Goal: Task Accomplishment & Management: Complete application form

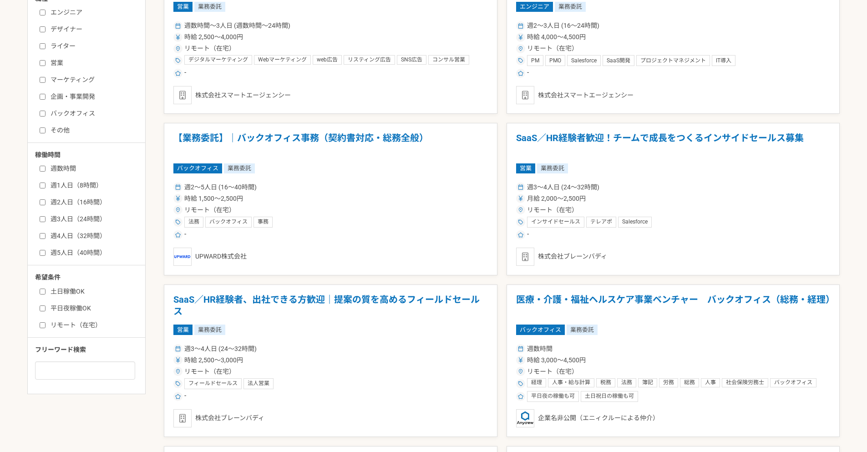
scroll to position [273, 0]
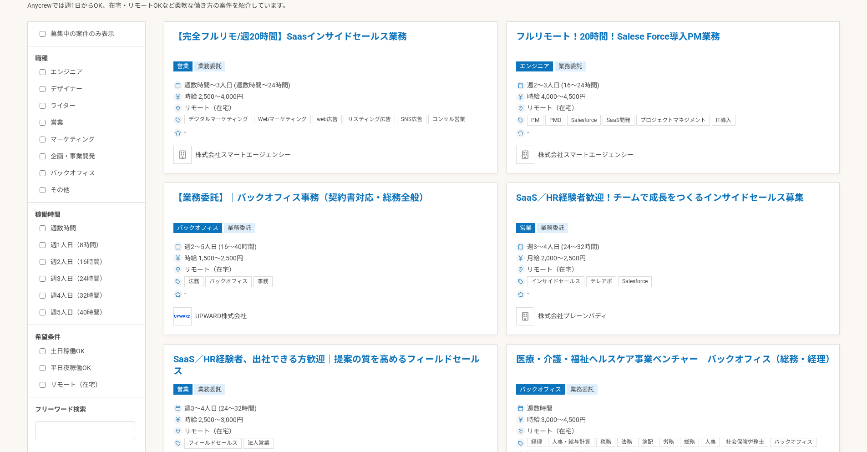
click at [42, 371] on label "平日夜稼働OK" at bounding box center [92, 368] width 105 height 10
click at [42, 371] on input "平日夜稼働OK" at bounding box center [43, 368] width 6 height 6
checkbox input "true"
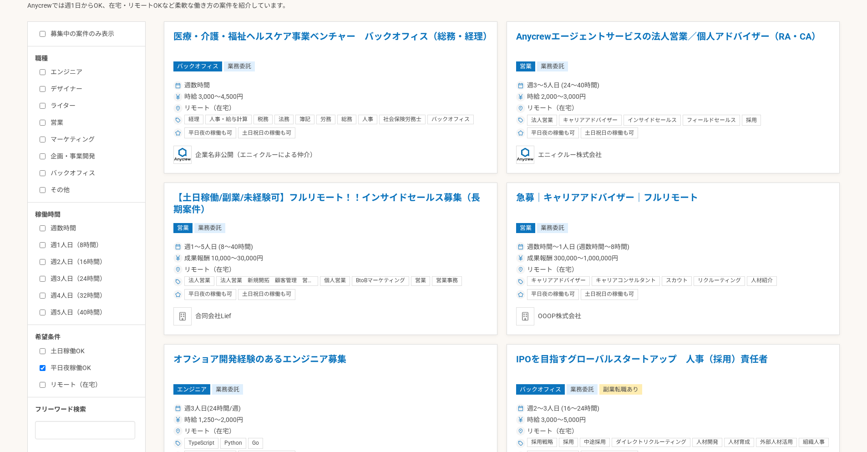
click at [43, 351] on input "土日稼働OK" at bounding box center [43, 351] width 6 height 6
checkbox input "true"
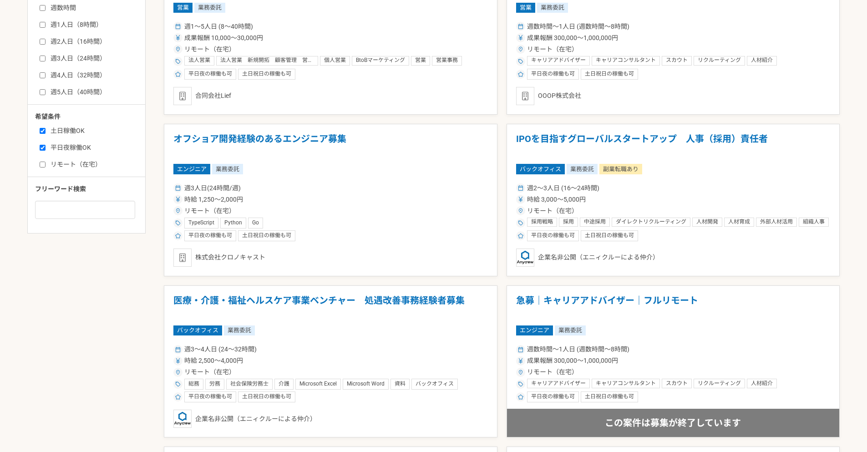
scroll to position [491, 0]
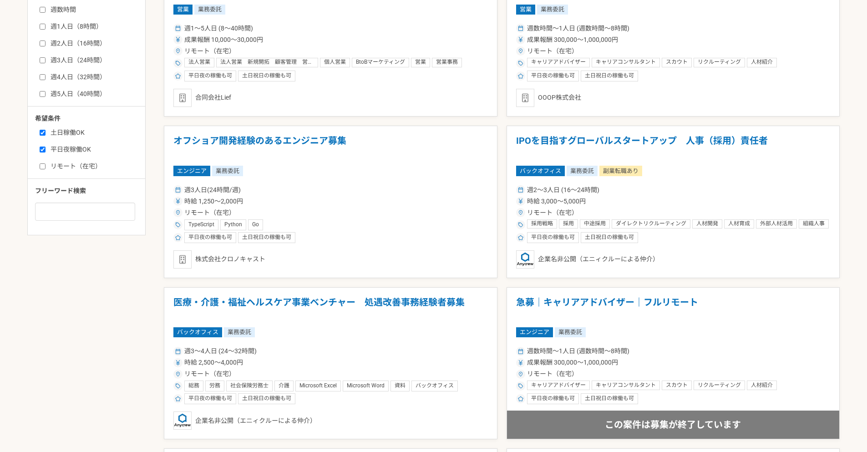
click at [48, 151] on label "平日夜稼働OK" at bounding box center [92, 150] width 105 height 10
click at [45, 151] on input "平日夜稼働OK" at bounding box center [43, 150] width 6 height 6
click at [43, 151] on input "平日夜稼働OK" at bounding box center [43, 150] width 6 height 6
checkbox input "true"
click at [39, 128] on div "土日稼働OK 平日夜稼働OK リモート（在宅）" at bounding box center [89, 148] width 109 height 46
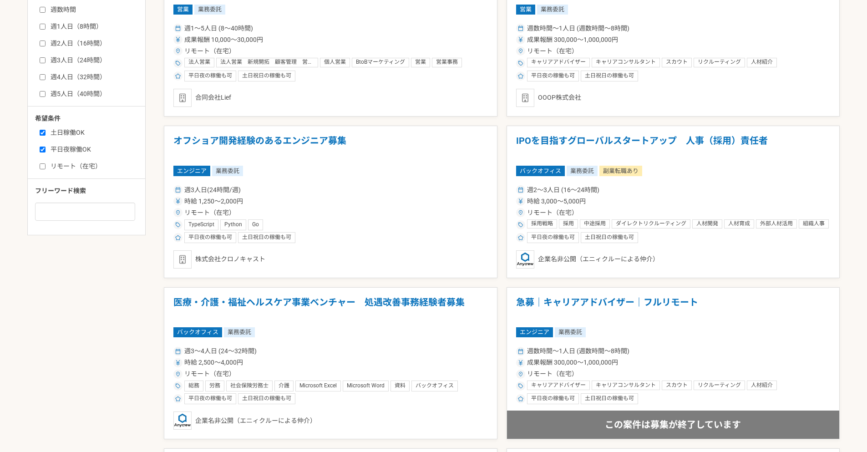
click at [43, 137] on label "土日稼働OK" at bounding box center [92, 133] width 105 height 10
click at [43, 136] on input "土日稼働OK" at bounding box center [43, 133] width 6 height 6
checkbox input "false"
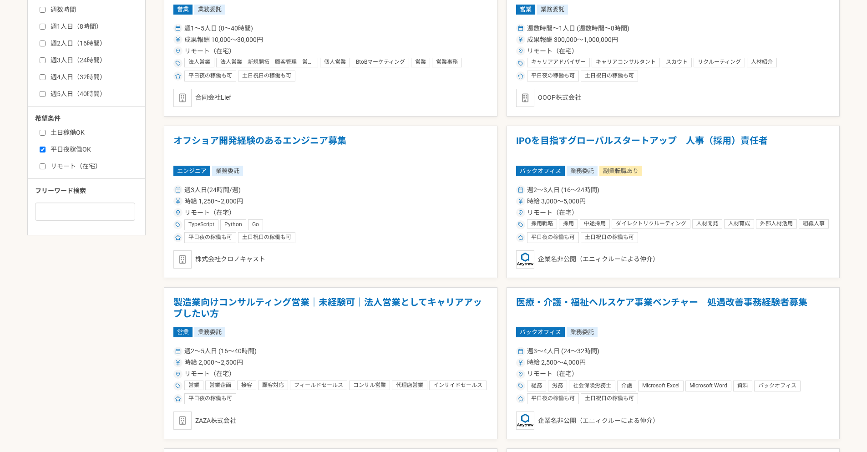
scroll to position [164, 0]
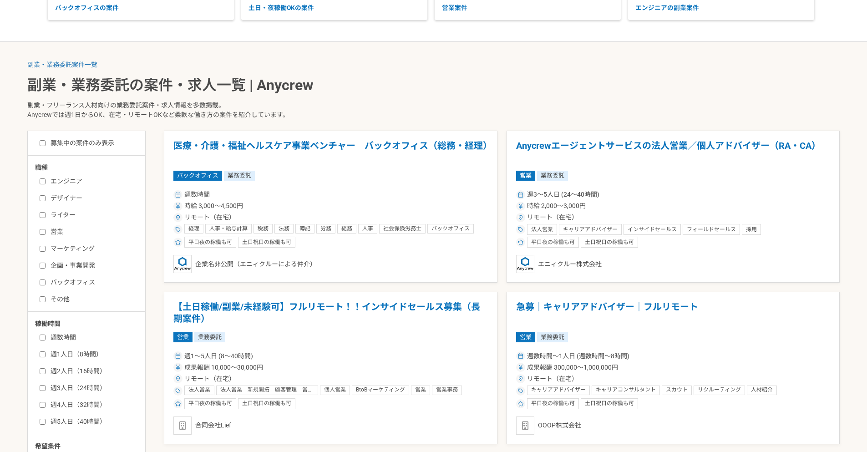
click at [43, 180] on input "エンジニア" at bounding box center [43, 181] width 6 height 6
checkbox input "true"
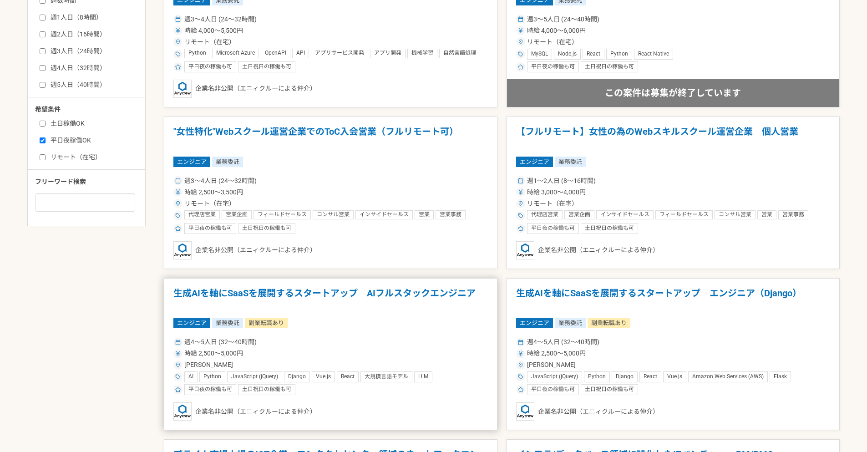
scroll to position [601, 0]
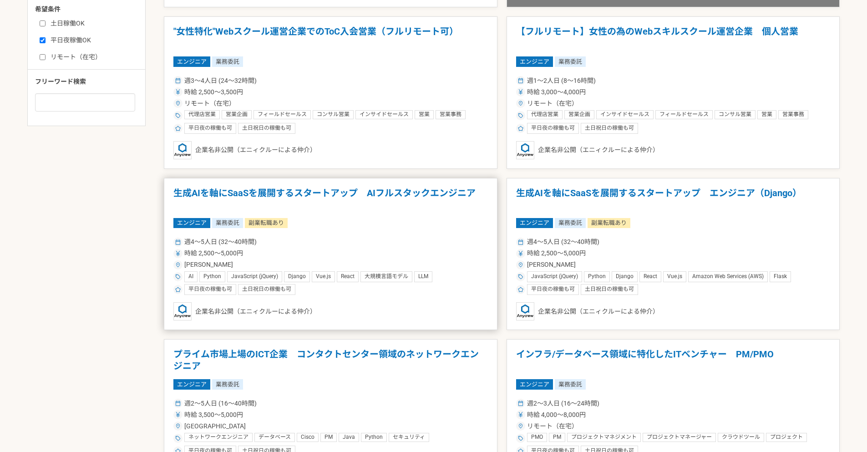
click at [372, 243] on div "週4〜5人日 (32〜40時間)" at bounding box center [330, 242] width 314 height 10
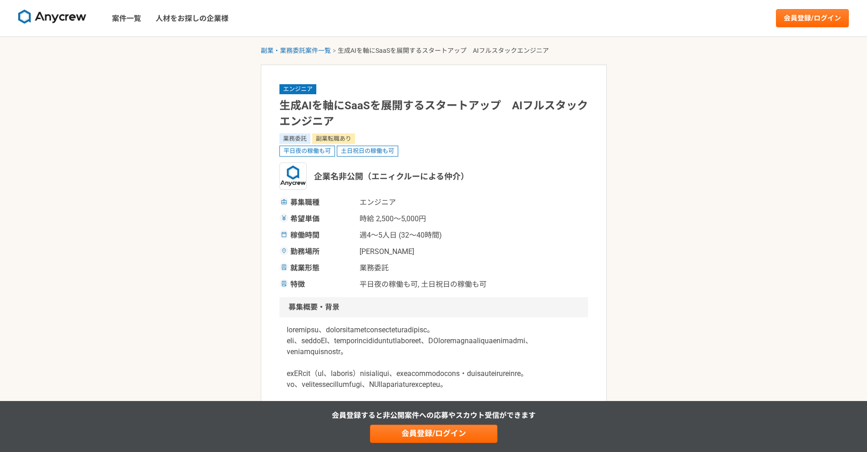
click at [429, 232] on span "週4〜5人日 (32〜40時間)" at bounding box center [404, 235] width 91 height 11
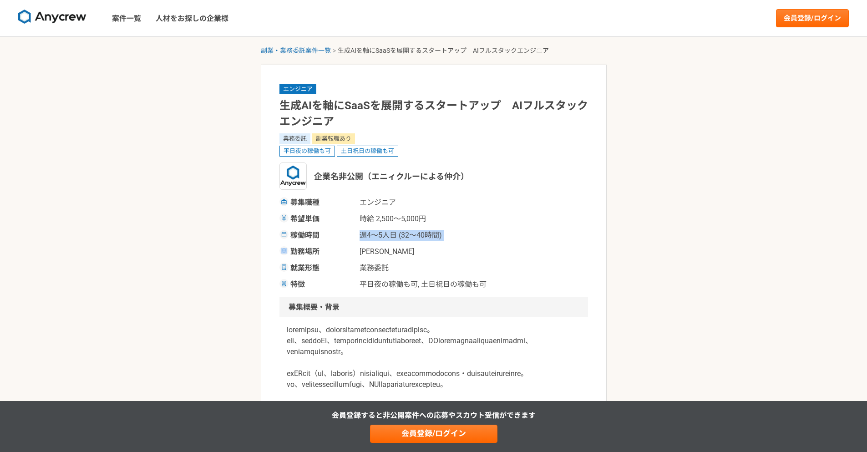
scroll to position [55, 0]
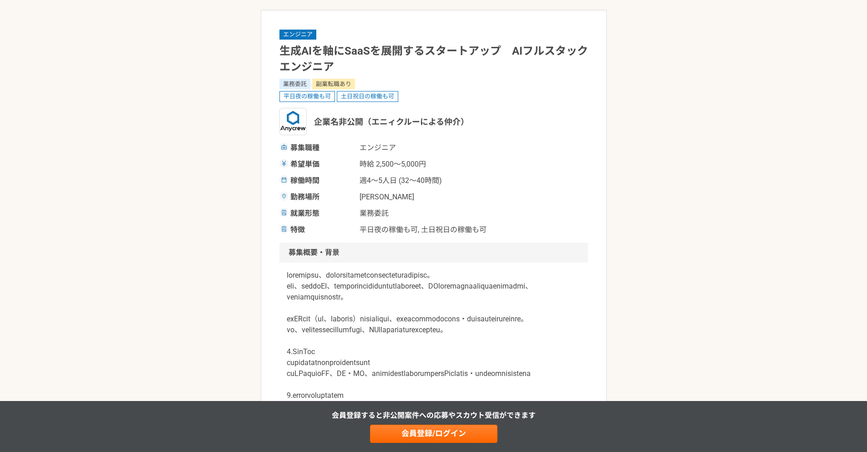
click at [456, 199] on div "勤務場所 東京都" at bounding box center [433, 197] width 308 height 11
click at [456, 198] on div "勤務場所 東京都" at bounding box center [433, 197] width 308 height 11
click at [456, 197] on div "勤務場所 東京都" at bounding box center [433, 197] width 308 height 11
click at [455, 198] on div "勤務場所 東京都" at bounding box center [433, 197] width 308 height 11
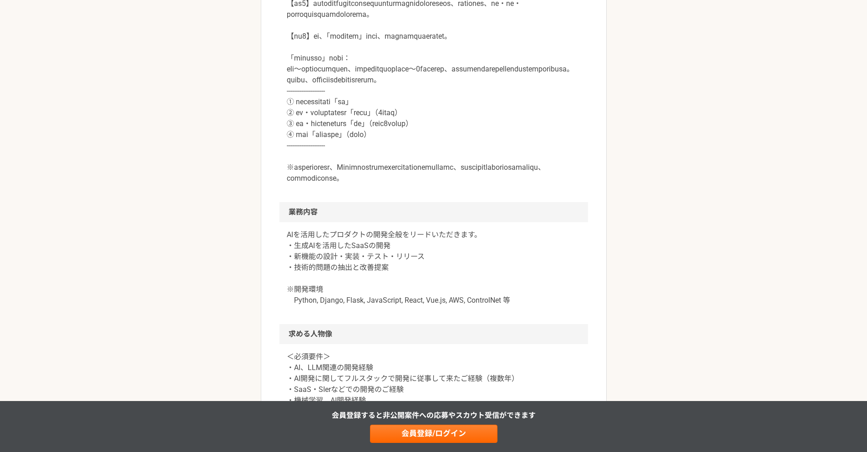
scroll to position [546, 0]
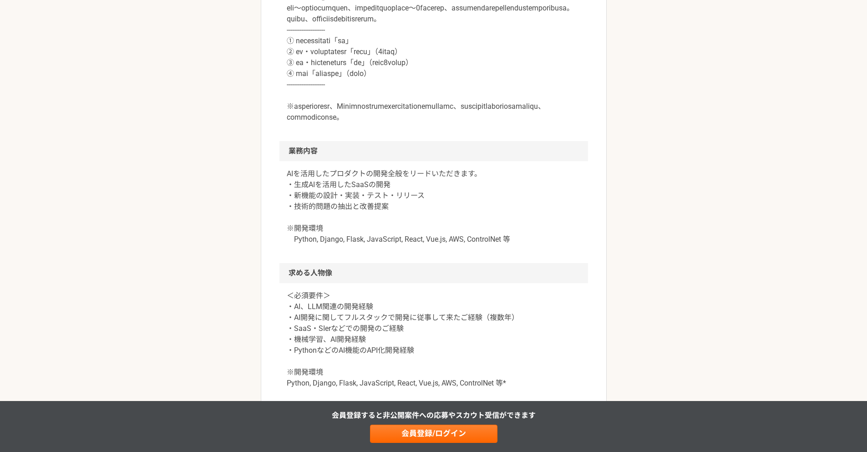
scroll to position [601, 0]
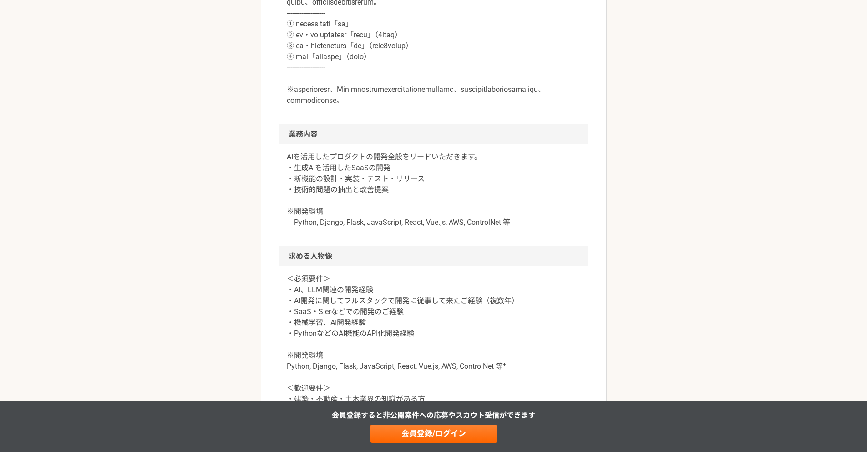
click at [422, 228] on p "AIを活用したプロダクトの開発全般をリードいただきます。 ・生成AIを活用したSaaSの開発 ・新機能の設計・実装・テスト・リリース ・技術的問題の抽出と改善…" at bounding box center [434, 190] width 294 height 76
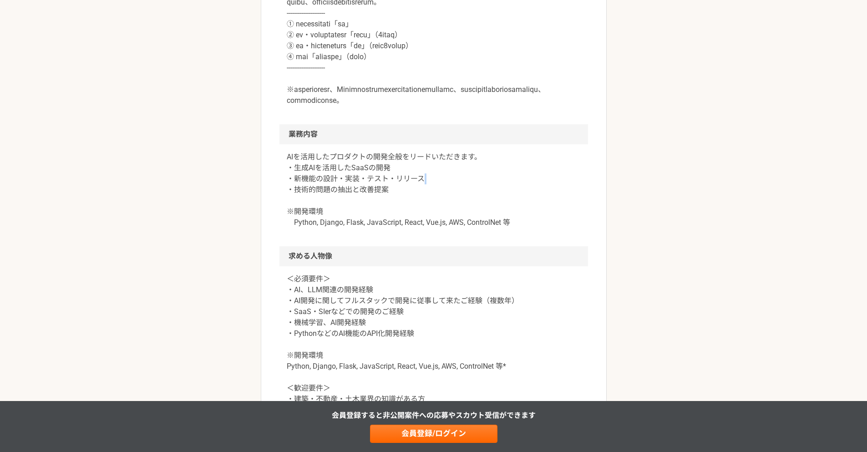
click at [422, 228] on p "AIを活用したプロダクトの開発全般をリードいただきます。 ・生成AIを活用したSaaSの開発 ・新機能の設計・実装・テスト・リリース ・技術的問題の抽出と改善…" at bounding box center [434, 190] width 294 height 76
click at [420, 228] on p "AIを活用したプロダクトの開発全般をリードいただきます。 ・生成AIを活用したSaaSの開発 ・新機能の設計・実装・テスト・リリース ・技術的問題の抽出と改善…" at bounding box center [434, 190] width 294 height 76
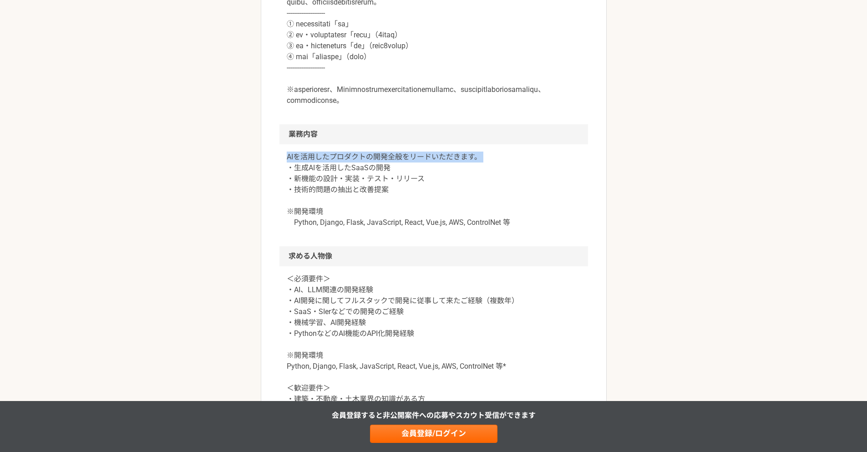
click at [420, 228] on p "AIを活用したプロダクトの開発全般をリードいただきます。 ・生成AIを活用したSaaSの開発 ・新機能の設計・実装・テスト・リリース ・技術的問題の抽出と改善…" at bounding box center [434, 190] width 294 height 76
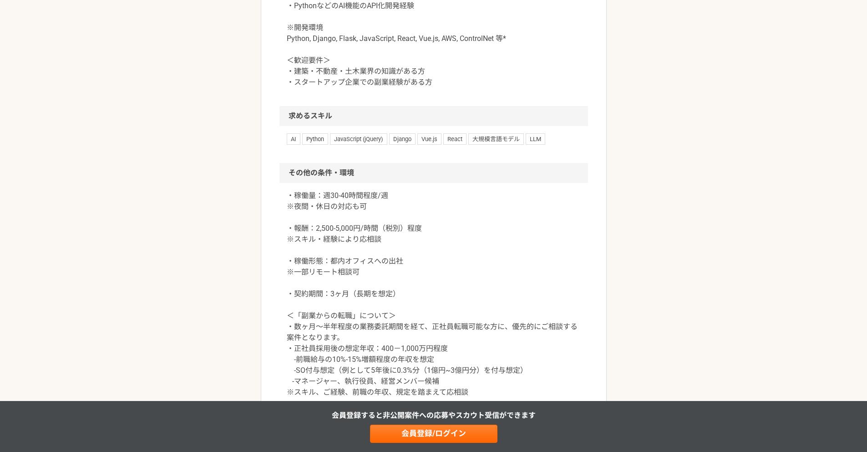
scroll to position [1037, 0]
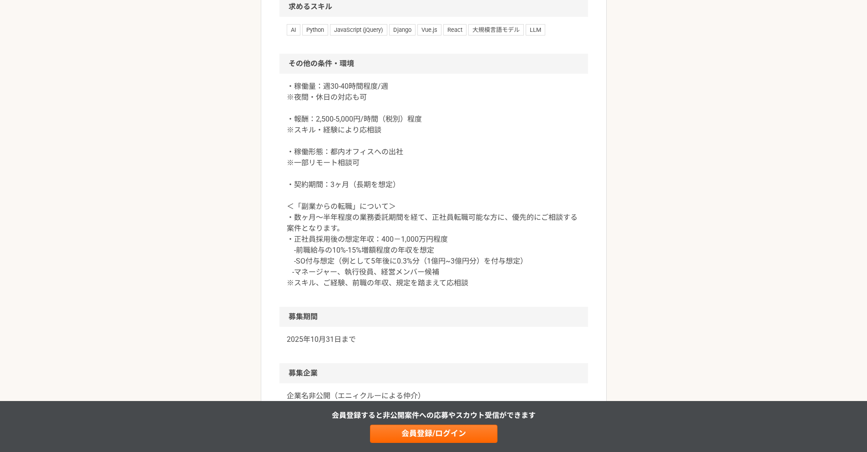
drag, startPoint x: 405, startPoint y: 265, endPoint x: 349, endPoint y: 267, distance: 56.4
click at [427, 264] on p "・稼働量：週30-40時間程度/週 ※夜間・休日の対応も可 ・報酬：2,500-5,000円/時間（税別）程度 ※スキル・経験により応相談 ・稼働形態：都内オ…" at bounding box center [434, 184] width 294 height 207
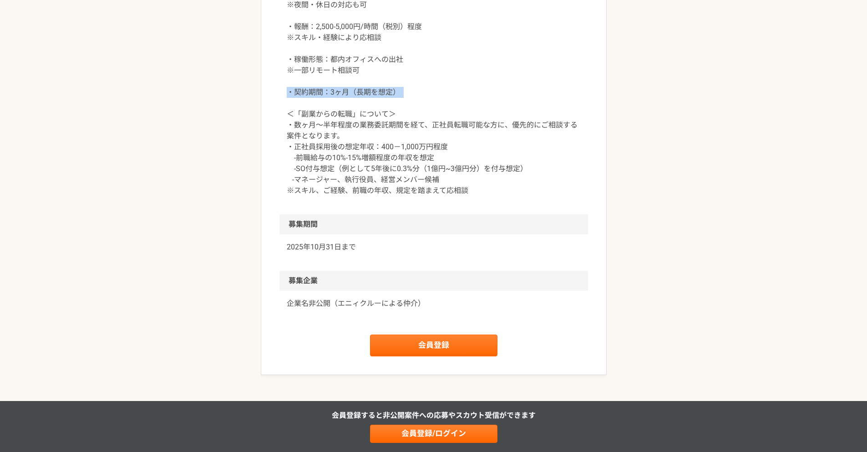
scroll to position [1147, 0]
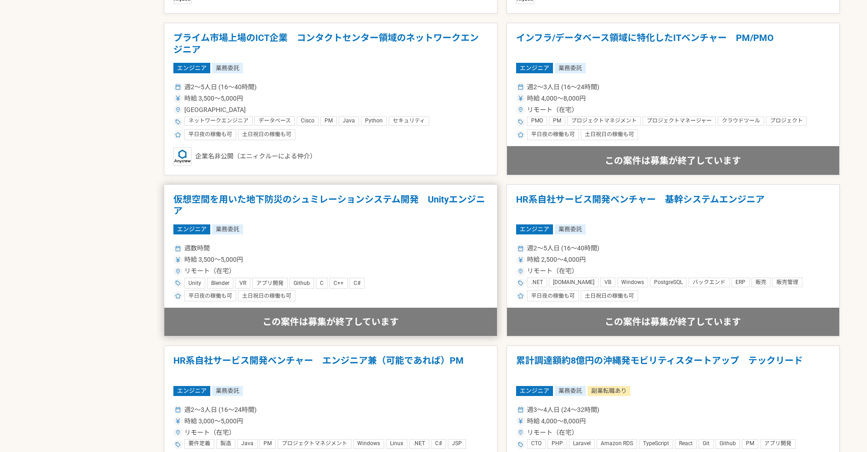
scroll to position [983, 0]
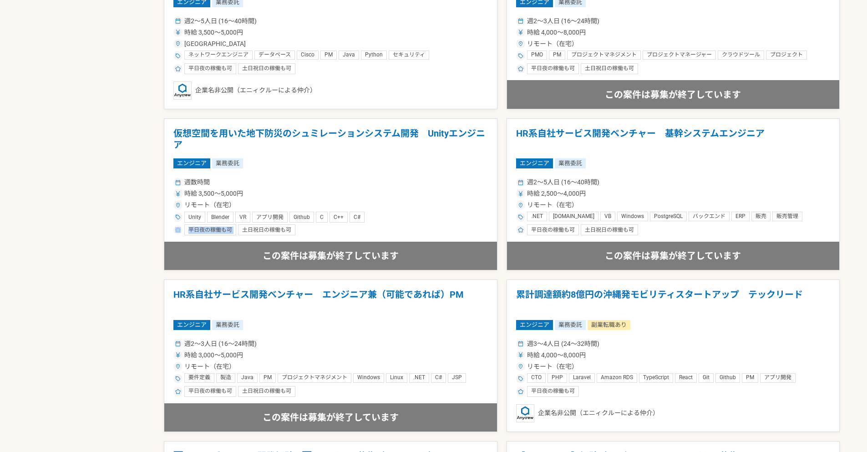
click at [500, 222] on div "オフショア開発経験のあるエンジニア募集 エンジニア 業務委託 週3人日(24時間/週) 時給 1,250〜2,000円 リモート（在宅） TypeScript…" at bounding box center [502, 114] width 676 height 1604
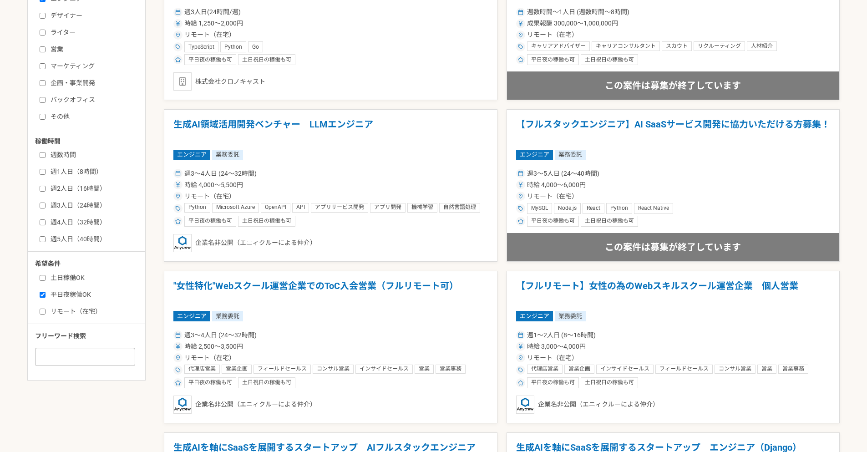
scroll to position [382, 0]
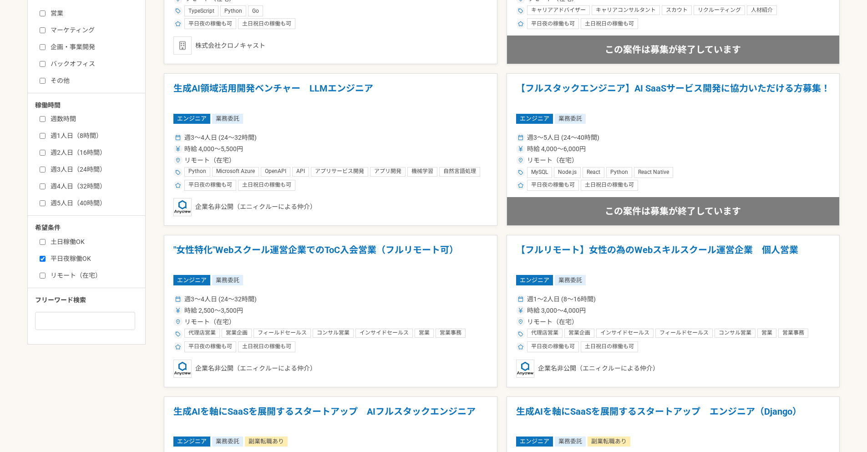
click at [44, 275] on input "リモート（在宅）" at bounding box center [43, 276] width 6 height 6
checkbox input "true"
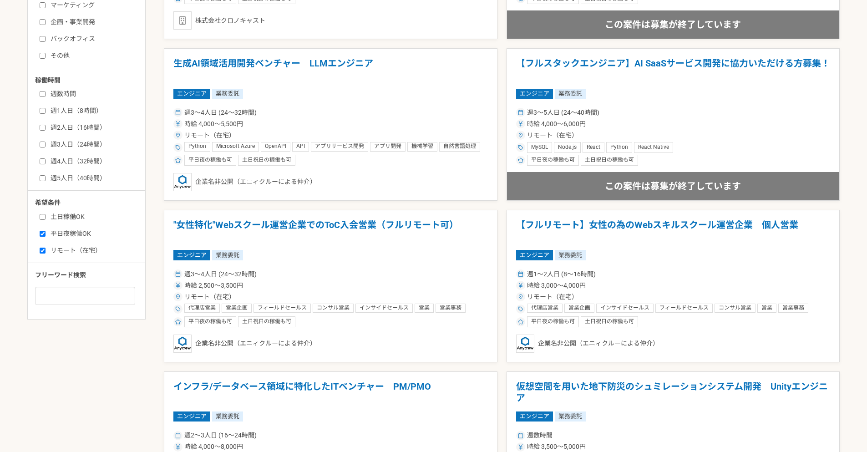
scroll to position [391, 0]
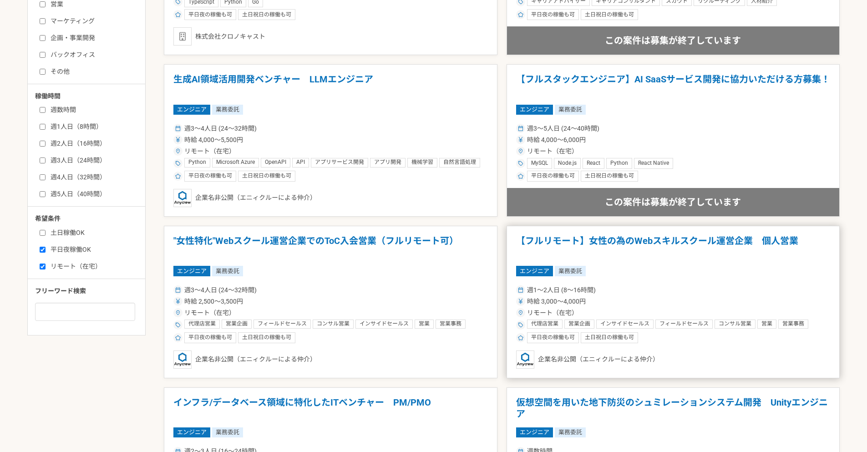
click at [572, 243] on h1 "【フルリモート】女性の為のWebスキルスクール運営企業　個人営業" at bounding box center [673, 246] width 314 height 23
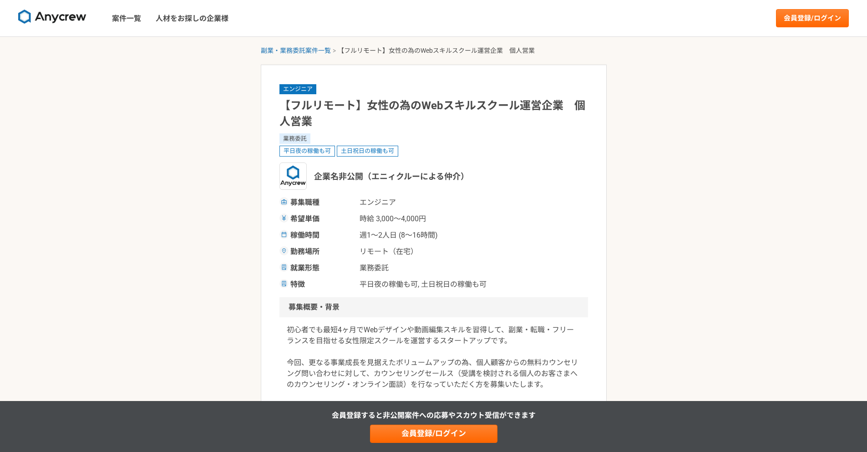
click at [399, 236] on span "週1〜2人日 (8〜16時間)" at bounding box center [404, 235] width 91 height 11
click at [398, 238] on span "週1〜2人日 (8〜16時間)" at bounding box center [404, 235] width 91 height 11
click at [398, 239] on span "週1〜2人日 (8〜16時間)" at bounding box center [404, 235] width 91 height 11
drag, startPoint x: 398, startPoint y: 239, endPoint x: 452, endPoint y: 242, distance: 53.8
click at [430, 241] on span "週1〜2人日 (8〜16時間)" at bounding box center [404, 235] width 91 height 11
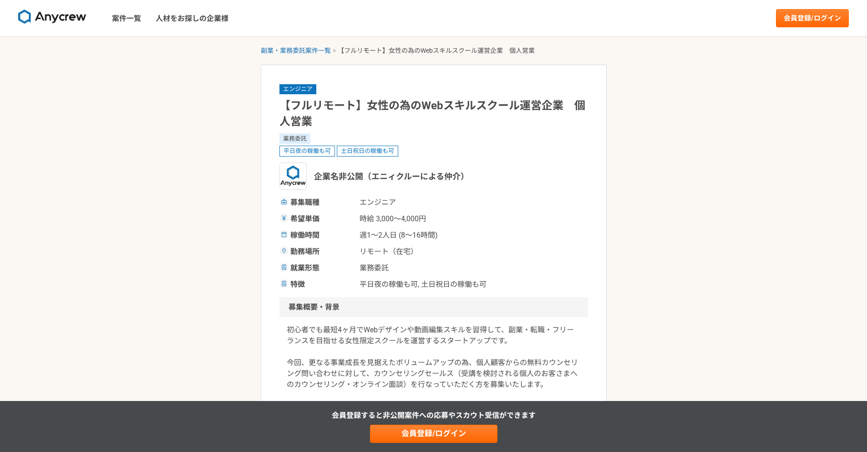
click at [453, 242] on div "募集職種 エンジニア 希望単価 時給 3,000〜4,000円 稼働時間 週1〜2人日 (8〜16時間) 勤務場所 リモート（在宅） 就業形態 業務委託 特徴…" at bounding box center [433, 243] width 308 height 93
click at [453, 236] on div "稼働時間 週1〜2人日 (8〜16時間)" at bounding box center [433, 235] width 308 height 11
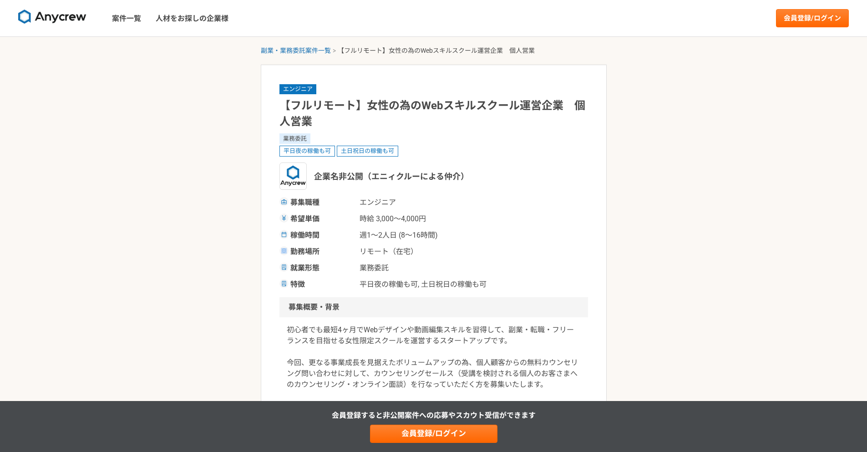
click at [453, 236] on div "稼働時間 週1〜2人日 (8〜16時間)" at bounding box center [433, 235] width 308 height 11
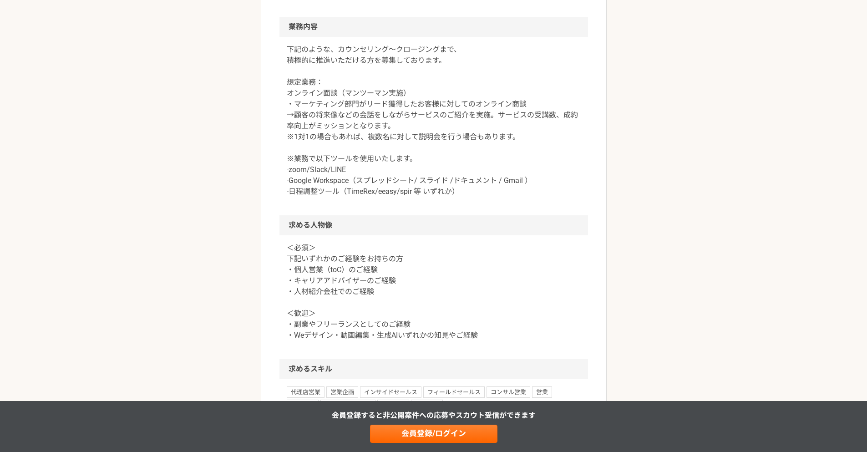
scroll to position [491, 0]
click at [428, 237] on div "＜必須＞ 下記いずれかのご経験をお持ちの方 ・個人営業（toC）のご経験 ・キャリアアドバイザーのご経験 ・人材紹介会社でのご経験 ＜歓迎＞ ・副業やフリーラ…" at bounding box center [433, 295] width 308 height 124
click at [428, 235] on div "＜必須＞ 下記いずれかのご経験をお持ちの方 ・個人営業（toC）のご経験 ・キャリアアドバイザーのご経験 ・人材紹介会社でのご経験 ＜歓迎＞ ・副業やフリーラ…" at bounding box center [433, 295] width 308 height 124
click at [428, 234] on div "＜必須＞ 下記いずれかのご経験をお持ちの方 ・個人営業（toC）のご経験 ・キャリアアドバイザーのご経験 ・人材紹介会社でのご経験 ＜歓迎＞ ・副業やフリーラ…" at bounding box center [433, 295] width 308 height 124
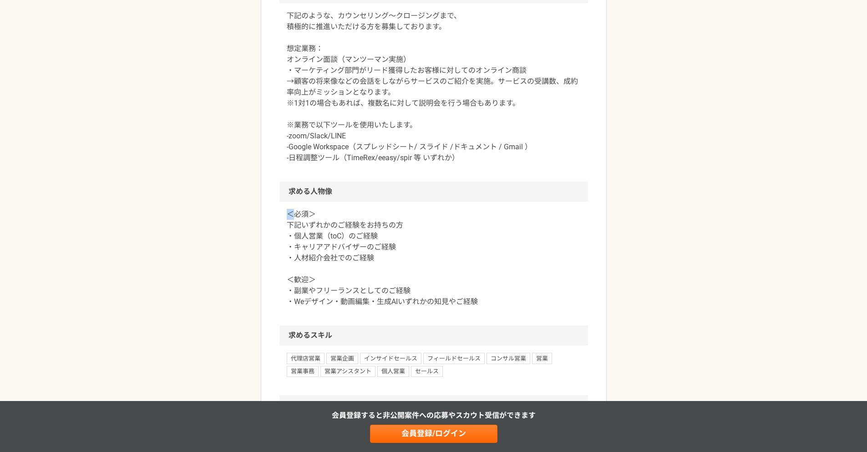
scroll to position [546, 0]
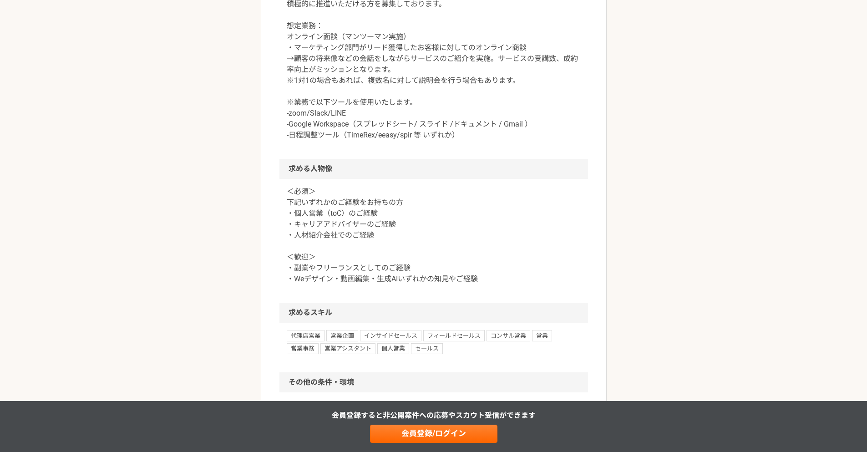
click at [422, 229] on p "＜必須＞ 下記いずれかのご経験をお持ちの方 ・個人営業（toC）のご経験 ・キャリアアドバイザーのご経験 ・人材紹介会社でのご経験 ＜歓迎＞ ・副業やフリーラ…" at bounding box center [434, 235] width 294 height 98
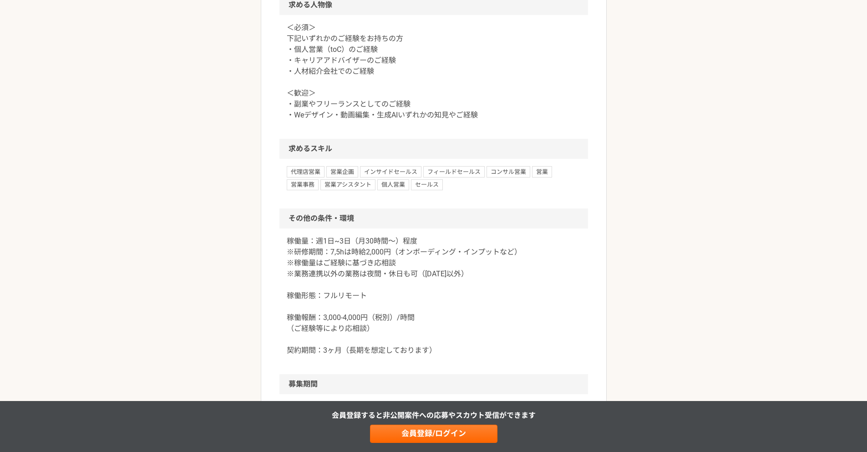
scroll to position [764, 0]
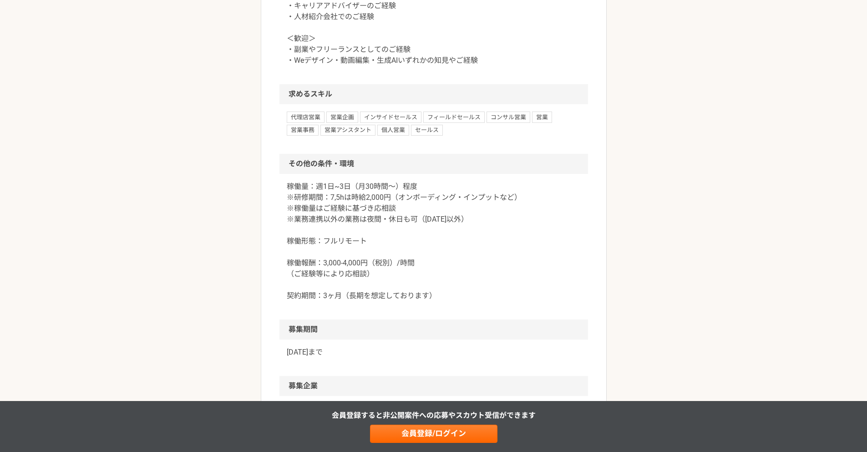
click at [393, 264] on p "稼働量：週1日~3日（月30時間〜）程度 ※研修期間：7,5hは時給2,000円（オンボーディング・インプットなど） ※稼働量はご経験に基づき応相談 ※業務連…" at bounding box center [434, 241] width 294 height 120
click at [392, 263] on p "稼働量：週1日~3日（月30時間〜）程度 ※研修期間：7,5hは時給2,000円（オンボーディング・インプットなど） ※稼働量はご経験に基づき応相談 ※業務連…" at bounding box center [434, 241] width 294 height 120
click at [367, 229] on p "稼働量：週1日~3日（月30時間〜）程度 ※研修期間：7,5hは時給2,000円（オンボーディング・インプットなど） ※稼働量はご経験に基づき応相談 ※業務連…" at bounding box center [434, 241] width 294 height 120
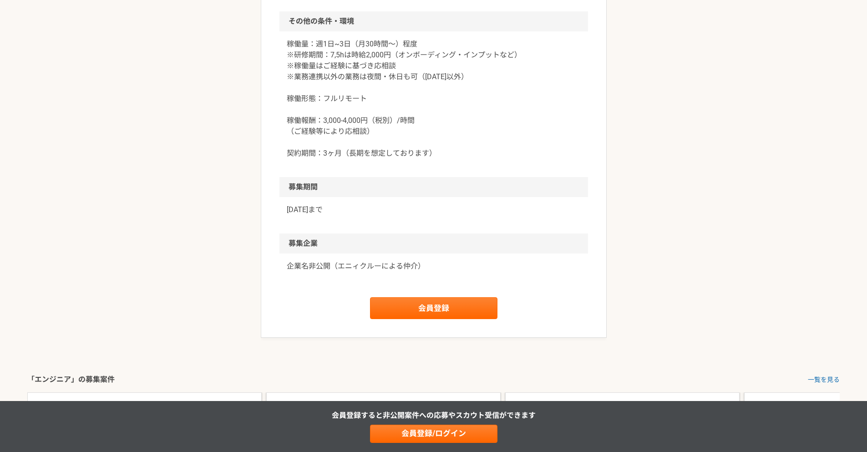
scroll to position [928, 0]
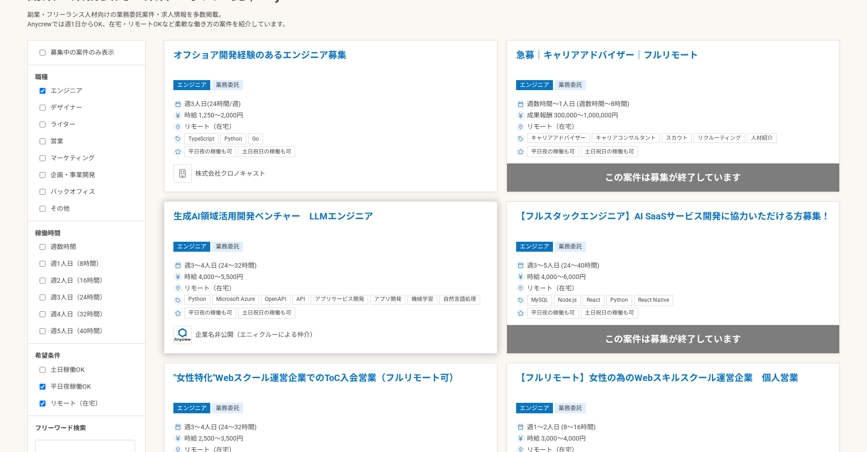
scroll to position [273, 0]
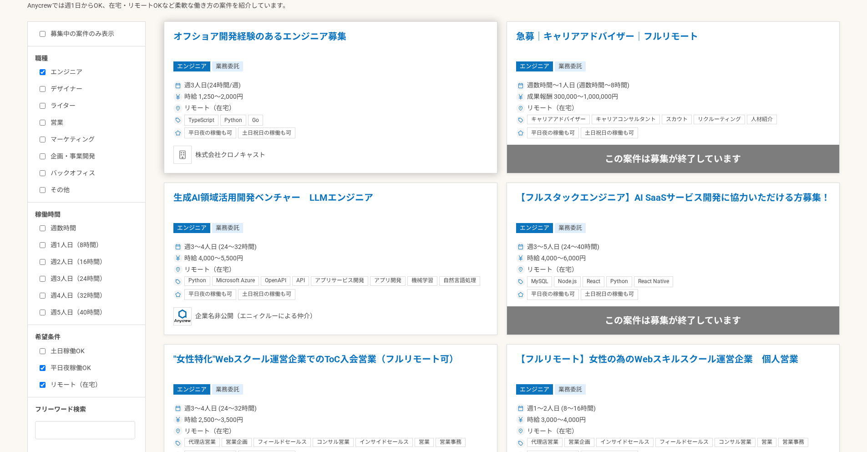
click at [369, 131] on div "平日夜の稼働も可 土日祝日の稼働も可" at bounding box center [330, 132] width 314 height 11
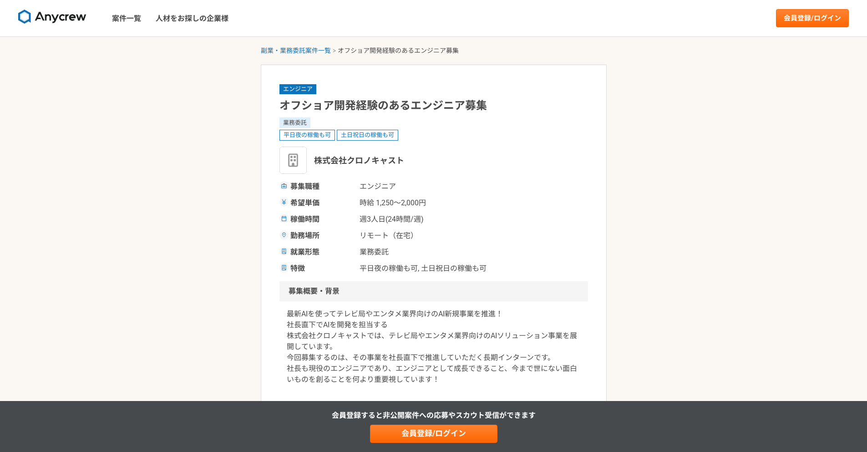
click at [459, 203] on div "希望単価 時給 1,250〜2,000円" at bounding box center [433, 202] width 308 height 11
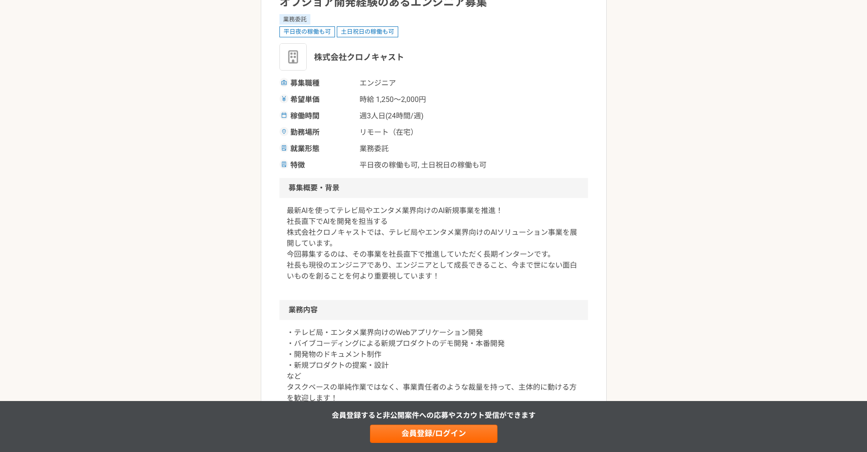
scroll to position [109, 0]
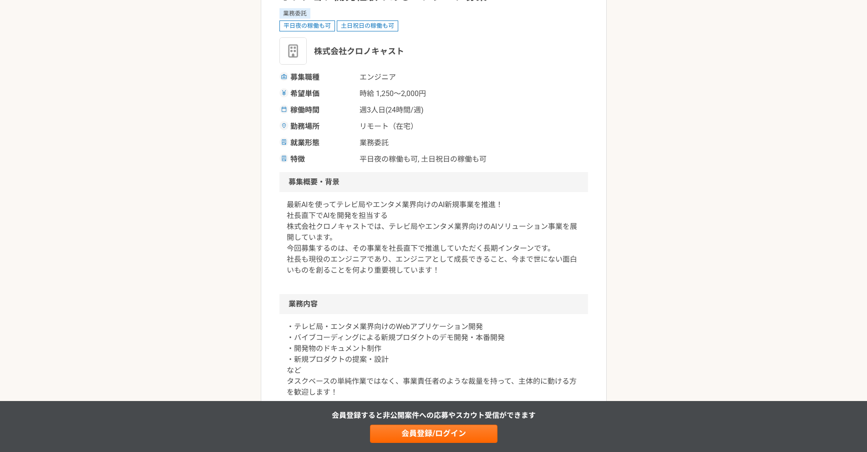
click at [460, 224] on p "最新AIを使ってテレビ局やエンタメ業界向けのAI新規事業を推進！ 社長直下でAIを開発を担当する 株式会社クロノキャストでは、テレビ局やエンタメ業界向けのAI…" at bounding box center [434, 237] width 294 height 76
click at [460, 223] on p "最新AIを使ってテレビ局やエンタメ業界向けのAI新規事業を推進！ 社長直下でAIを開発を担当する 株式会社クロノキャストでは、テレビ局やエンタメ業界向けのAI…" at bounding box center [434, 237] width 294 height 76
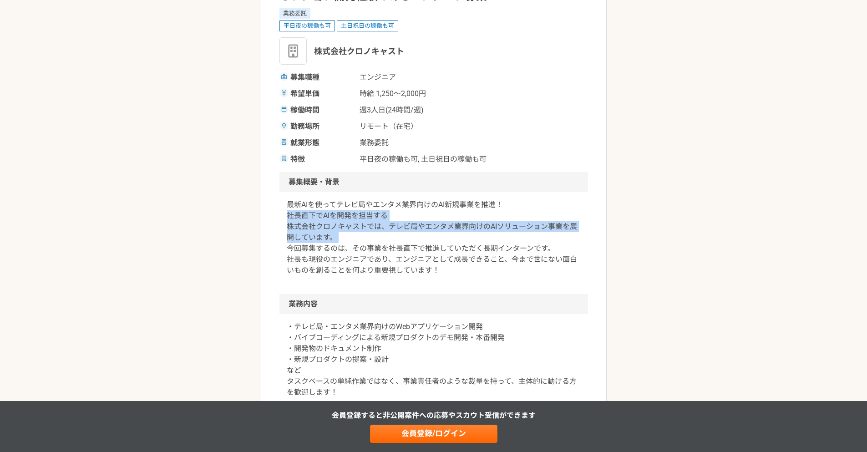
click at [461, 221] on p "最新AIを使ってテレビ局やエンタメ業界向けのAI新規事業を推進！ 社長直下でAIを開発を担当する 株式会社クロノキャストでは、テレビ局やエンタメ業界向けのAI…" at bounding box center [434, 237] width 294 height 76
click at [458, 219] on p "最新AIを使ってテレビ局やエンタメ業界向けのAI新規事業を推進！ 社長直下でAIを開発を担当する 株式会社クロノキャストでは、テレビ局やエンタメ業界向けのAI…" at bounding box center [434, 237] width 294 height 76
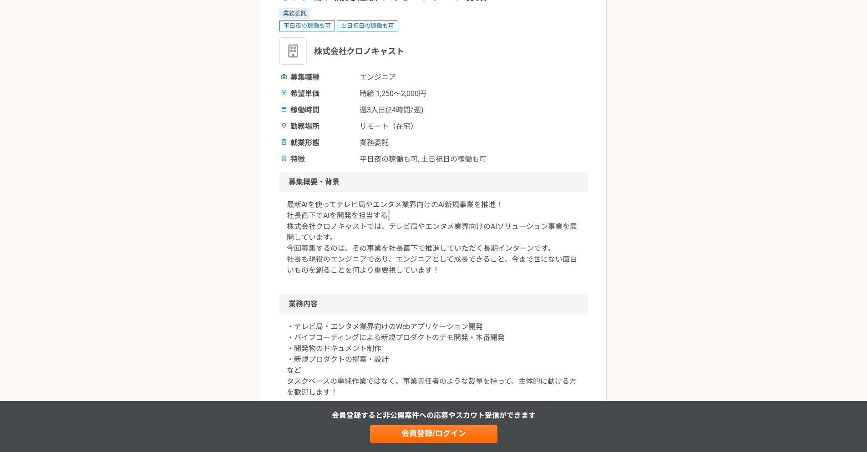
click at [458, 219] on p "最新AIを使ってテレビ局やエンタメ業界向けのAI新規事業を推進！ 社長直下でAIを開発を担当する 株式会社クロノキャストでは、テレビ局やエンタメ業界向けのAI…" at bounding box center [434, 237] width 294 height 76
click at [458, 218] on p "最新AIを使ってテレビ局やエンタメ業界向けのAI新規事業を推進！ 社長直下でAIを開発を担当する 株式会社クロノキャストでは、テレビ局やエンタメ業界向けのAI…" at bounding box center [434, 237] width 294 height 76
click at [435, 227] on p "最新AIを使ってテレビ局やエンタメ業界向けのAI新規事業を推進！ 社長直下でAIを開発を担当する 株式会社クロノキャストでは、テレビ局やエンタメ業界向けのAI…" at bounding box center [434, 237] width 294 height 76
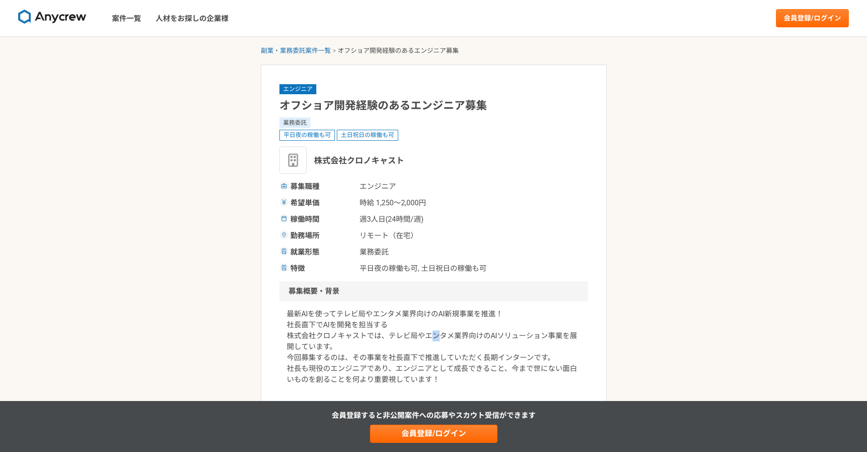
scroll to position [164, 0]
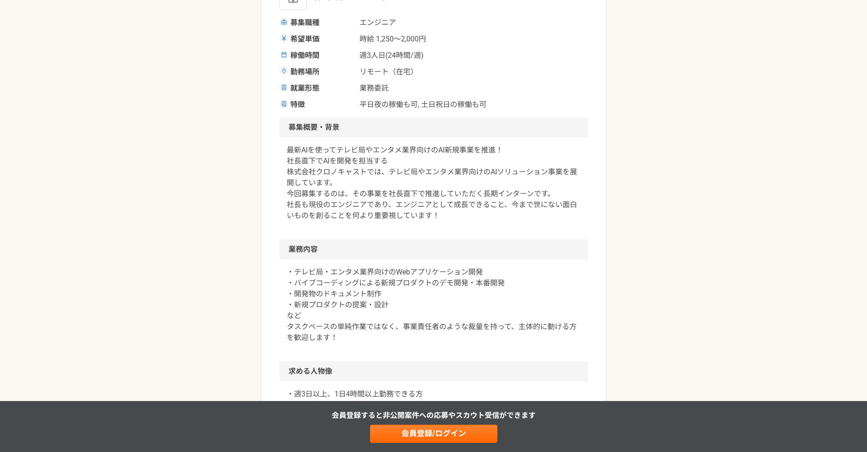
click at [431, 216] on p "最新AIを使ってテレビ局やエンタメ業界向けのAI新規事業を推進！ 社長直下でAIを開発を担当する 株式会社クロノキャストでは、テレビ局やエンタメ業界向けのAI…" at bounding box center [434, 183] width 294 height 76
drag, startPoint x: 431, startPoint y: 216, endPoint x: 394, endPoint y: 208, distance: 38.2
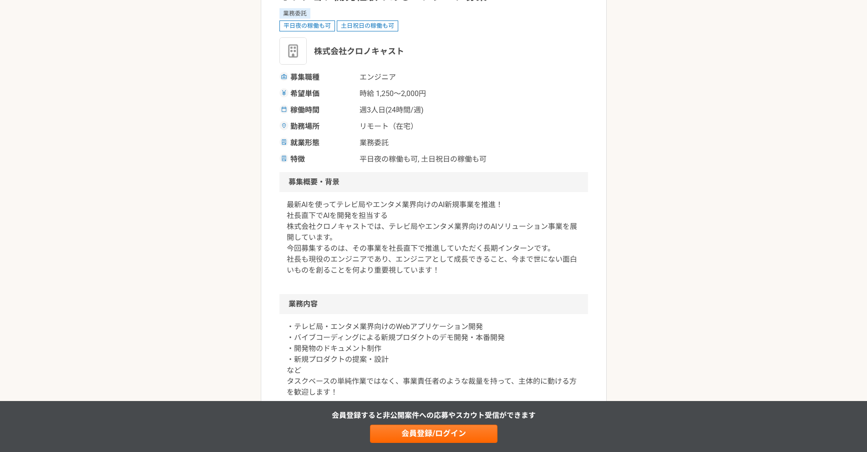
scroll to position [218, 0]
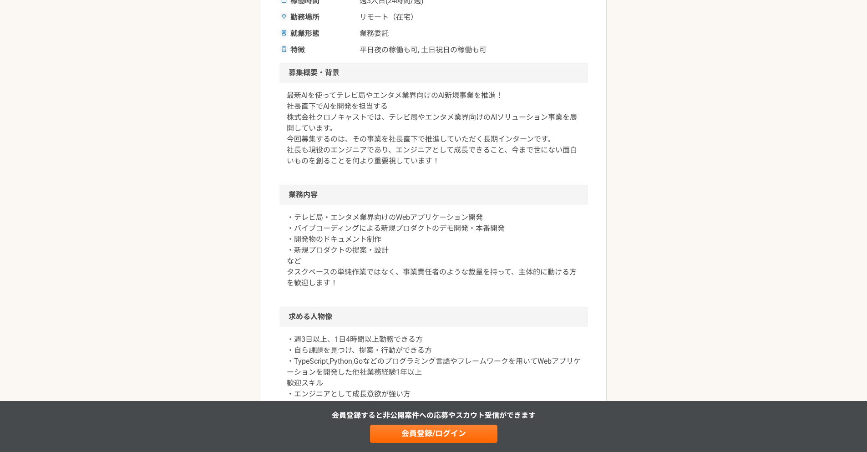
click at [439, 237] on p "・テレビ局・エンタメ業界向けのWebアプリケーション開発 ・バイブコーディングによる新規プロダクトのデモ開発・本番開発 ・開発物のドキュメント制作 ・新規プロ…" at bounding box center [434, 250] width 294 height 76
click at [440, 236] on p "・テレビ局・エンタメ業界向けのWebアプリケーション開発 ・バイブコーディングによる新規プロダクトのデモ開発・本番開発 ・開発物のドキュメント制作 ・新規プロ…" at bounding box center [434, 250] width 294 height 76
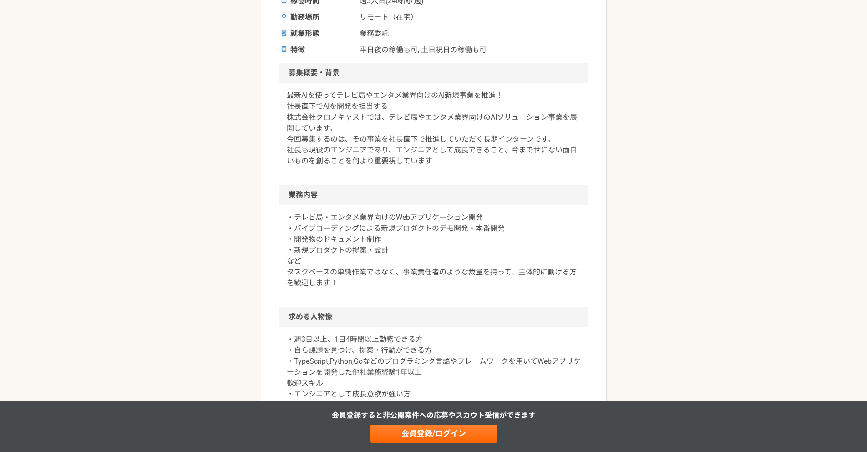
click at [430, 223] on p "・テレビ局・エンタメ業界向けのWebアプリケーション開発 ・バイブコーディングによる新規プロダクトのデモ開発・本番開発 ・開発物のドキュメント制作 ・新規プロ…" at bounding box center [434, 250] width 294 height 76
click at [428, 243] on p "・テレビ局・エンタメ業界向けのWebアプリケーション開発 ・バイブコーディングによる新規プロダクトのデモ開発・本番開発 ・開発物のドキュメント制作 ・新規プロ…" at bounding box center [434, 250] width 294 height 76
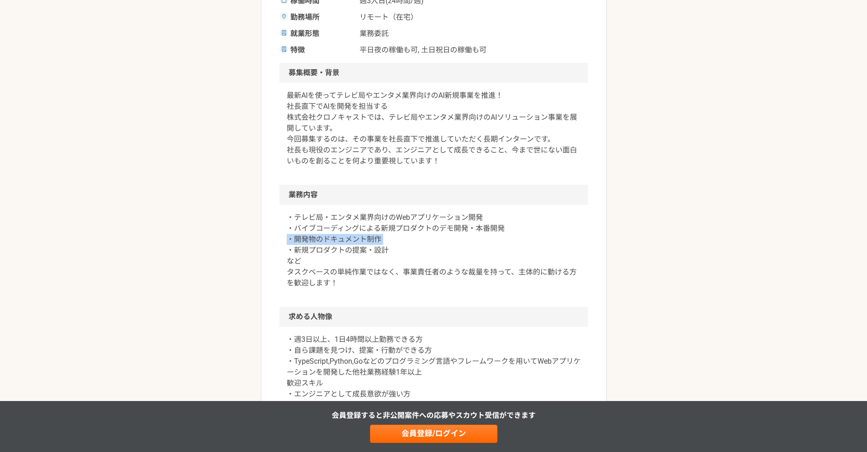
click at [428, 243] on p "・テレビ局・エンタメ業界向けのWebアプリケーション開発 ・バイブコーディングによる新規プロダクトのデモ開発・本番開発 ・開発物のドキュメント制作 ・新規プロ…" at bounding box center [434, 250] width 294 height 76
click at [426, 232] on p "・テレビ局・エンタメ業界向けのWebアプリケーション開発 ・バイブコーディングによる新規プロダクトのデモ開発・本番開発 ・開発物のドキュメント制作 ・新規プロ…" at bounding box center [434, 250] width 294 height 76
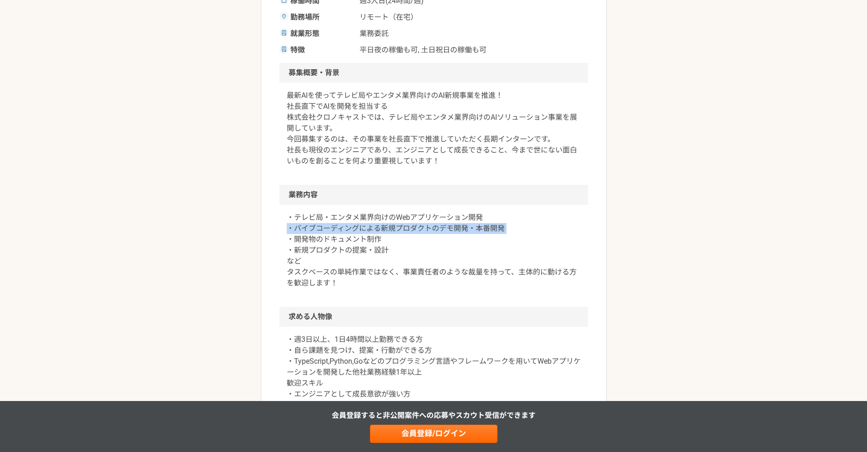
click at [426, 232] on p "・テレビ局・エンタメ業界向けのWebアプリケーション開発 ・バイブコーディングによる新規プロダクトのデモ開発・本番開発 ・開発物のドキュメント制作 ・新規プロ…" at bounding box center [434, 250] width 294 height 76
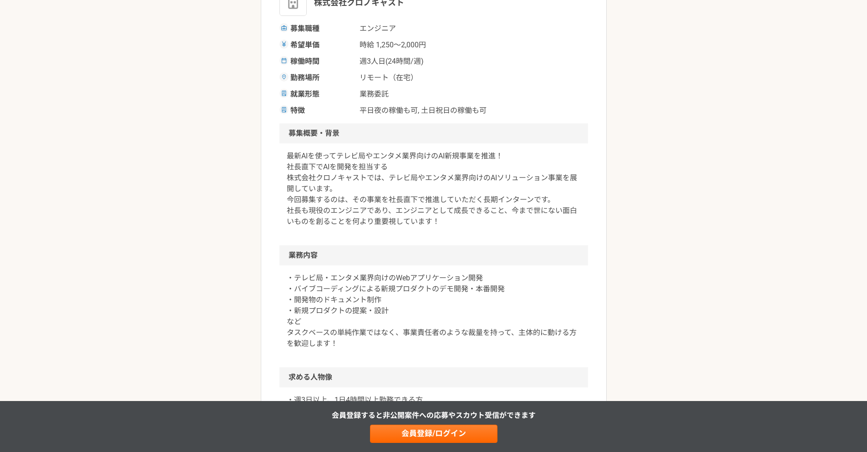
scroll to position [0, 0]
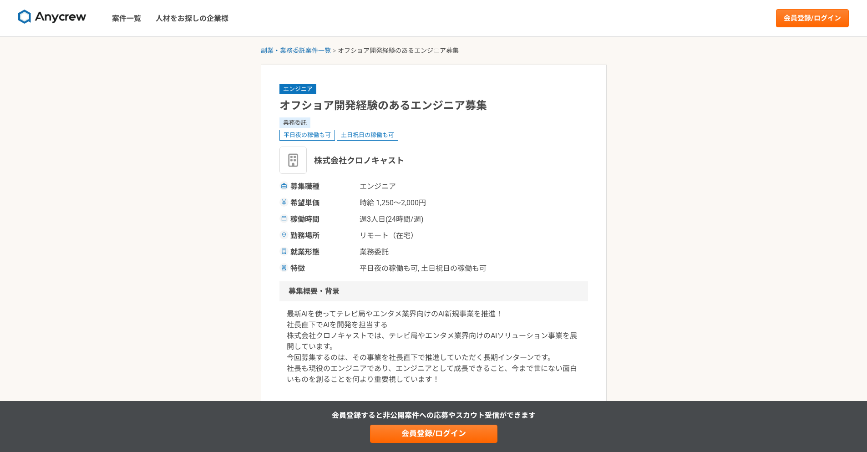
click at [428, 271] on span "平日夜の稼働も可, 土日祝日の稼働も可" at bounding box center [422, 268] width 127 height 11
click at [428, 270] on span "平日夜の稼働も可, 土日祝日の稼働も可" at bounding box center [422, 268] width 127 height 11
click at [428, 269] on span "平日夜の稼働も可, 土日祝日の稼働も可" at bounding box center [422, 268] width 127 height 11
click at [428, 270] on span "平日夜の稼働も可, 土日祝日の稼働も可" at bounding box center [422, 268] width 127 height 11
click at [390, 220] on span "週3人日(24時間/週)" at bounding box center [404, 219] width 91 height 11
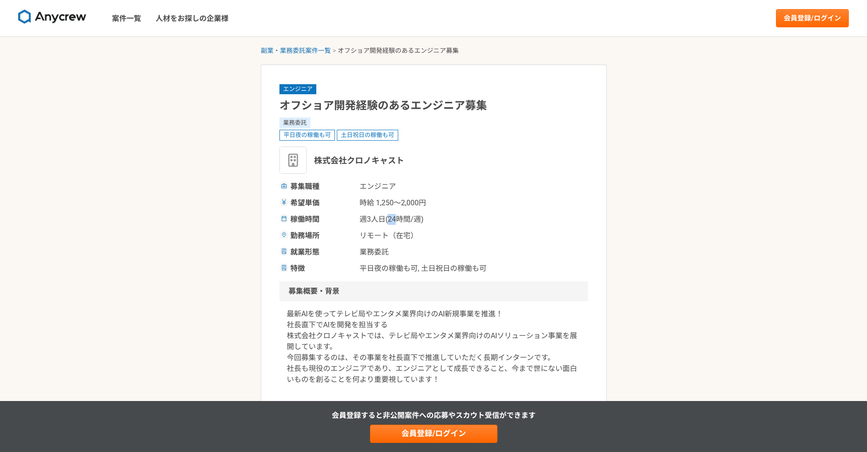
click at [390, 220] on span "週3人日(24時間/週)" at bounding box center [404, 219] width 91 height 11
click at [398, 233] on span "リモート（在宅）" at bounding box center [404, 235] width 91 height 11
click at [398, 232] on span "リモート（在宅）" at bounding box center [404, 235] width 91 height 11
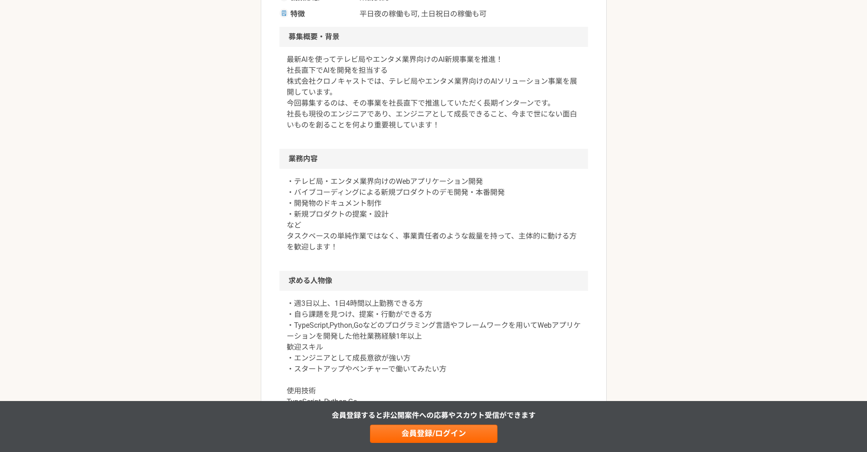
scroll to position [273, 0]
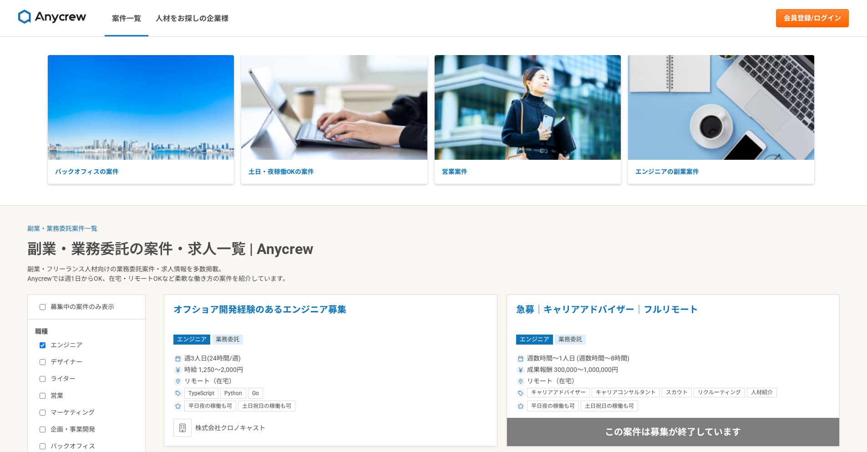
scroll to position [218, 0]
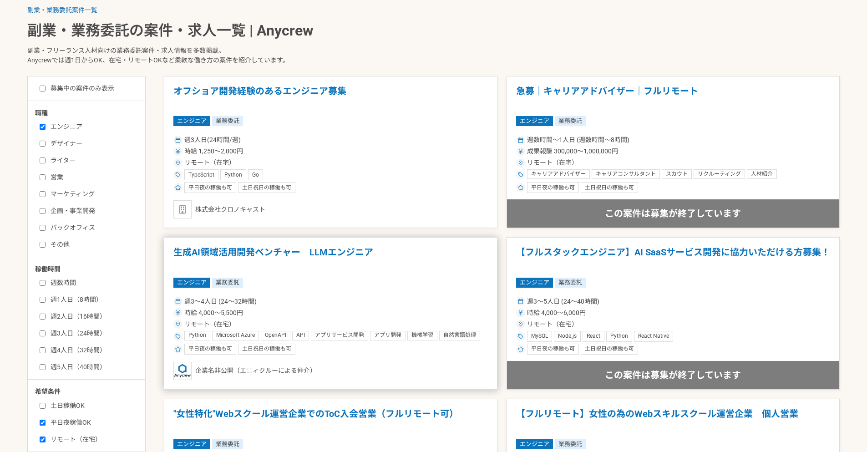
click at [343, 253] on h1 "生成AI領域活用開発ベンチャー　LLMエンジニア" at bounding box center [330, 258] width 314 height 23
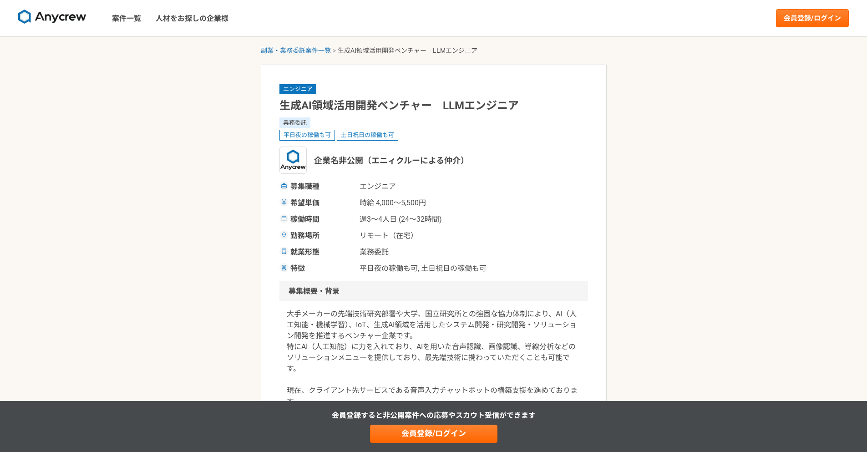
click at [414, 219] on span "週3〜4人日 (24〜32時間)" at bounding box center [404, 219] width 91 height 11
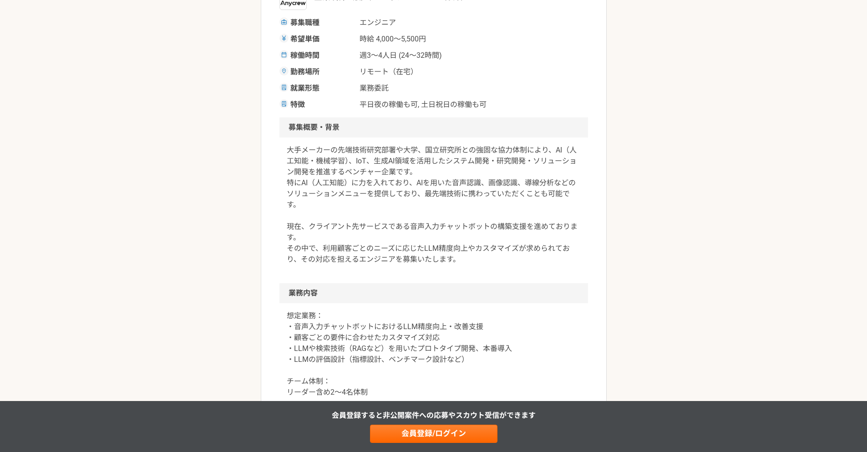
click at [414, 219] on p "大手メーカーの先端技術研究部署や大学、国立研究所との強固な協力体制により、AI（人工知能・機械学習）、IoT、生成AI領域を活用したシステム開発・研究開発・ソ…" at bounding box center [434, 205] width 294 height 120
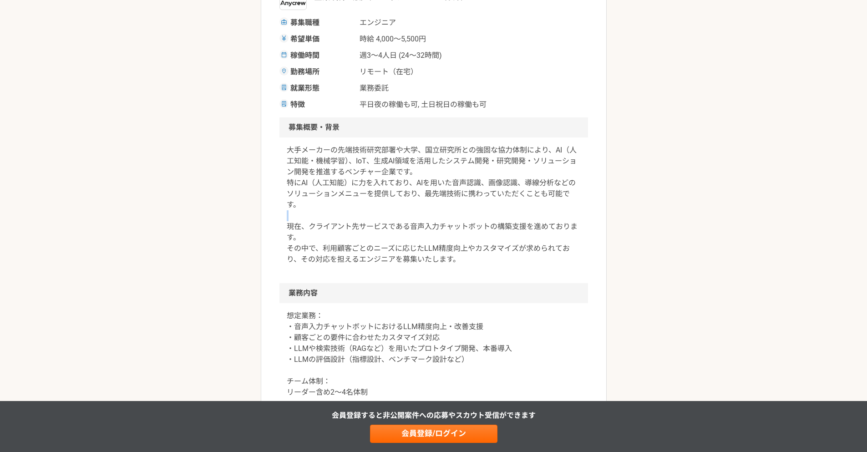
click at [414, 219] on p "大手メーカーの先端技術研究部署や大学、国立研究所との強固な協力体制により、AI（人工知能・機械学習）、IoT、生成AI領域を活用したシステム開発・研究開発・ソ…" at bounding box center [434, 205] width 294 height 120
click at [414, 225] on p "大手メーカーの先端技術研究部署や大学、国立研究所との強固な協力体制により、AI（人工知能・機械学習）、IoT、生成AI領域を活用したシステム開発・研究開発・ソ…" at bounding box center [434, 205] width 294 height 120
click at [413, 225] on p "大手メーカーの先端技術研究部署や大学、国立研究所との強固な協力体制により、AI（人工知能・機械学習）、IoT、生成AI領域を活用したシステム開発・研究開発・ソ…" at bounding box center [434, 205] width 294 height 120
click at [408, 205] on p "大手メーカーの先端技術研究部署や大学、国立研究所との強固な協力体制により、AI（人工知能・機械学習）、IoT、生成AI領域を活用したシステム開発・研究開発・ソ…" at bounding box center [434, 205] width 294 height 120
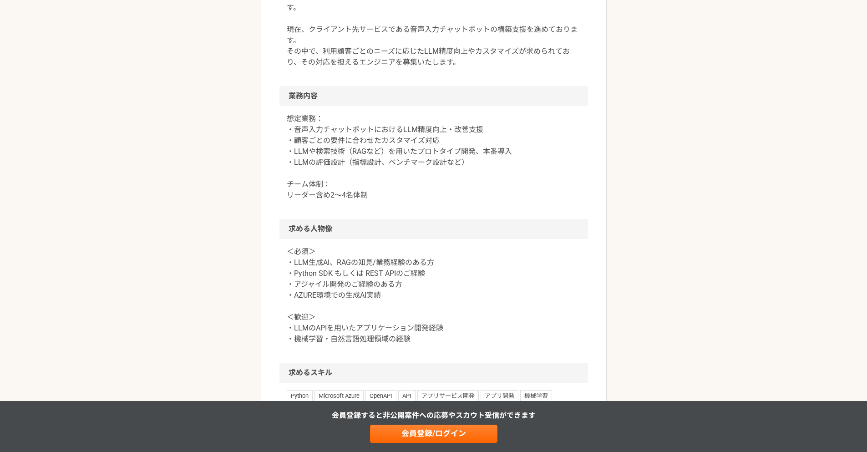
scroll to position [382, 0]
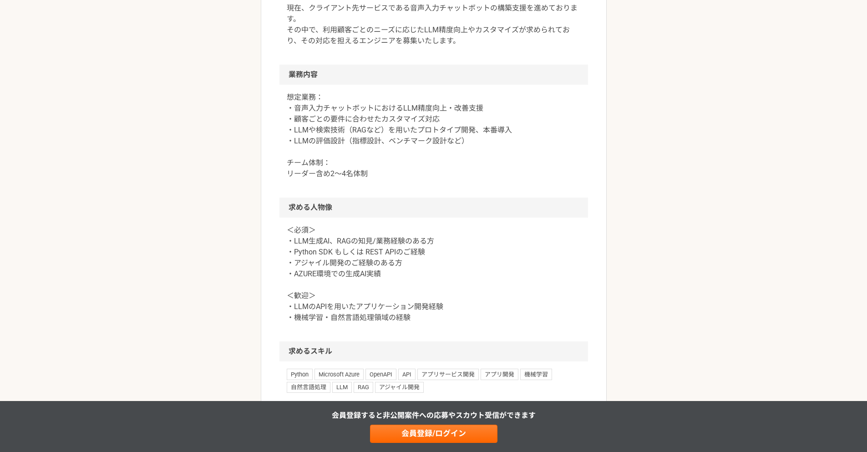
click at [397, 258] on p "＜必須＞ ・LLM生成AI、RAGの知見/業務経験のある方 ・Python SDK もしくは REST APIのご経験 ・アジャイル開発のご経験のある方 ・A…" at bounding box center [434, 274] width 294 height 98
click at [406, 242] on p "＜必須＞ ・LLM生成AI、RAGの知見/業務経験のある方 ・Python SDK もしくは REST APIのご経験 ・アジャイル開発のご経験のある方 ・A…" at bounding box center [434, 274] width 294 height 98
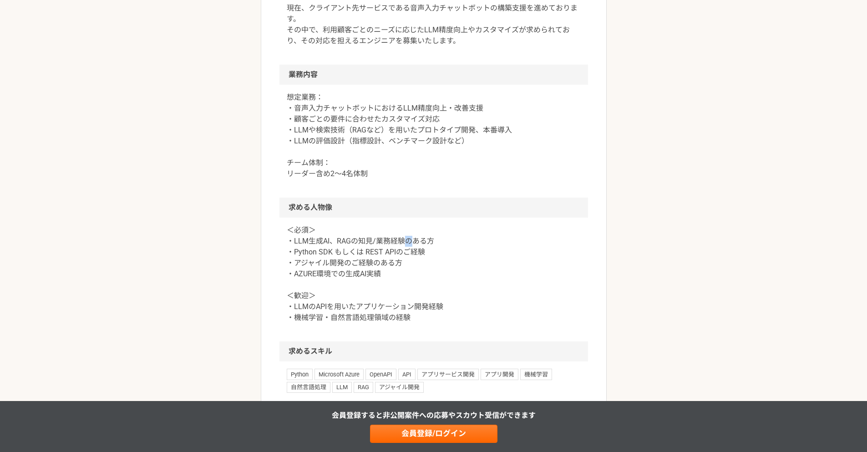
click at [406, 242] on p "＜必須＞ ・LLM生成AI、RAGの知見/業務経験のある方 ・Python SDK もしくは REST APIのご経験 ・アジャイル開発のご経験のある方 ・A…" at bounding box center [434, 274] width 294 height 98
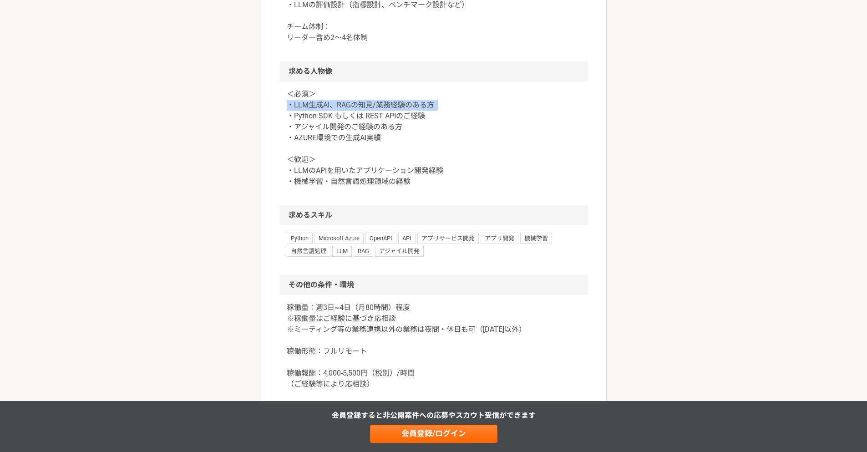
scroll to position [546, 0]
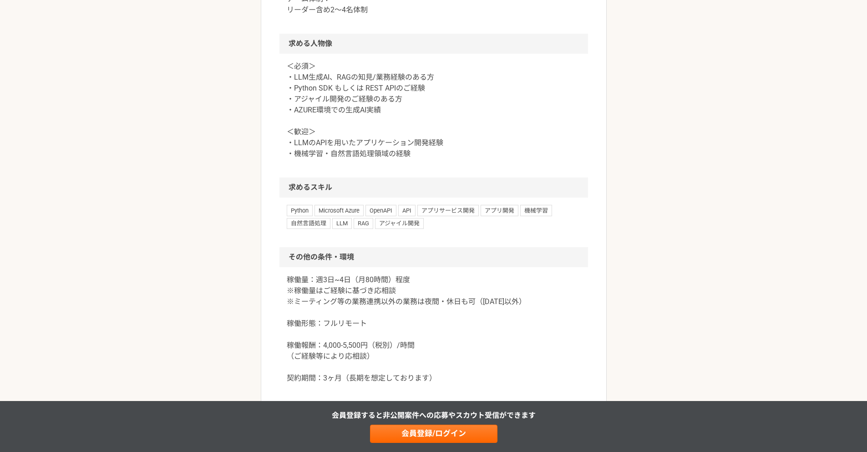
click at [388, 290] on p "稼働量：週3日~4日（月80時間）程度 ※稼働量はご経験に基づき応相談 ※ミーティング等の業務連携以外の業務は夜間・休日も可（日曜日以外） 稼働形態：フルリモ…" at bounding box center [434, 328] width 294 height 109
click at [388, 289] on p "稼働量：週3日~4日（月80時間）程度 ※稼働量はご経験に基づき応相談 ※ミーティング等の業務連携以外の業務は夜間・休日も可（日曜日以外） 稼働形態：フルリモ…" at bounding box center [434, 328] width 294 height 109
click at [387, 276] on p "稼働量：週3日~4日（月80時間）程度 ※稼働量はご経験に基づき応相談 ※ミーティング等の業務連携以外の業務は夜間・休日も可（日曜日以外） 稼働形態：フルリモ…" at bounding box center [434, 328] width 294 height 109
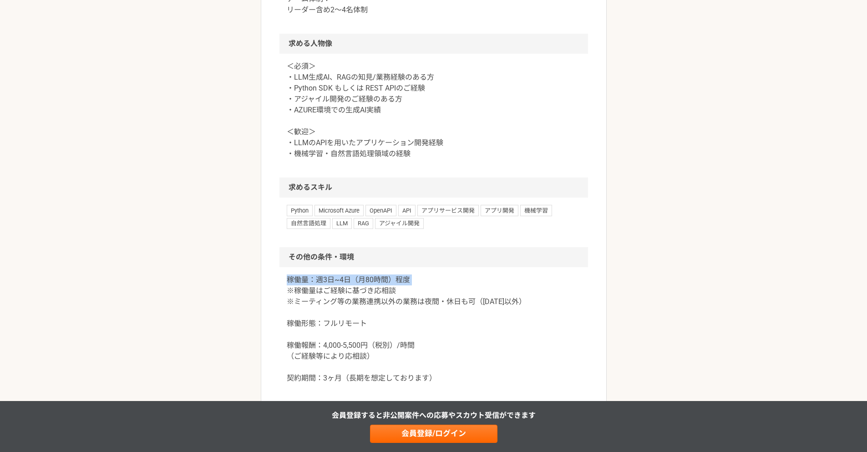
click at [387, 276] on p "稼働量：週3日~4日（月80時間）程度 ※稼働量はご経験に基づき応相談 ※ミーティング等の業務連携以外の業務は夜間・休日も可（日曜日以外） 稼働形態：フルリモ…" at bounding box center [434, 328] width 294 height 109
click at [384, 292] on p "稼働量：週3日~4日（月80時間）程度 ※稼働量はご経験に基づき応相談 ※ミーティング等の業務連携以外の業務は夜間・休日も可（日曜日以外） 稼働形態：フルリモ…" at bounding box center [434, 328] width 294 height 109
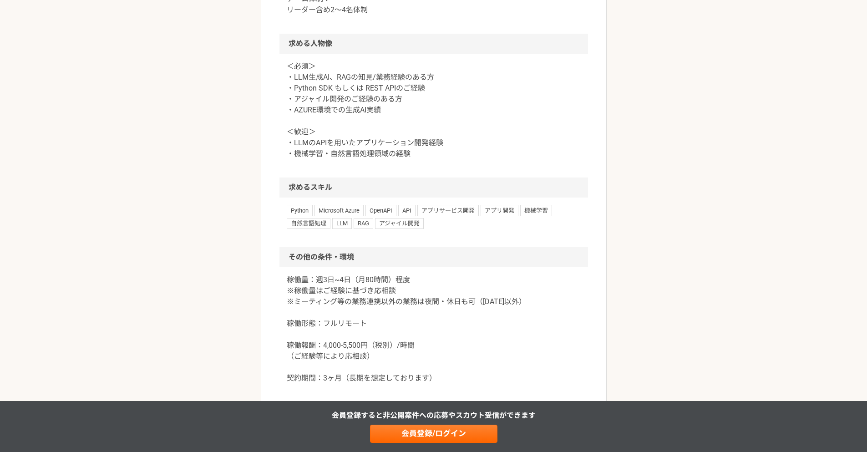
click at [383, 298] on p "稼働量：週3日~4日（月80時間）程度 ※稼働量はご経験に基づき応相談 ※ミーティング等の業務連携以外の業務は夜間・休日も可（日曜日以外） 稼働形態：フルリモ…" at bounding box center [434, 328] width 294 height 109
click at [385, 280] on p "稼働量：週3日~4日（月80時間）程度 ※稼働量はご経験に基づき応相談 ※ミーティング等の業務連携以外の業務は夜間・休日も可（日曜日以外） 稼働形態：フルリモ…" at bounding box center [434, 328] width 294 height 109
click at [384, 280] on p "稼働量：週3日~4日（月80時間）程度 ※稼働量はご経験に基づき応相談 ※ミーティング等の業務連携以外の業務は夜間・休日も可（日曜日以外） 稼働形態：フルリモ…" at bounding box center [434, 328] width 294 height 109
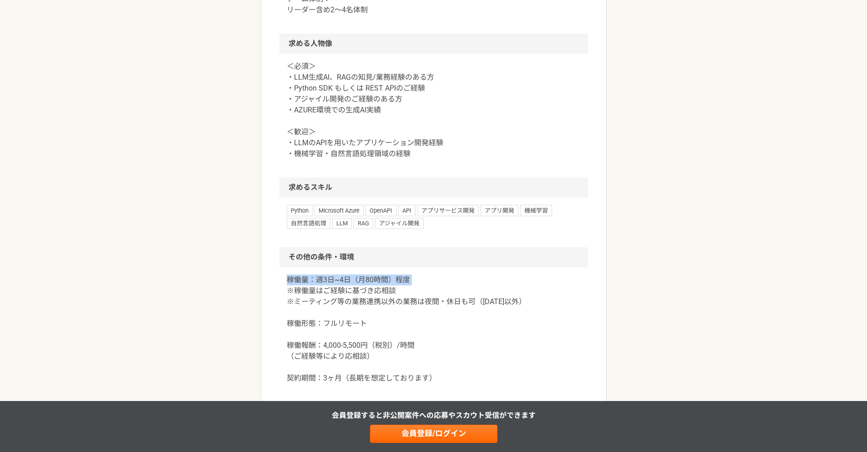
click at [384, 280] on p "稼働量：週3日~4日（月80時間）程度 ※稼働量はご経験に基づき応相談 ※ミーティング等の業務連携以外の業務は夜間・休日も可（日曜日以外） 稼働形態：フルリモ…" at bounding box center [434, 328] width 294 height 109
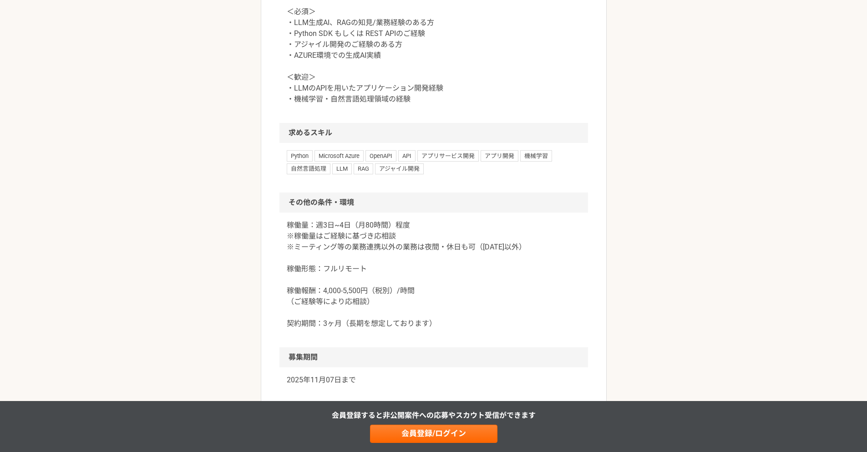
click at [374, 269] on p "稼働量：週3日~4日（月80時間）程度 ※稼働量はご経験に基づき応相談 ※ミーティング等の業務連携以外の業務は夜間・休日も可（日曜日以外） 稼働形態：フルリモ…" at bounding box center [434, 274] width 294 height 109
click at [415, 284] on p "稼働量：週3日~4日（月80時間）程度 ※稼働量はご経験に基づき応相談 ※ミーティング等の業務連携以外の業務は夜間・休日も可（日曜日以外） 稼働形態：フルリモ…" at bounding box center [434, 274] width 294 height 109
click at [414, 285] on p "稼働量：週3日~4日（月80時間）程度 ※稼働量はご経験に基づき応相談 ※ミーティング等の業務連携以外の業務は夜間・休日も可（日曜日以外） 稼働形態：フルリモ…" at bounding box center [434, 274] width 294 height 109
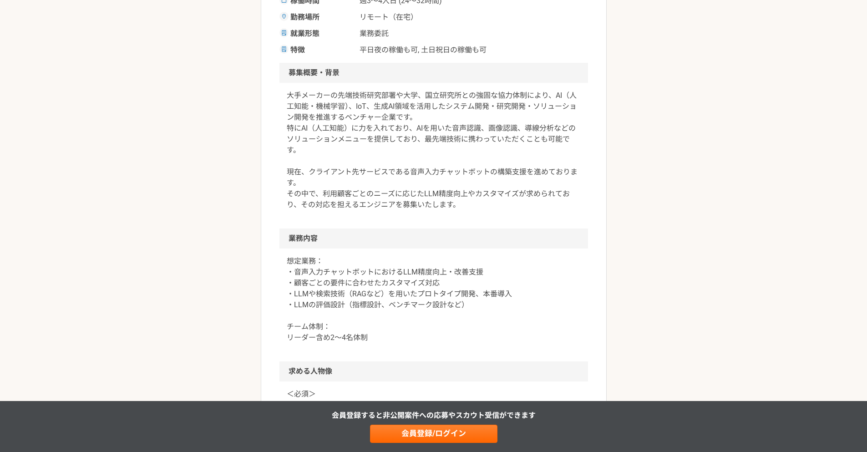
scroll to position [0, 0]
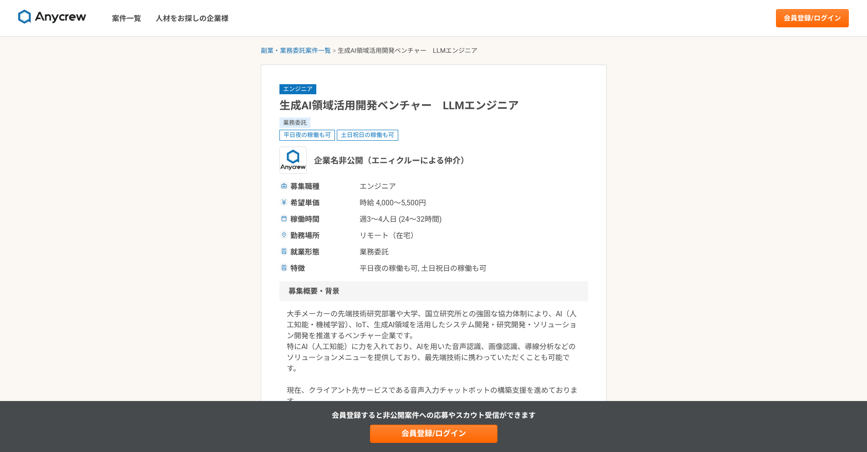
click at [409, 268] on span "平日夜の稼働も可, 土日祝日の稼働も可" at bounding box center [422, 268] width 127 height 11
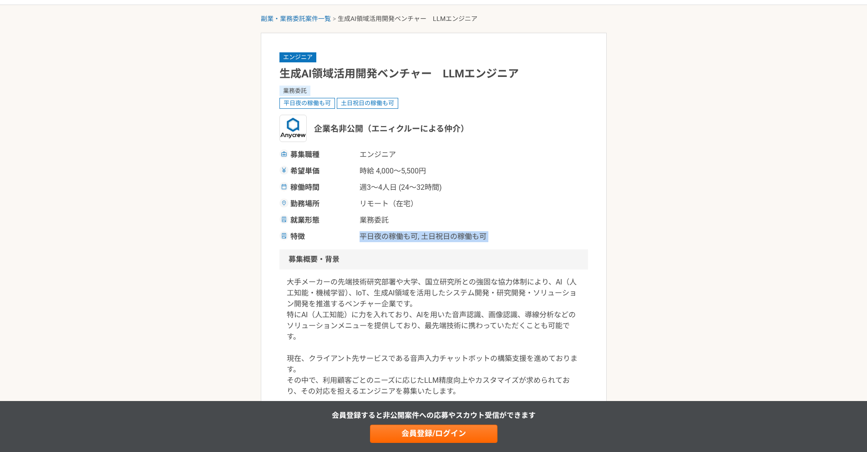
scroll to position [55, 0]
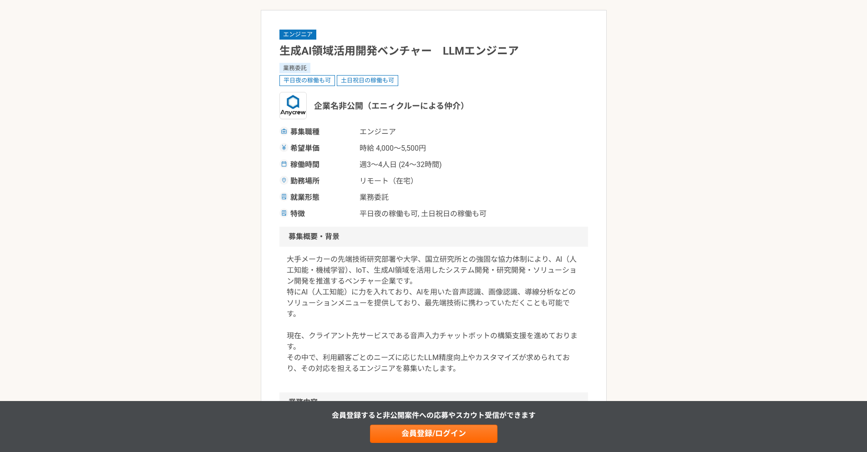
click at [409, 268] on p "大手メーカーの先端技術研究部署や大学、国立研究所との強固な協力体制により、AI（人工知能・機械学習）、IoT、生成AI領域を活用したシステム開発・研究開発・ソ…" at bounding box center [434, 314] width 294 height 120
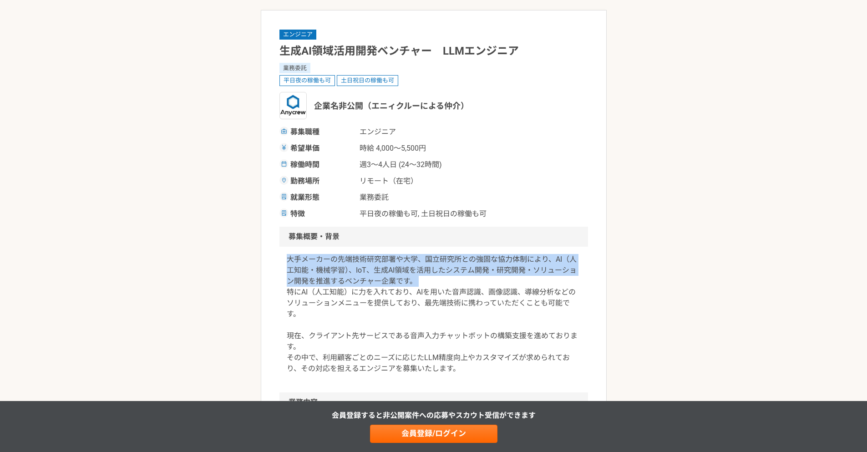
click at [409, 268] on p "大手メーカーの先端技術研究部署や大学、国立研究所との強固な協力体制により、AI（人工知能・機械学習）、IoT、生成AI領域を活用したシステム開発・研究開発・ソ…" at bounding box center [434, 314] width 294 height 120
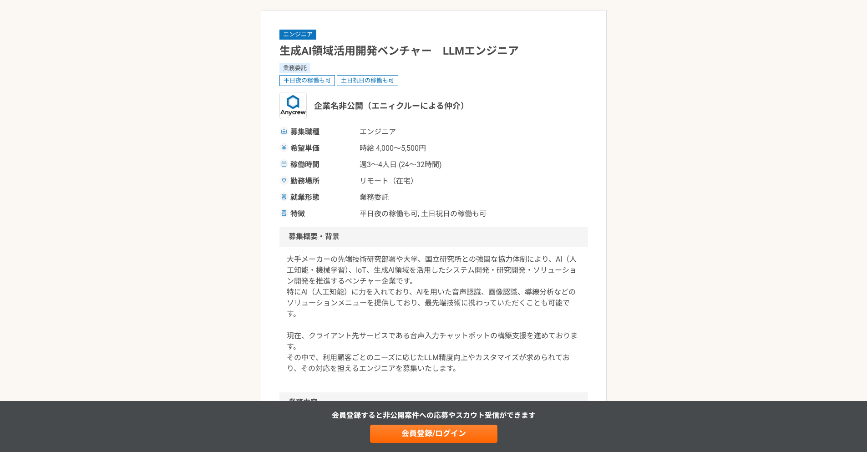
click at [409, 268] on p "大手メーカーの先端技術研究部署や大学、国立研究所との強固な協力体制により、AI（人工知能・機械学習）、IoT、生成AI領域を活用したシステム開発・研究開発・ソ…" at bounding box center [434, 314] width 294 height 120
click at [407, 264] on p "大手メーカーの先端技術研究部署や大学、国立研究所との強固な協力体制により、AI（人工知能・機械学習）、IoT、生成AI領域を活用したシステム開発・研究開発・ソ…" at bounding box center [434, 314] width 294 height 120
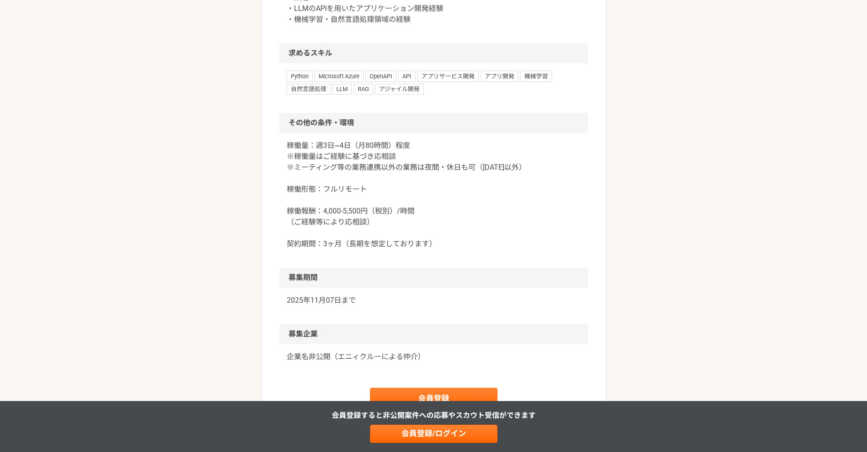
scroll to position [764, 0]
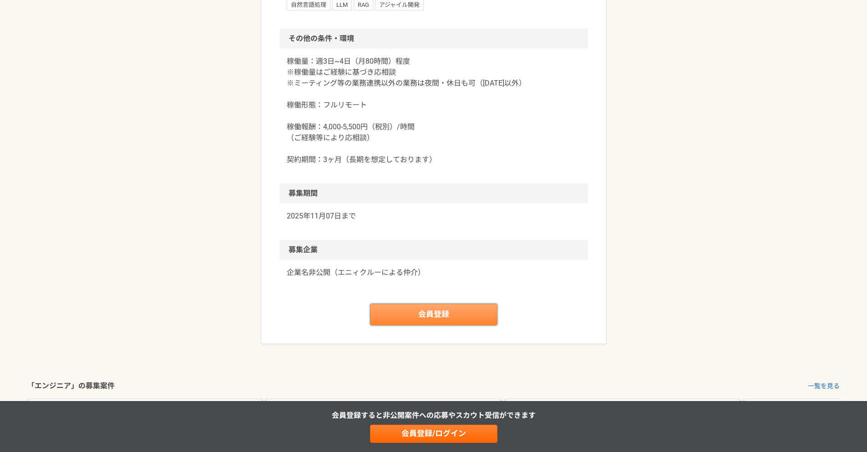
drag, startPoint x: 406, startPoint y: 305, endPoint x: 406, endPoint y: 311, distance: 5.5
click at [406, 311] on link "会員登録" at bounding box center [433, 314] width 127 height 22
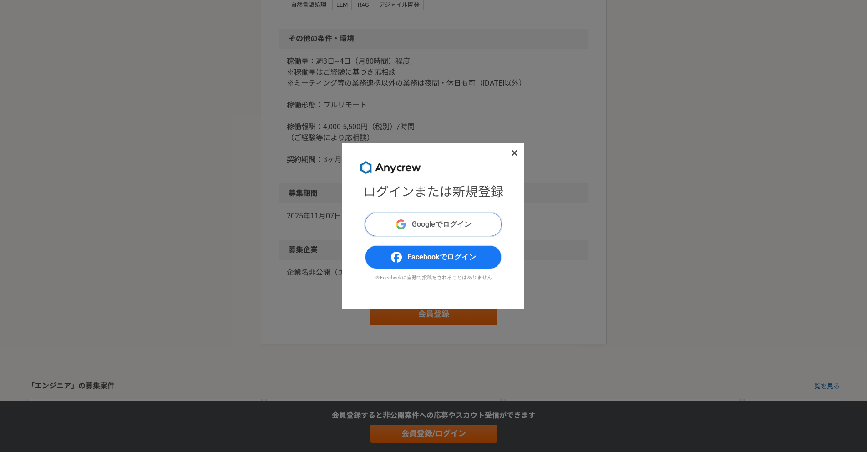
click at [415, 227] on span "Googleでログイン" at bounding box center [442, 224] width 60 height 11
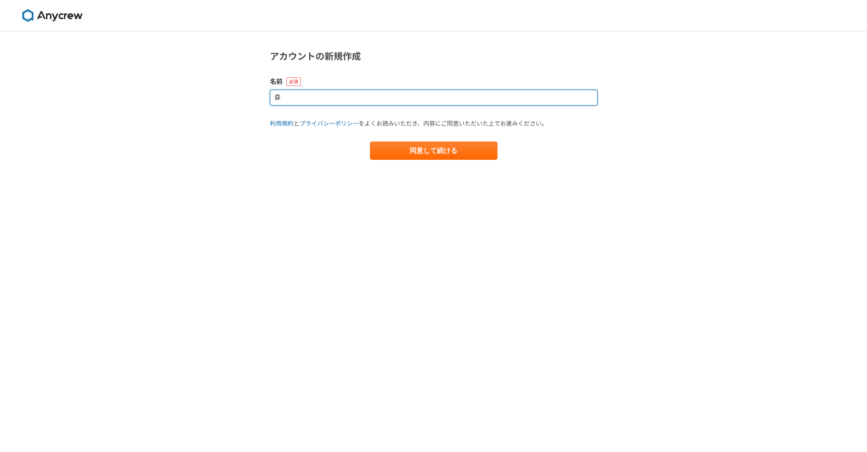
click at [303, 97] on input "森" at bounding box center [434, 98] width 328 height 16
type input "[PERSON_NAME]"
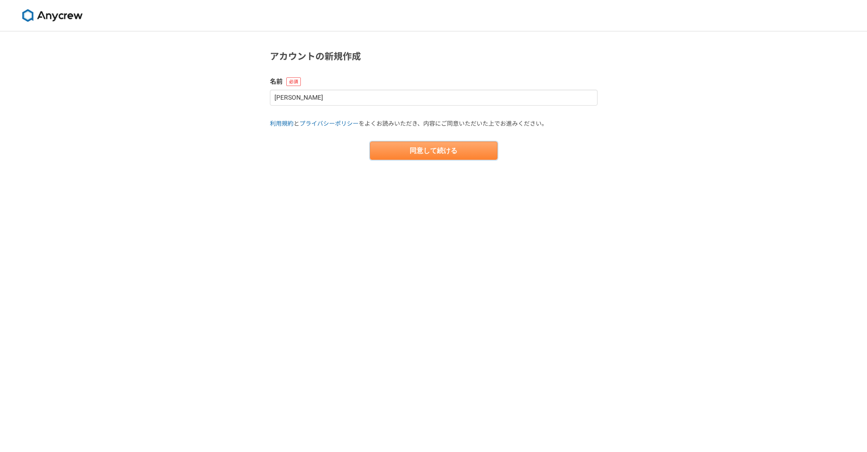
click at [402, 151] on button "同意して続ける" at bounding box center [433, 150] width 127 height 18
select select "13"
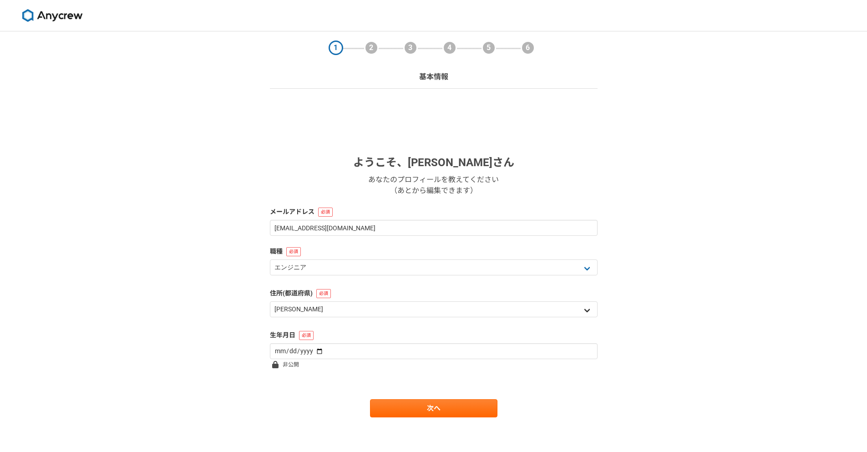
scroll to position [2, 0]
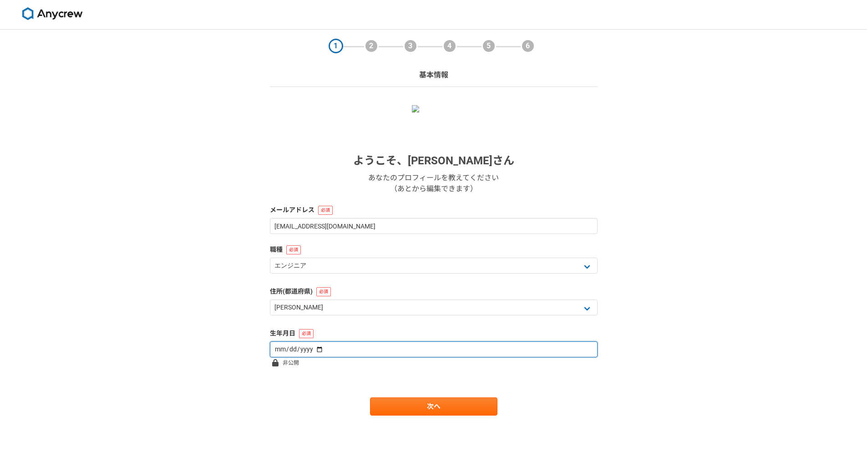
click at [336, 348] on input "date" at bounding box center [434, 349] width 328 height 16
click at [336, 350] on input "date" at bounding box center [434, 349] width 328 height 16
click at [316, 350] on input "date" at bounding box center [434, 349] width 328 height 16
type input "[DATE]"
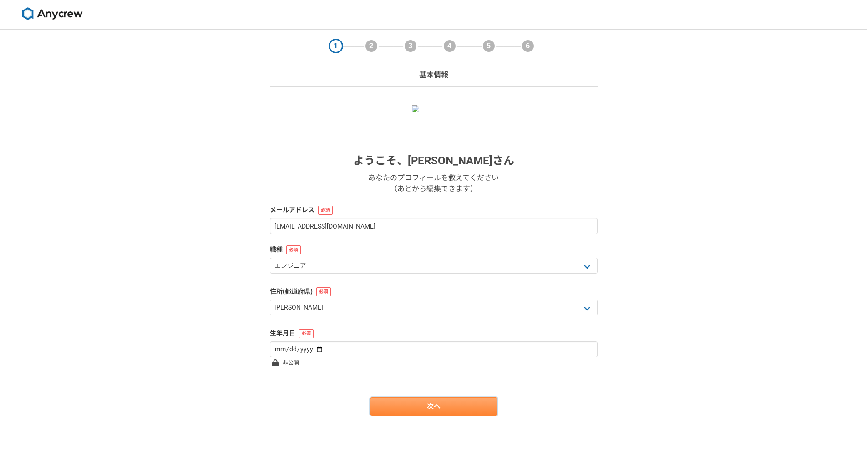
click at [398, 412] on link "次へ" at bounding box center [433, 406] width 127 height 18
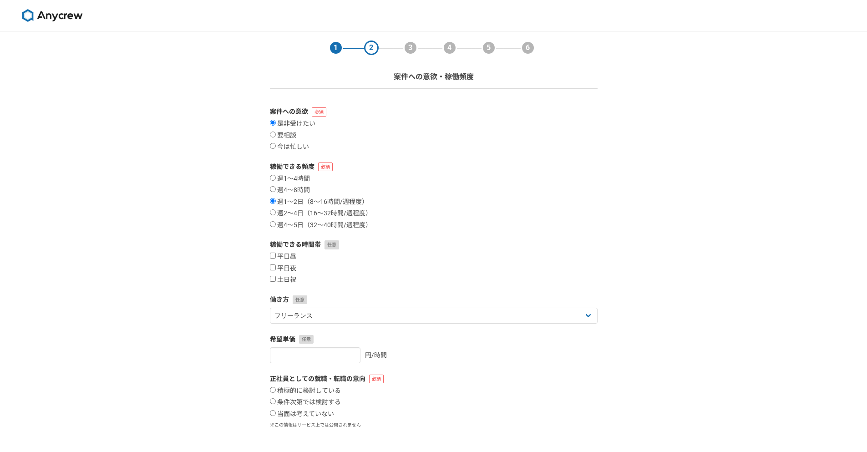
click at [271, 271] on label "平日夜" at bounding box center [283, 268] width 26 height 8
click at [271, 270] on input "平日夜" at bounding box center [273, 267] width 6 height 6
checkbox input "true"
click at [273, 280] on input "土日祝" at bounding box center [273, 279] width 6 height 6
checkbox input "true"
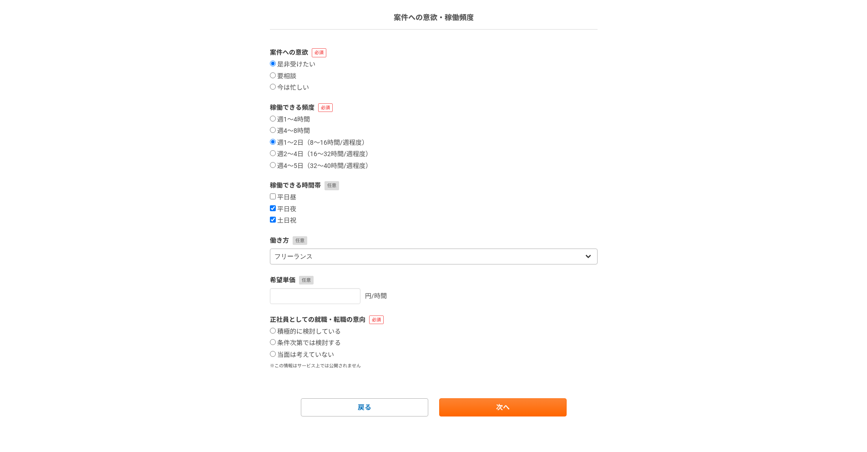
scroll to position [60, 0]
click at [325, 295] on input "number" at bounding box center [315, 295] width 91 height 16
click at [273, 355] on label "当面は考えていない" at bounding box center [302, 354] width 64 height 8
click at [300, 300] on input "4997" at bounding box center [315, 295] width 91 height 16
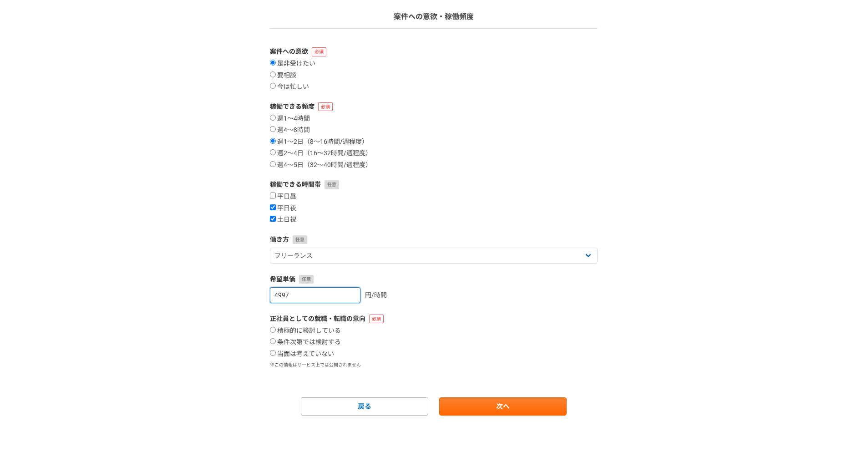
click at [300, 301] on input "4997" at bounding box center [315, 295] width 91 height 16
type input "5000"
click at [274, 355] on input "当面は考えていない" at bounding box center [273, 353] width 6 height 6
radio input "true"
click at [477, 400] on link "次へ" at bounding box center [502, 406] width 127 height 18
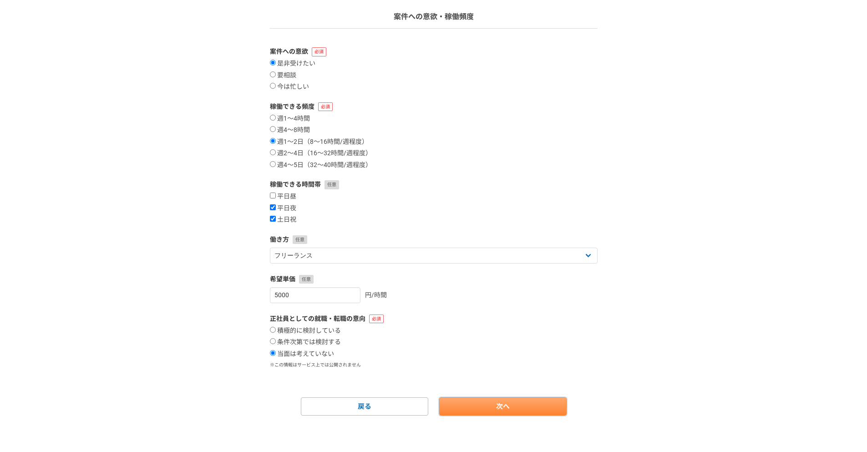
select select
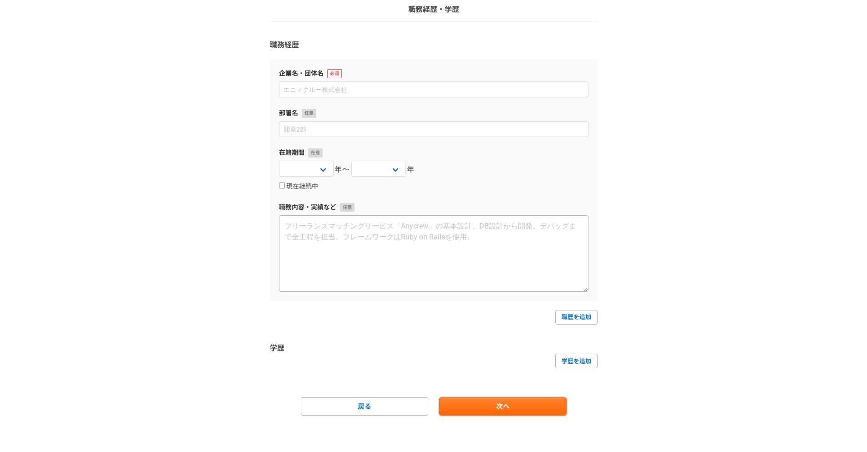
scroll to position [0, 0]
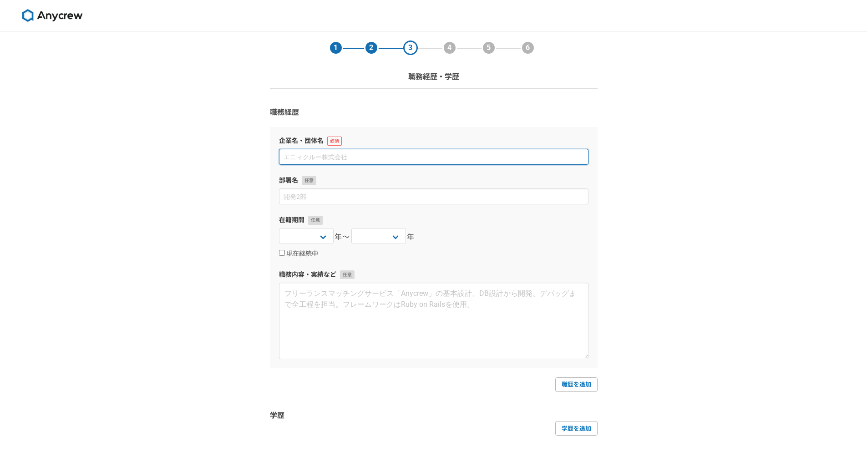
click at [330, 159] on input at bounding box center [433, 157] width 309 height 16
click at [330, 161] on input at bounding box center [433, 157] width 309 height 16
click at [330, 162] on input at bounding box center [433, 157] width 309 height 16
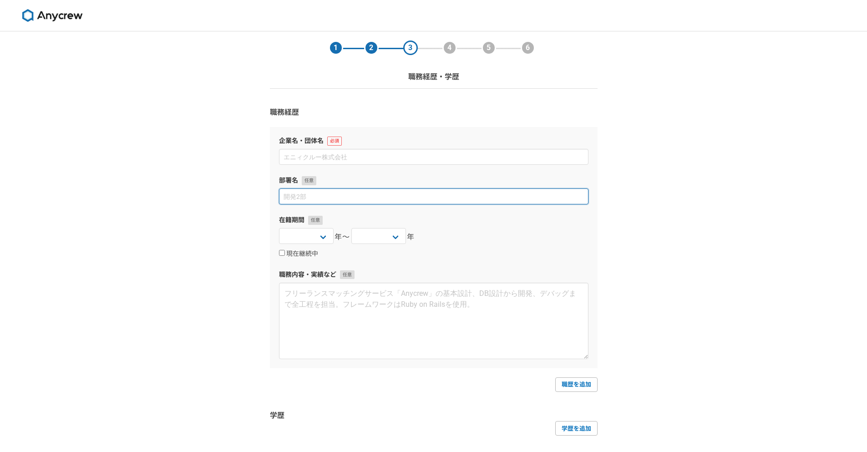
click at [340, 191] on input at bounding box center [433, 196] width 309 height 16
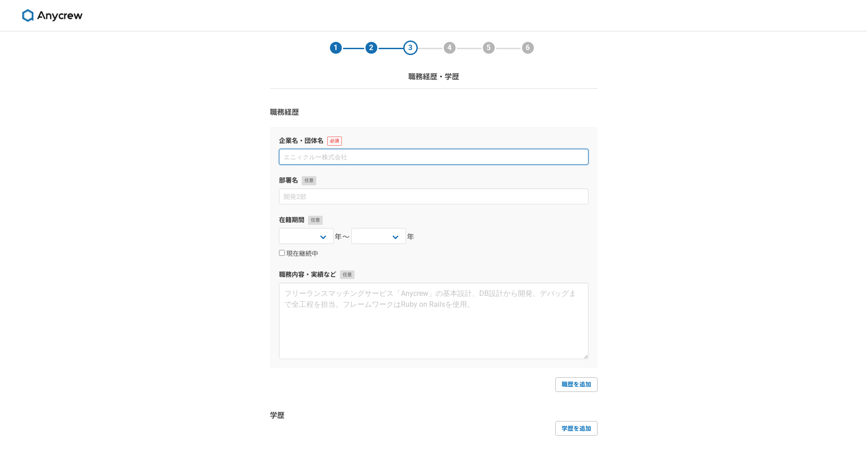
click at [336, 159] on input at bounding box center [433, 157] width 309 height 16
type input "h"
type input "個人事業主"
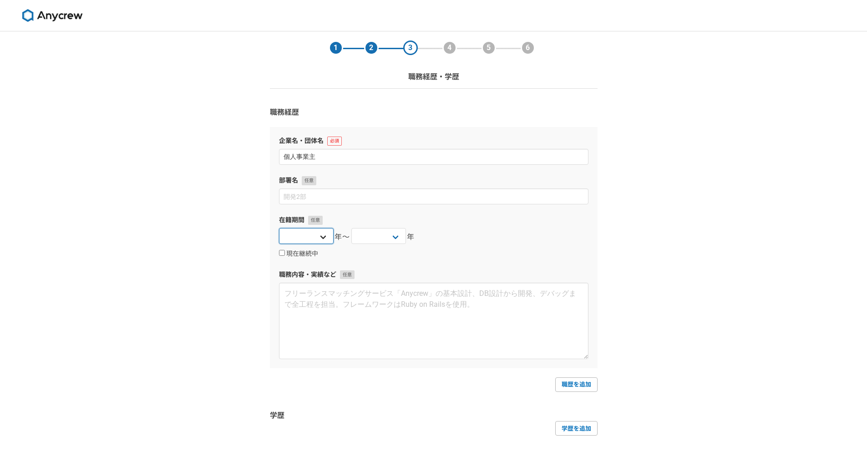
click at [302, 242] on select "[DATE] [DATE] [DATE] [DATE] [DATE] [DATE] [DATE] [DATE] [DATE] [DATE] [DATE] [D…" at bounding box center [306, 236] width 55 height 16
click at [308, 245] on div "[DATE] [DATE] [DATE] [DATE] [DATE] [DATE] [DATE] [DATE] [DATE] [DATE] [DATE] [D…" at bounding box center [306, 237] width 55 height 18
drag, startPoint x: 312, startPoint y: 235, endPoint x: 276, endPoint y: 252, distance: 39.1
click at [276, 252] on div "企業名・団体名 個人事業主 部署名 在籍期間 [DATE] [DATE] [DATE] [DATE] [DATE] [DATE] [DATE] [DATE] …" at bounding box center [434, 247] width 328 height 241
click at [279, 256] on label "現在継続中" at bounding box center [298, 254] width 39 height 8
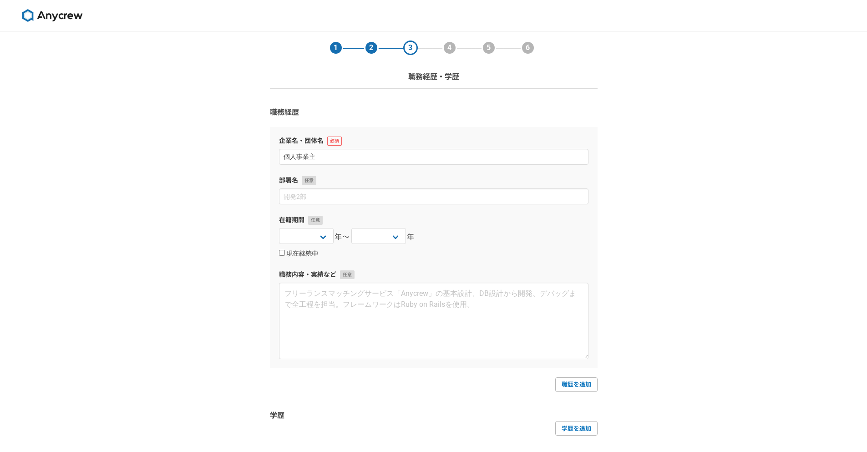
click at [279, 256] on input "現在継続中" at bounding box center [282, 253] width 6 height 6
checkbox input "true"
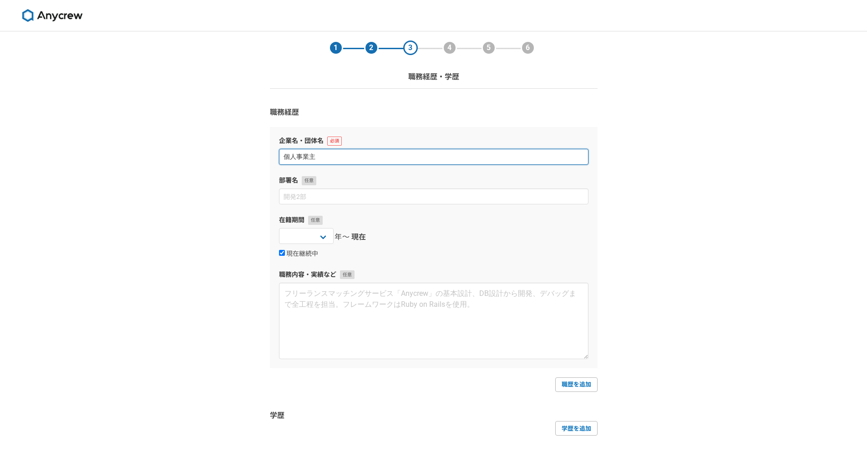
click at [316, 155] on input "個人事業主" at bounding box center [433, 157] width 309 height 16
type input "株式会社ピー・アール・オー"
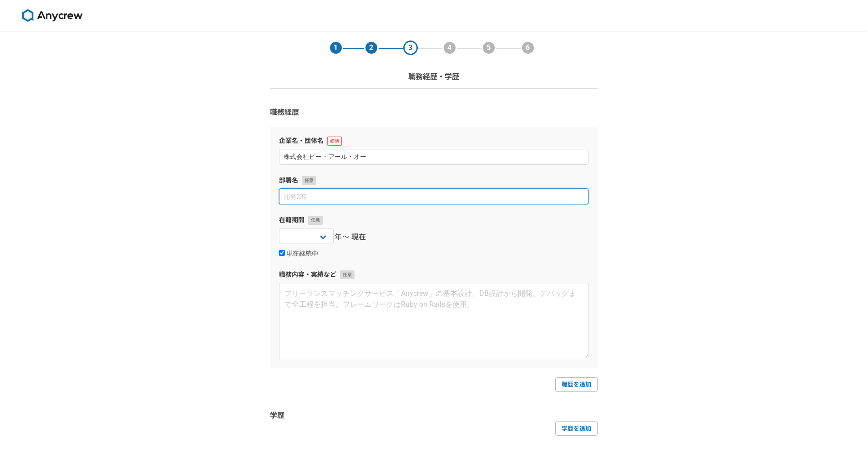
drag, startPoint x: 336, startPoint y: 198, endPoint x: 329, endPoint y: 201, distance: 7.8
click at [336, 197] on input at bounding box center [433, 196] width 309 height 16
click at [344, 191] on input at bounding box center [433, 196] width 309 height 16
drag, startPoint x: 294, startPoint y: 234, endPoint x: 449, endPoint y: 233, distance: 154.7
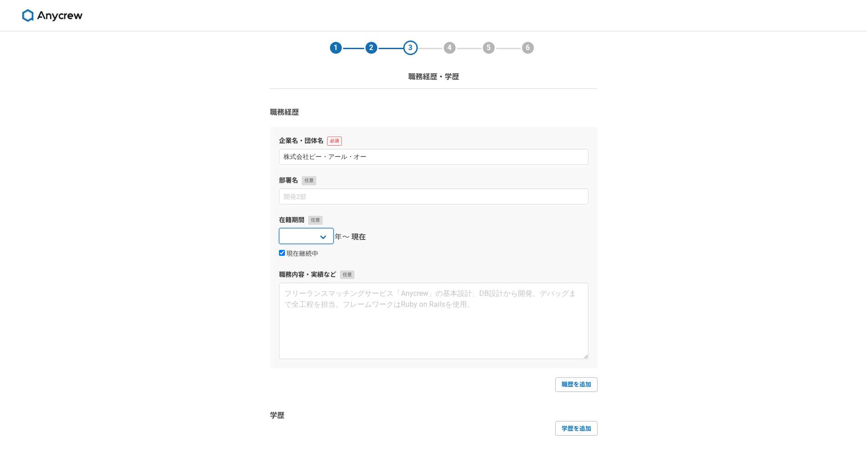
click at [449, 233] on div "[DATE] [DATE] [DATE] [DATE] [DATE] [DATE] [DATE] [DATE] [DATE] [DATE] [DATE] [D…" at bounding box center [433, 237] width 309 height 18
click at [573, 381] on link "職歴を追加" at bounding box center [576, 384] width 42 height 15
select select
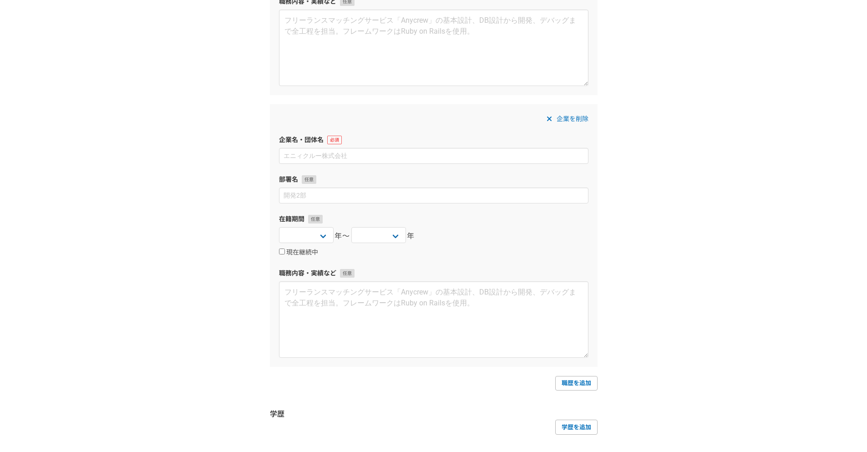
scroll to position [339, 0]
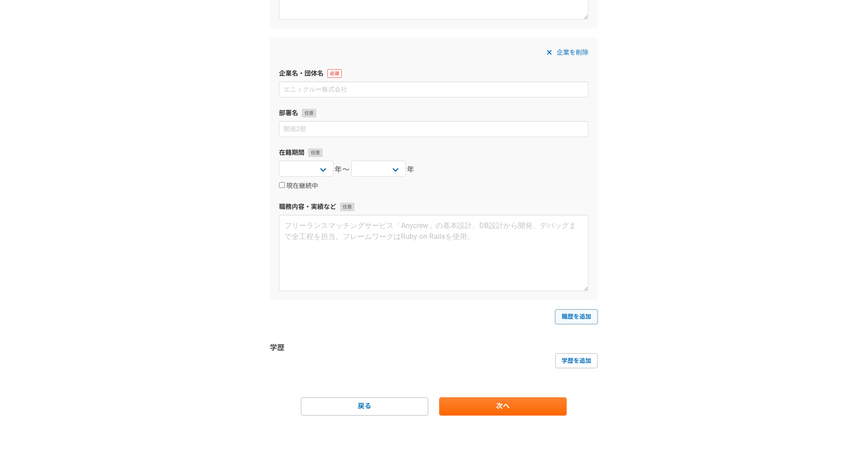
click at [568, 317] on link "職歴を追加" at bounding box center [576, 316] width 42 height 15
select select
type input "イオンリテール株式会社"
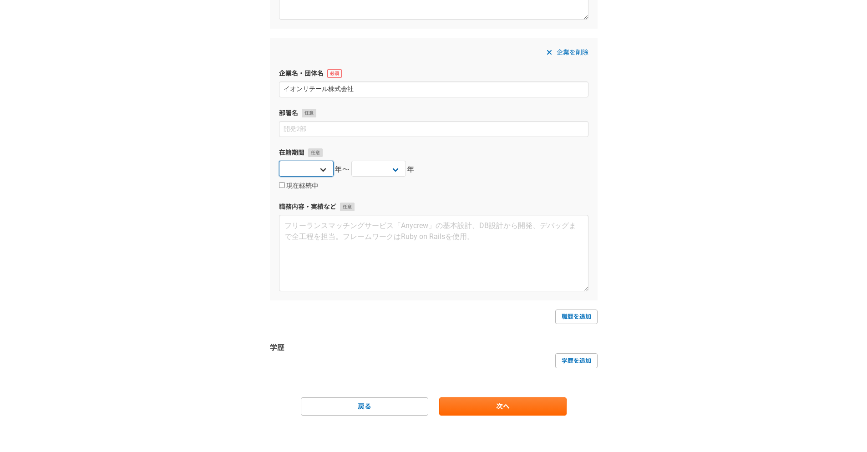
select select "2015"
click at [279, 161] on select "[DATE] [DATE] [DATE] [DATE] [DATE] [DATE] [DATE] [DATE] [DATE] [DATE] [DATE] [D…" at bounding box center [306, 169] width 55 height 16
select select "2020"
click at [351, 161] on select "[DATE] [DATE] [DATE] [DATE] [DATE] [DATE] [DATE] [DATE] [DATE] [DATE] [DATE] [D…" at bounding box center [378, 169] width 55 height 16
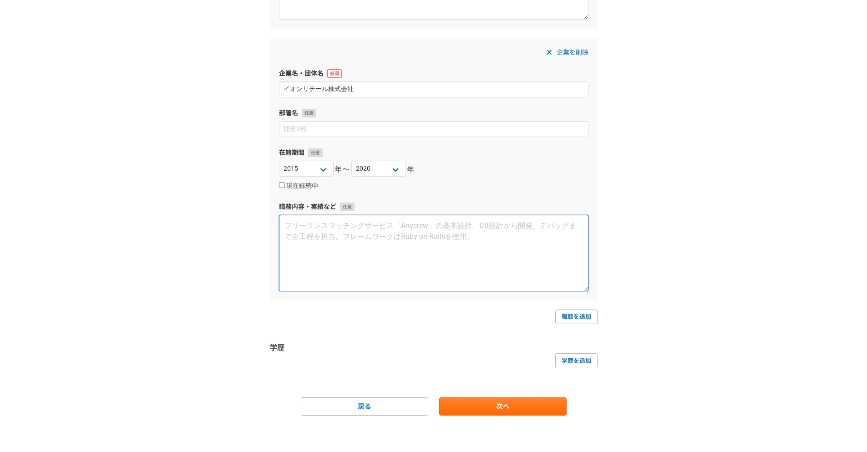
click at [342, 259] on textarea at bounding box center [433, 253] width 309 height 76
click at [384, 253] on textarea at bounding box center [433, 253] width 309 height 76
type textarea "し"
type textarea "￥"
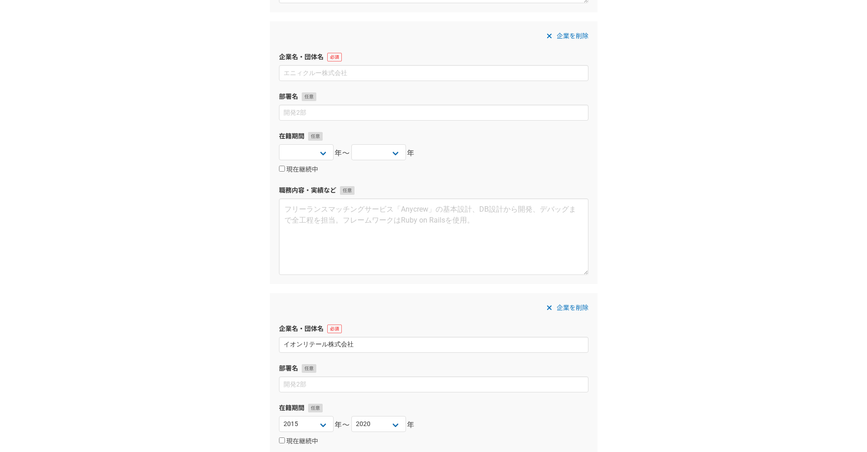
scroll to position [283, 0]
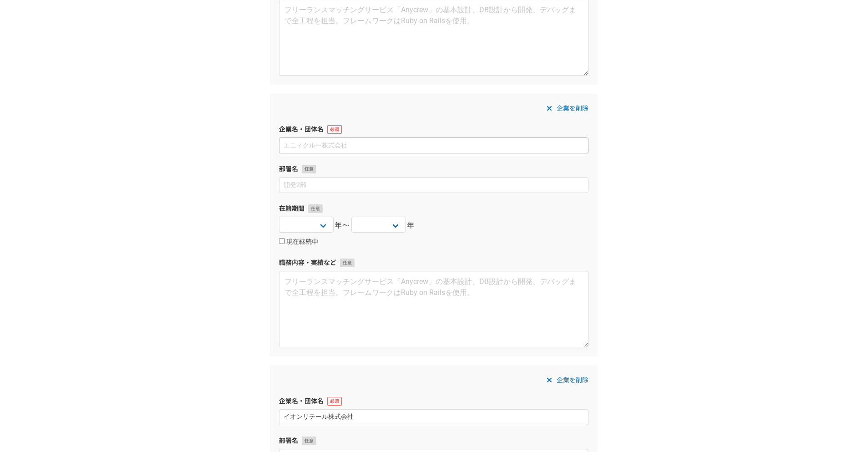
type textarea "・商品の在庫管理 ・部署の売上管理 ・部下のマネジメント ・販売計画"
click at [358, 149] on input at bounding box center [433, 145] width 309 height 16
type input "株式会社ピー・アール・オー"
select select "2020"
click at [279, 217] on select "[DATE] [DATE] [DATE] [DATE] [DATE] [DATE] [DATE] [DATE] [DATE] [DATE] [DATE] [D…" at bounding box center [306, 225] width 55 height 16
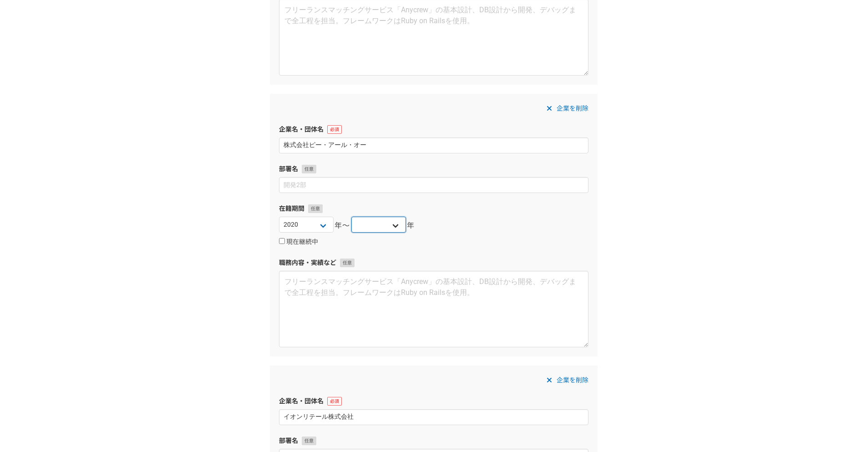
select select "2025"
click at [351, 217] on select "[DATE] [DATE] [DATE] [DATE] [DATE] [DATE] [DATE] [DATE] [DATE] [DATE] [DATE] [D…" at bounding box center [378, 225] width 55 height 16
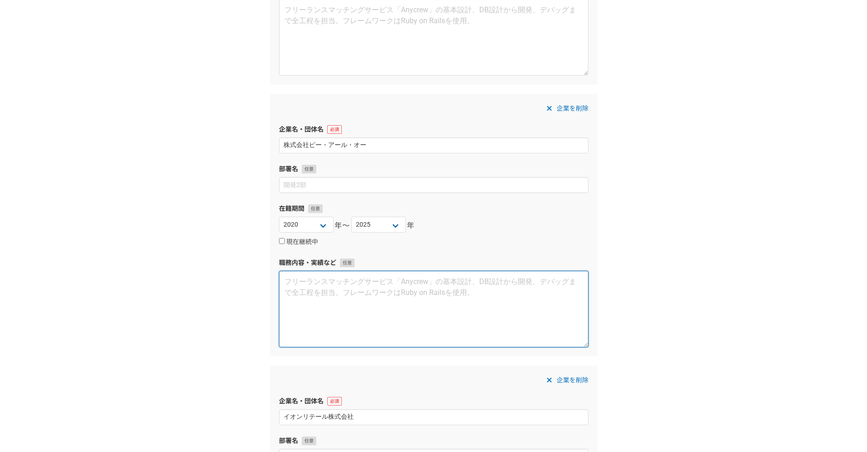
click at [367, 318] on textarea at bounding box center [433, 309] width 309 height 76
type textarea "し"
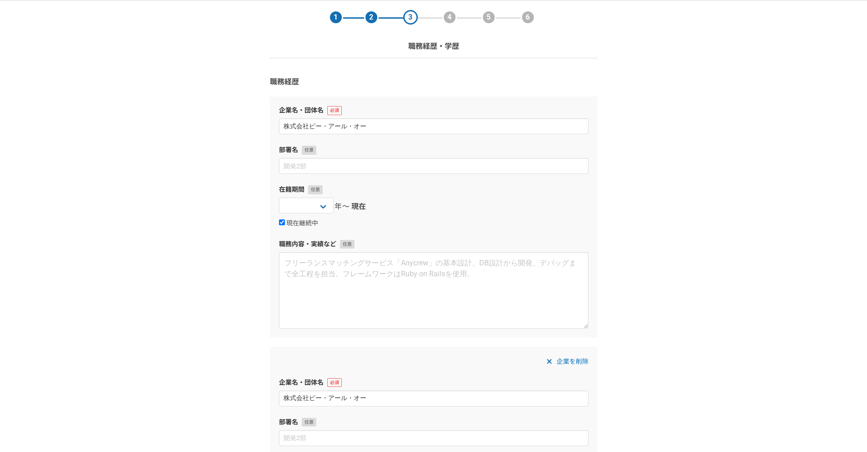
scroll to position [10, 0]
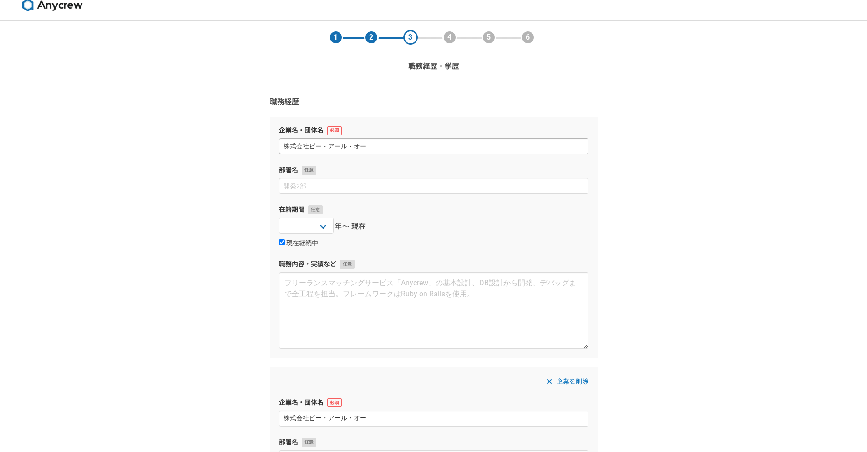
type textarea "主にシステム開発 ・要件定義、詳細設計、開発、テスト、保守運用"
click at [342, 145] on input "株式会社ピー・アール・オー" at bounding box center [433, 146] width 309 height 16
type input "個人事業"
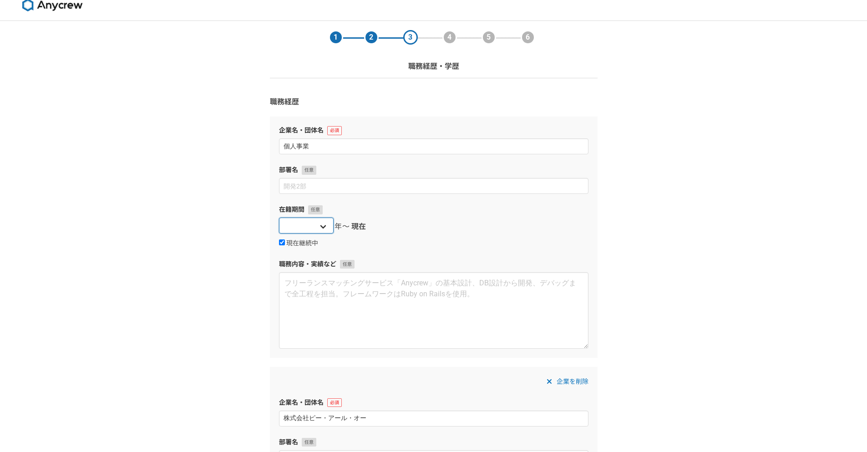
select select "2025"
click at [279, 217] on select "[DATE] [DATE] [DATE] [DATE] [DATE] [DATE] [DATE] [DATE] [DATE] [DATE] [DATE] [D…" at bounding box center [306, 225] width 55 height 16
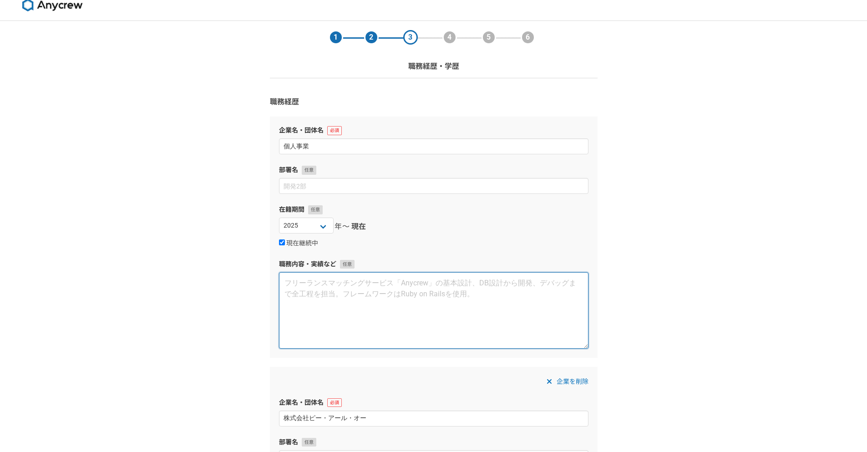
click at [402, 318] on textarea at bounding box center [433, 310] width 309 height 76
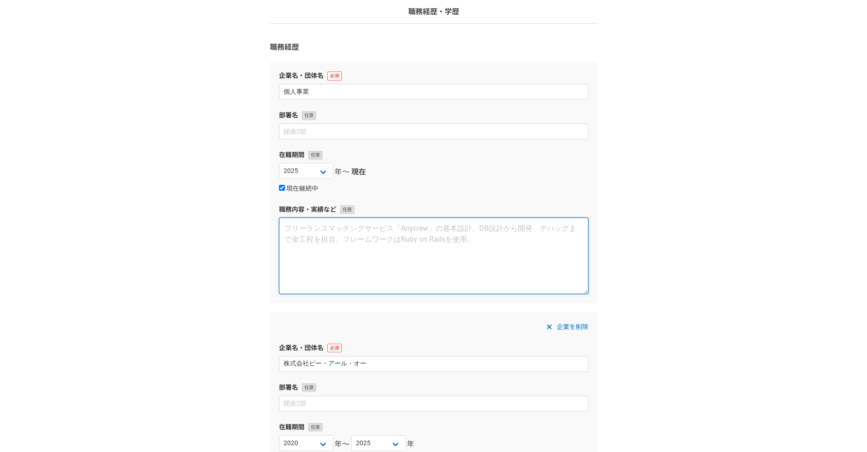
click at [356, 284] on textarea at bounding box center [433, 255] width 309 height 76
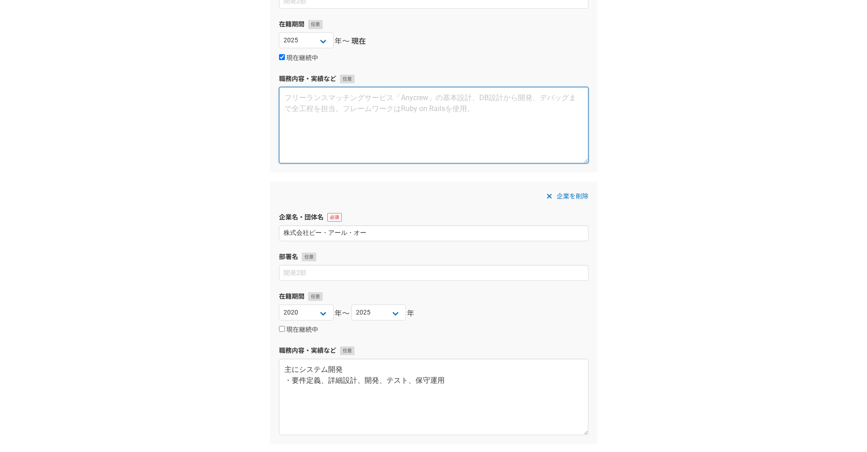
scroll to position [65, 0]
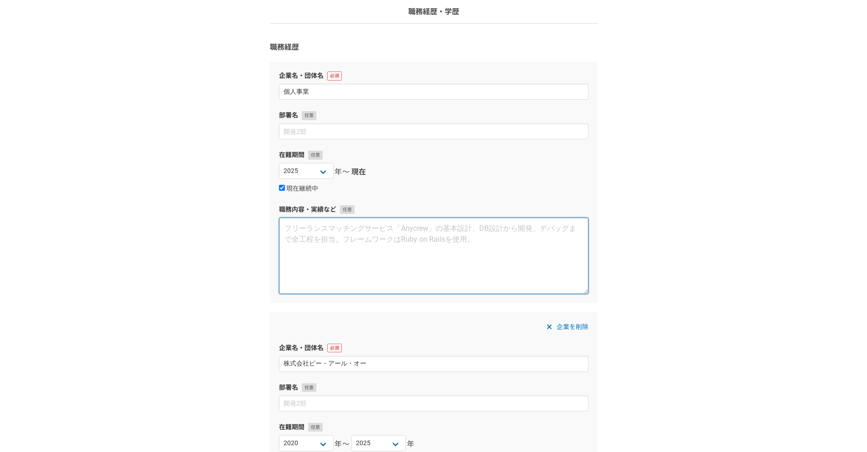
click at [382, 252] on textarea at bounding box center [433, 255] width 309 height 76
drag, startPoint x: 396, startPoint y: 253, endPoint x: 354, endPoint y: 245, distance: 42.5
click at [354, 245] on textarea at bounding box center [433, 255] width 309 height 76
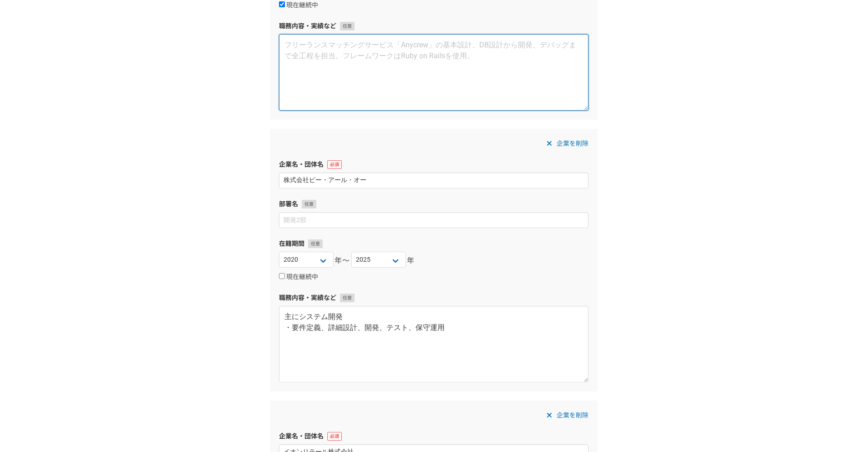
scroll to position [338, 0]
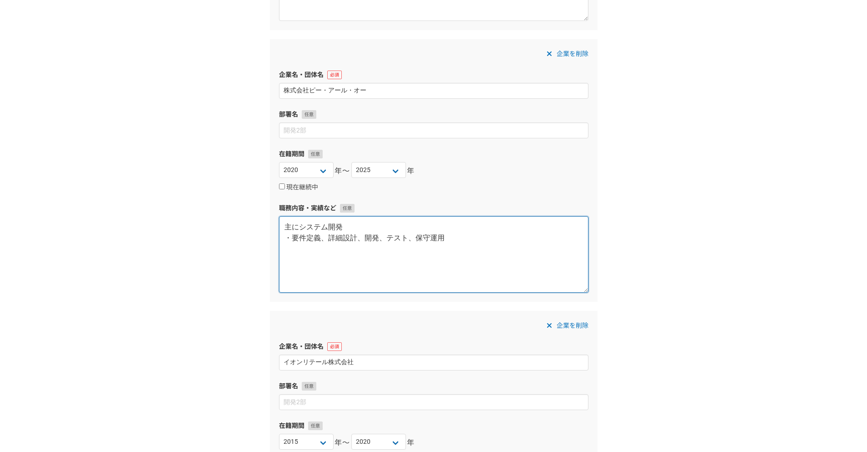
click at [510, 252] on textarea "主にシステム開発 ・要件定義、詳細設計、開発、テスト、保守運用" at bounding box center [433, 254] width 309 height 76
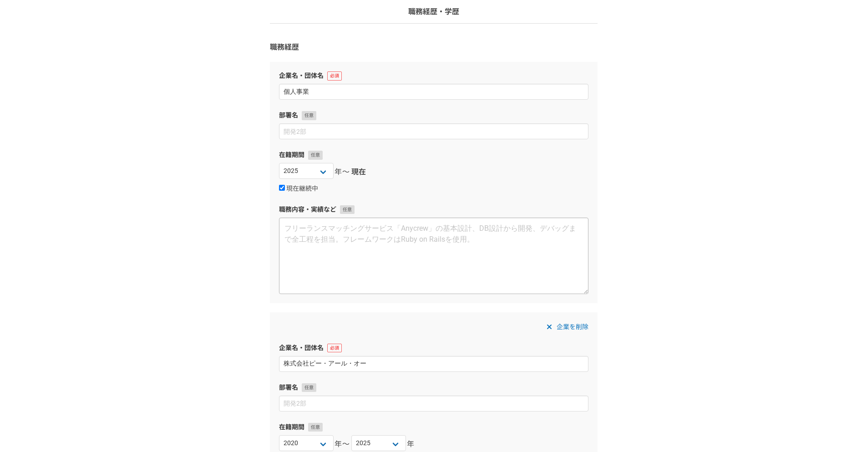
type textarea "主にシステム開発 ・要件定義、詳細設計、開発、テスト、保守運用 主な使用技術 ・Python ・React ・Typescript ・AWS"
click at [373, 258] on textarea at bounding box center [433, 255] width 309 height 76
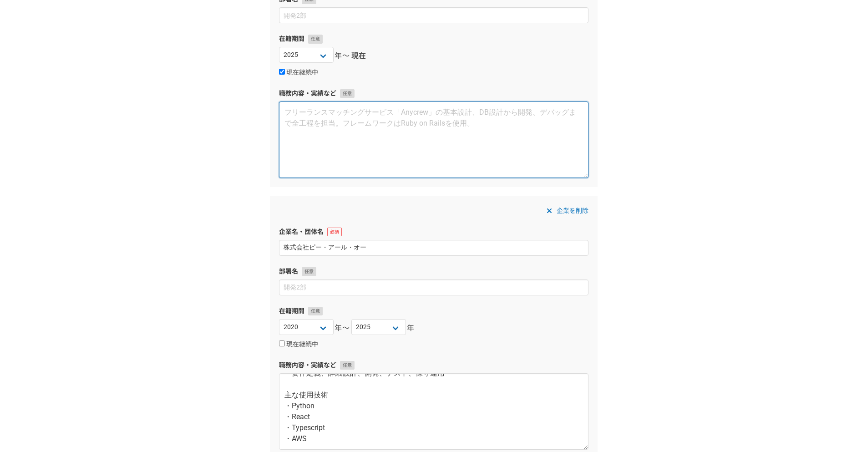
scroll to position [120, 0]
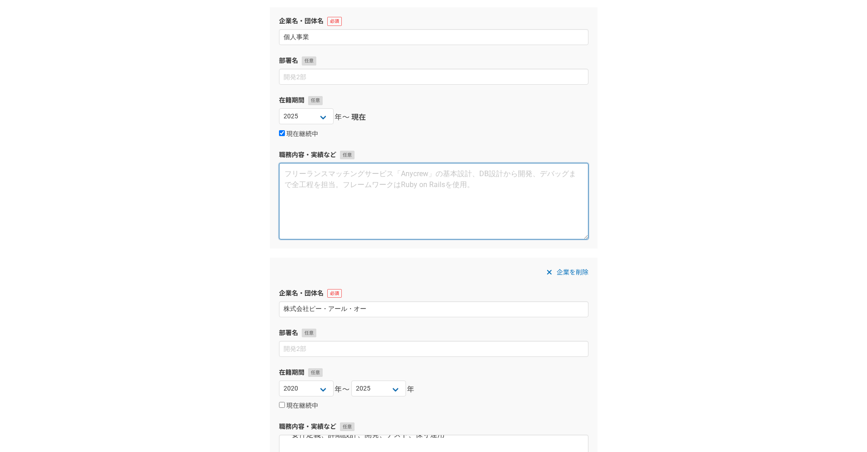
click at [355, 187] on textarea at bounding box center [433, 201] width 309 height 76
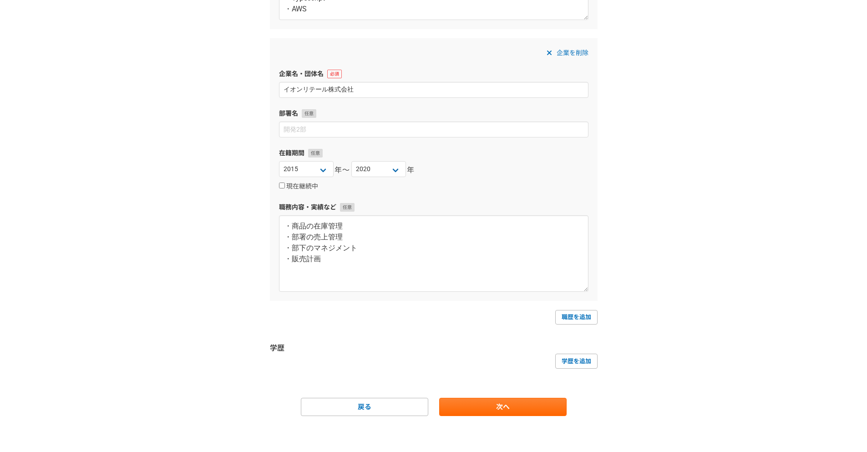
scroll to position [611, 0]
type textarea "同様にシステム開発の支援"
click at [494, 406] on link "次へ" at bounding box center [502, 406] width 127 height 18
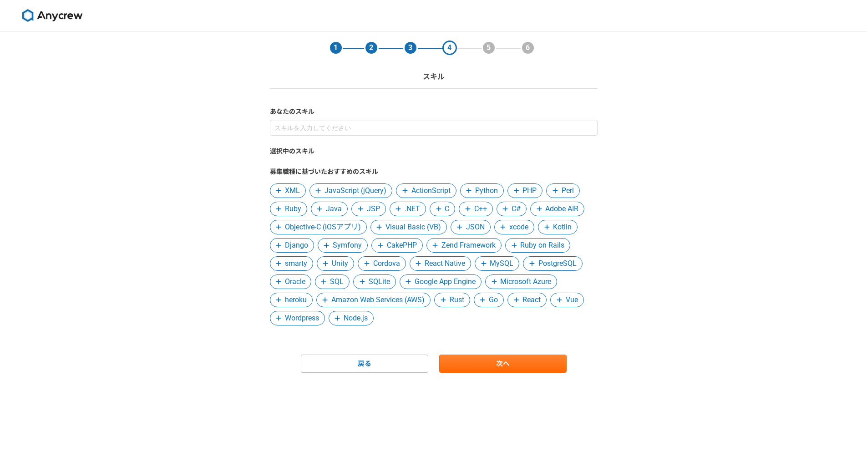
click at [291, 191] on span "XML" at bounding box center [292, 190] width 15 height 11
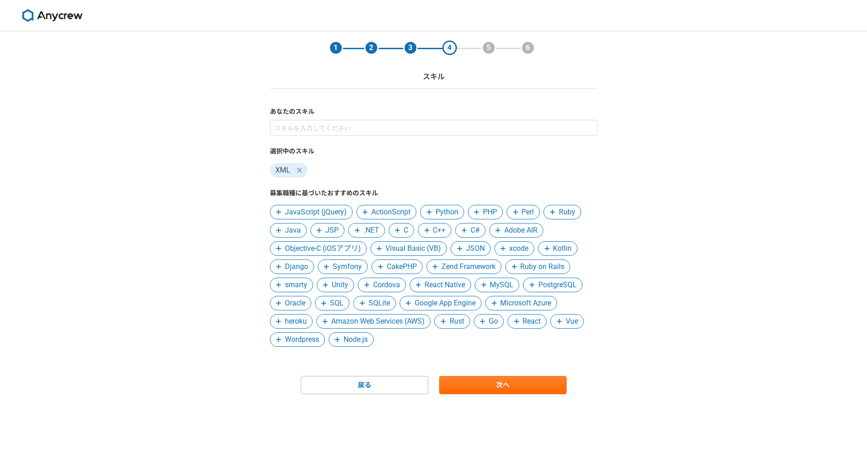
click at [438, 209] on span "Python" at bounding box center [446, 212] width 23 height 11
click at [325, 210] on span "JavaScript (jQuery)" at bounding box center [316, 212] width 62 height 11
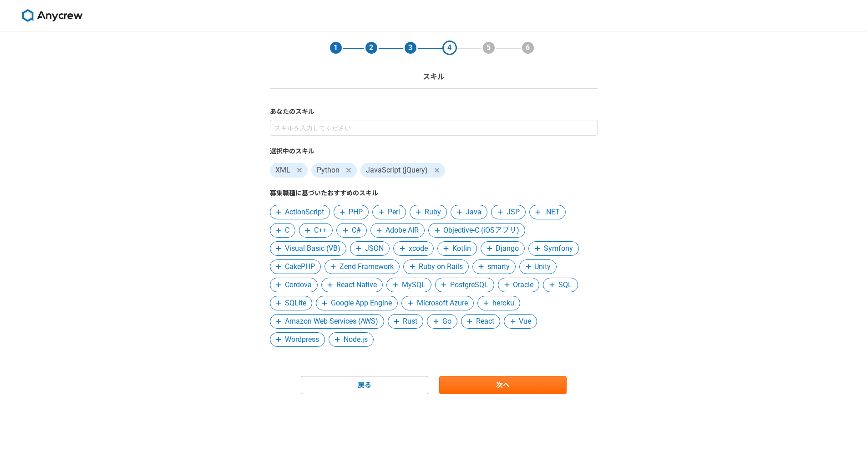
click at [455, 247] on span "Kotlin" at bounding box center [461, 248] width 19 height 11
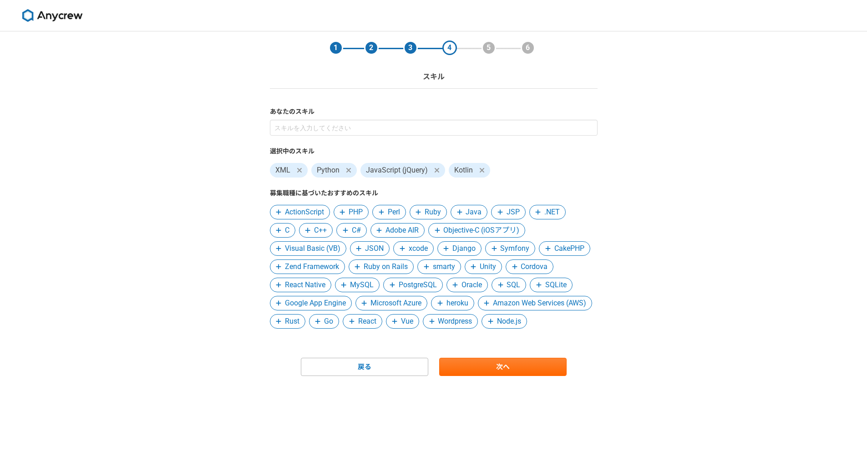
click at [468, 248] on span "Django" at bounding box center [463, 248] width 23 height 11
click at [358, 283] on span "MySQL" at bounding box center [362, 284] width 24 height 11
click at [364, 283] on span "PostgreSQL" at bounding box center [369, 284] width 38 height 11
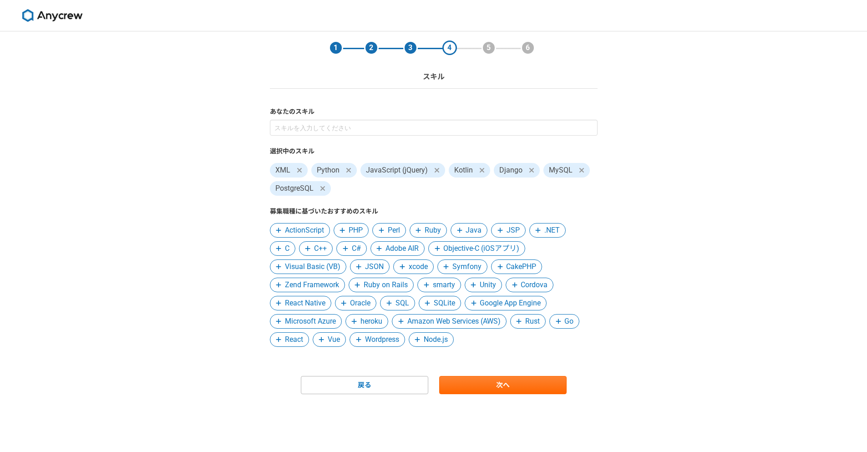
click at [404, 303] on span "SQL" at bounding box center [402, 303] width 14 height 11
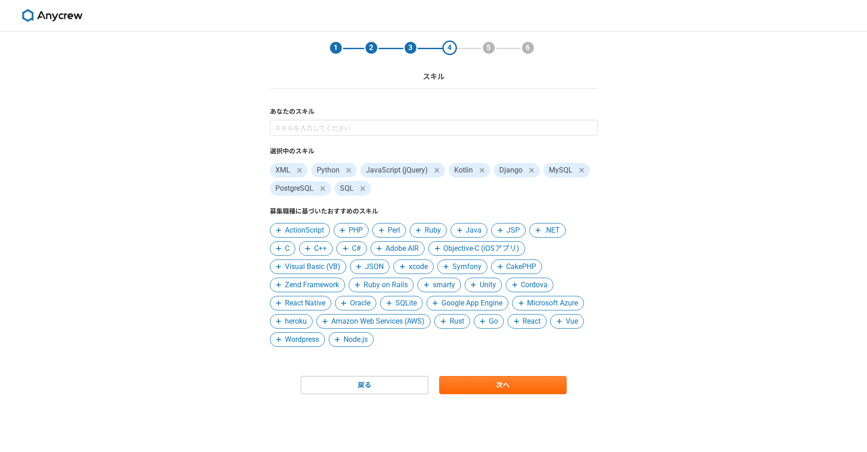
click at [521, 318] on span at bounding box center [516, 321] width 11 height 11
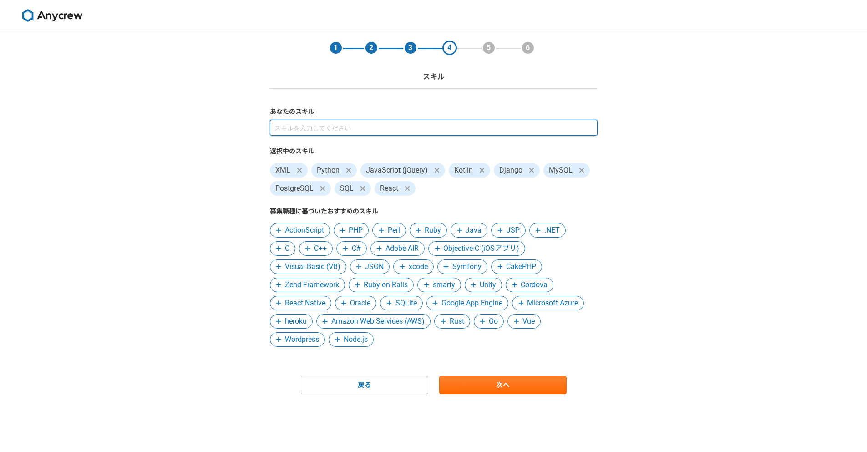
click at [396, 130] on input at bounding box center [434, 128] width 328 height 16
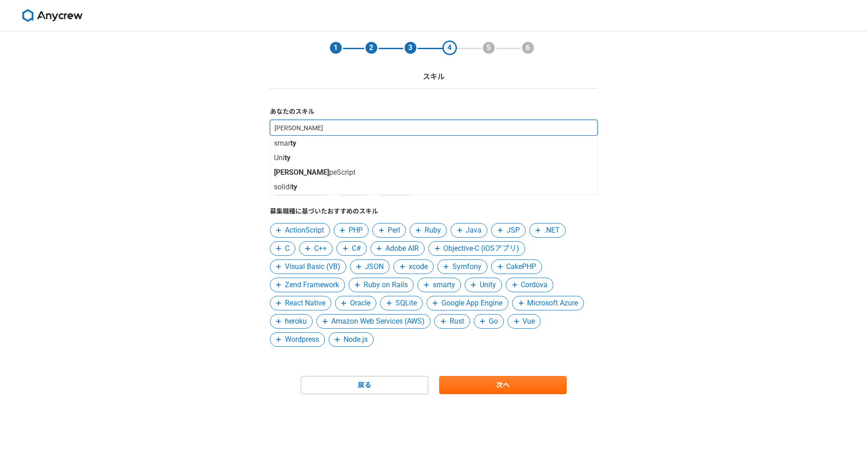
type input "T"
type input "Type"
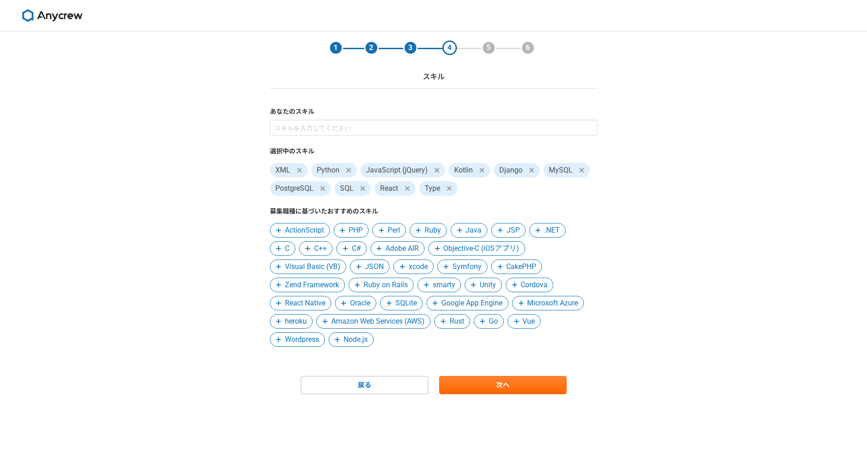
click at [450, 187] on icon at bounding box center [448, 188] width 5 height 5
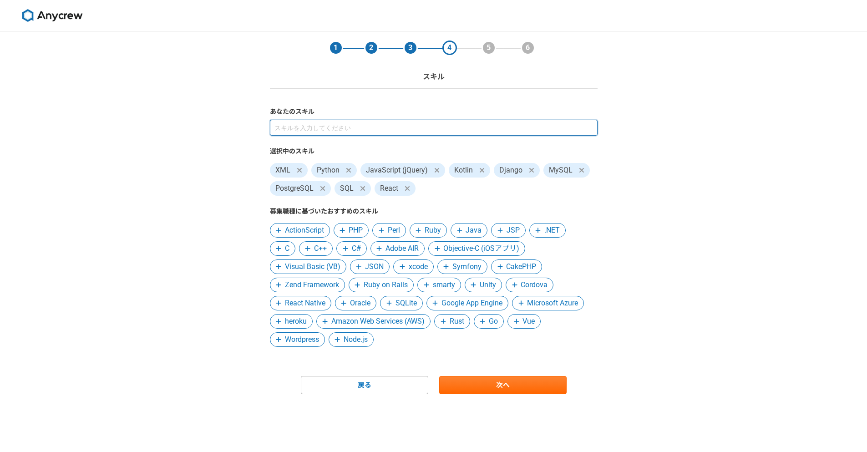
click at [352, 131] on input at bounding box center [434, 128] width 328 height 16
type input "Type"
click at [333, 118] on div "あなたのスキル 選択中のスキル XML Python JavaScript (jQuery) Kotlin Django MySQL PostgreSQL S…" at bounding box center [434, 227] width 328 height 240
type input "AW"
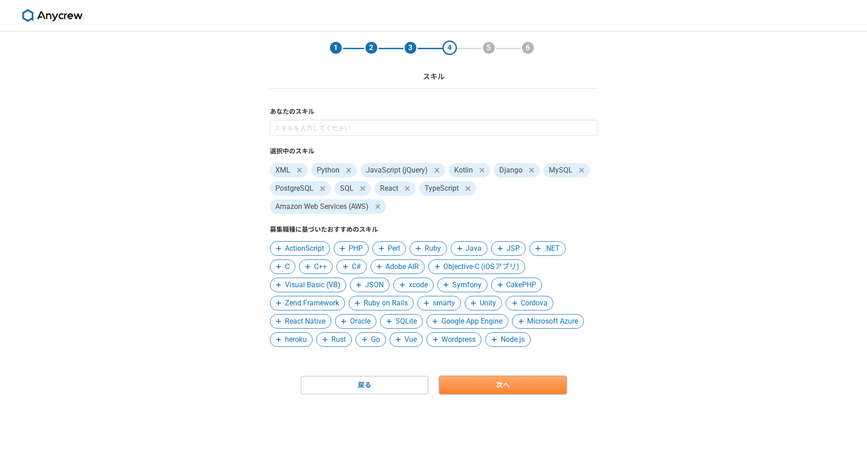
click at [490, 380] on link "次へ" at bounding box center [502, 385] width 127 height 18
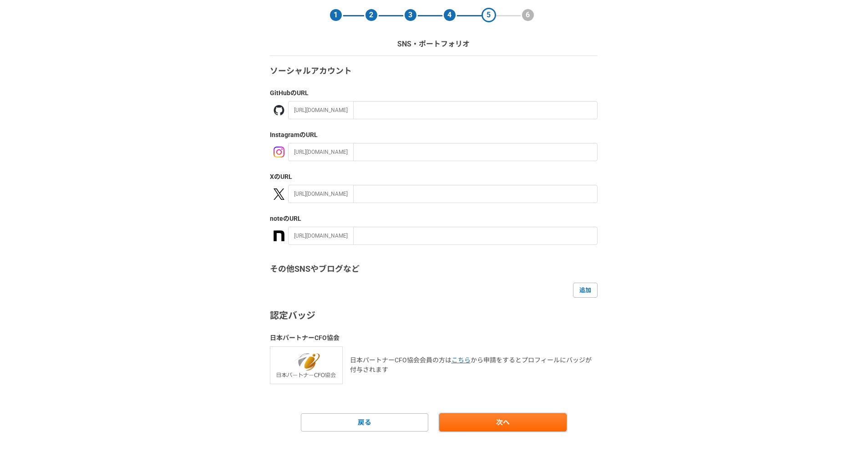
scroll to position [49, 0]
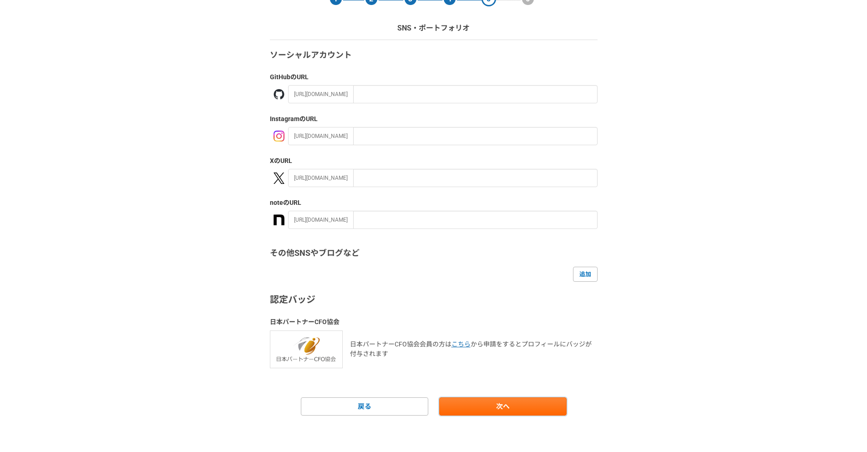
click at [474, 412] on link "次へ" at bounding box center [502, 406] width 127 height 18
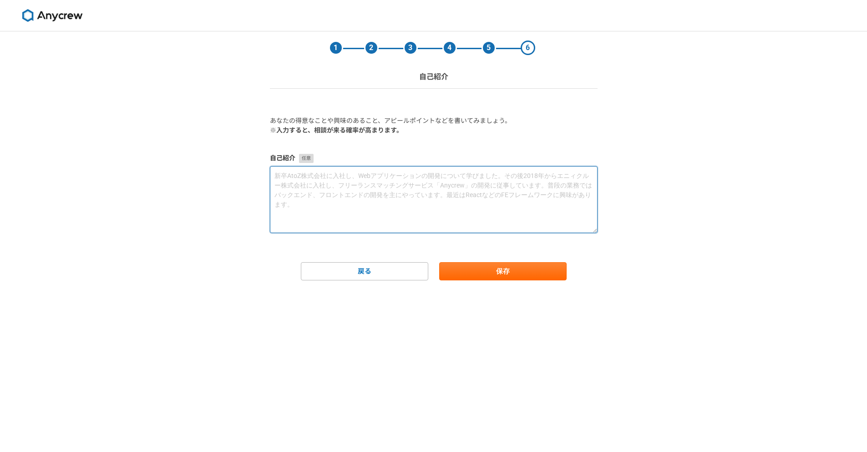
click at [414, 166] on textarea at bounding box center [434, 199] width 328 height 67
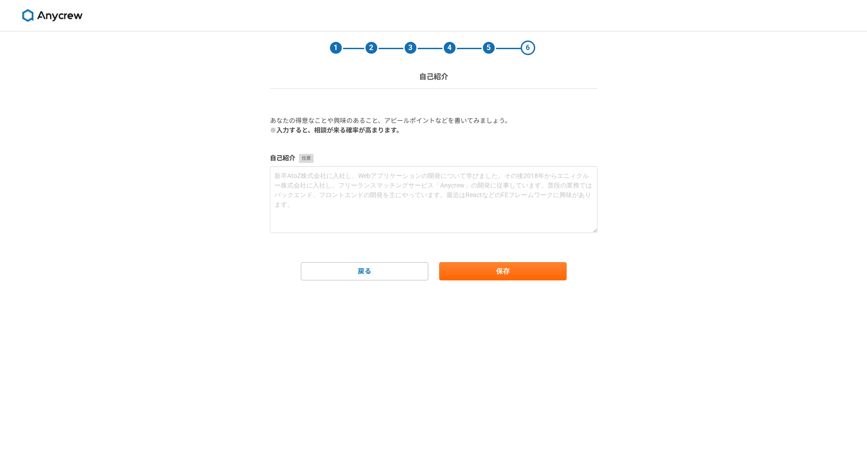
click at [401, 129] on p "※入力すると、相談が来る確率が高まります。" at bounding box center [434, 131] width 328 height 10
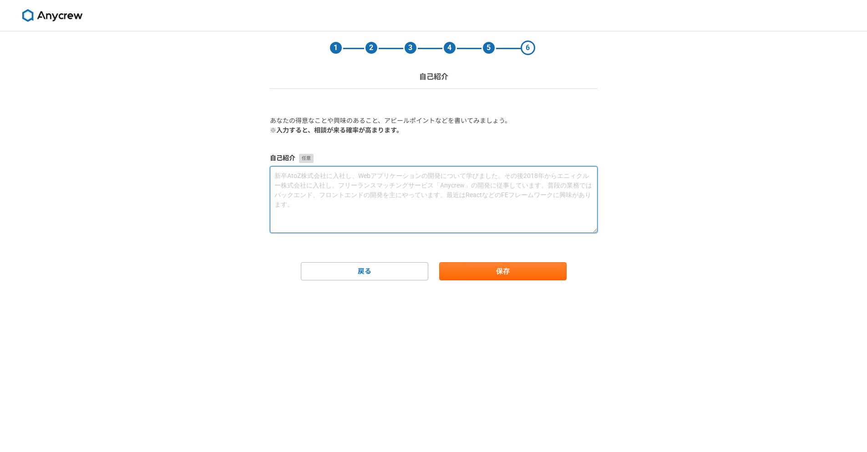
drag, startPoint x: 392, startPoint y: 210, endPoint x: 397, endPoint y: 216, distance: 8.4
click at [397, 216] on textarea at bounding box center [434, 199] width 328 height 67
click at [398, 212] on textarea at bounding box center [434, 199] width 328 height 67
drag, startPoint x: 398, startPoint y: 212, endPoint x: 372, endPoint y: 206, distance: 27.1
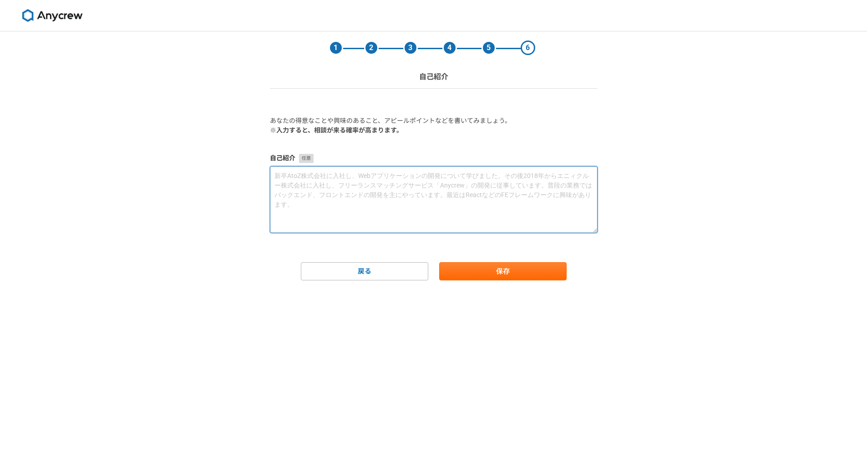
click at [376, 206] on textarea at bounding box center [434, 199] width 328 height 67
click at [446, 189] on textarea at bounding box center [434, 199] width 328 height 67
click at [446, 191] on textarea at bounding box center [434, 199] width 328 height 67
click at [446, 192] on textarea at bounding box center [434, 199] width 328 height 67
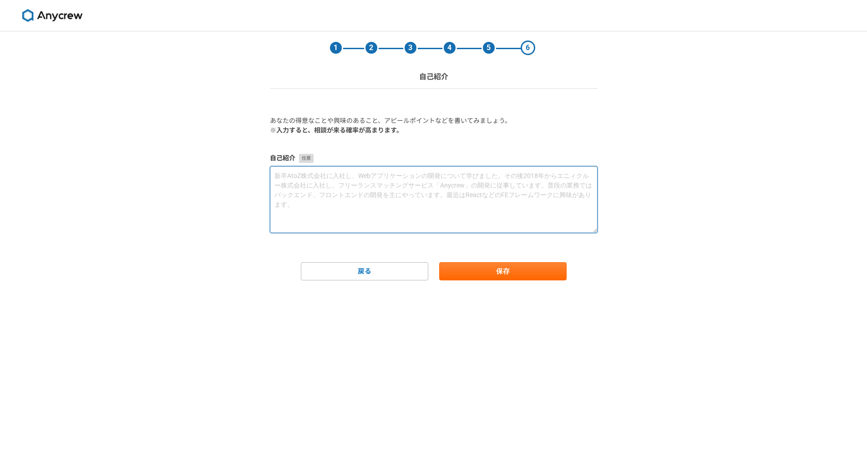
click at [394, 201] on textarea at bounding box center [434, 199] width 328 height 67
type textarea "W"
click at [348, 181] on textarea "会社員時代では設計から保守運用まで幅広い業務に携わりました。 その中で" at bounding box center [434, 199] width 328 height 67
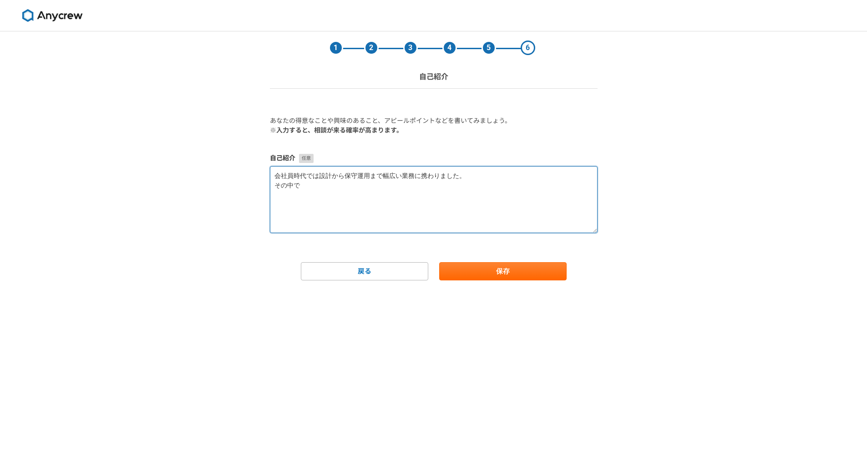
click at [348, 181] on textarea "会社員時代では設計から保守運用まで幅広い業務に携わりました。 その中で" at bounding box center [434, 199] width 328 height 67
click at [345, 202] on textarea "会社員時代では設計から保守運用まで幅広い業務に携わりました。 その中で" at bounding box center [434, 199] width 328 height 67
click at [341, 190] on textarea "会社員時代では設計から保守運用まで幅広い業務に携わりました。 その中で" at bounding box center [434, 199] width 328 height 67
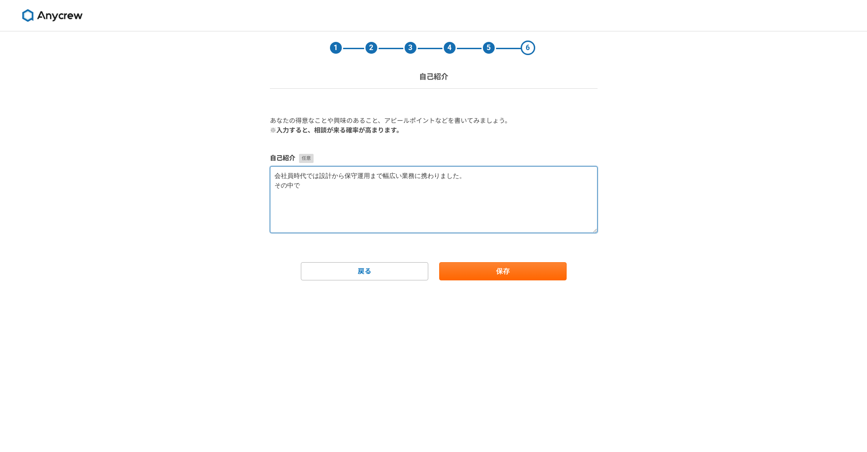
click at [341, 190] on textarea "会社員時代では設計から保守運用まで幅広い業務に携わりました。 その中で" at bounding box center [434, 199] width 328 height 67
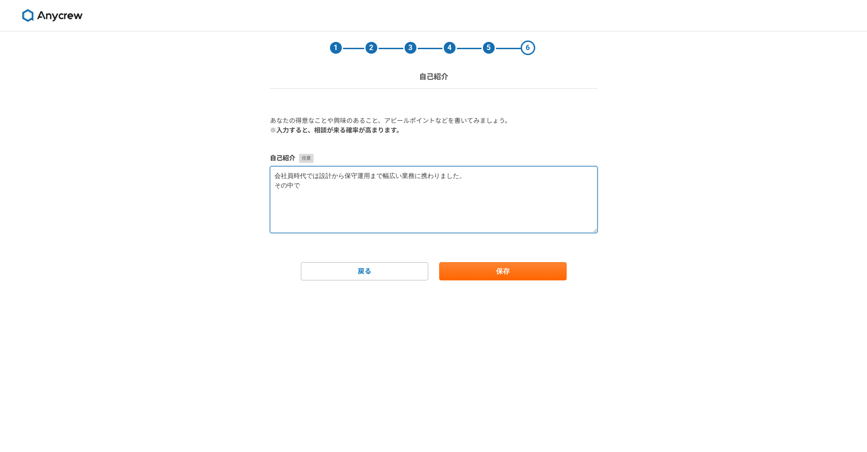
click at [341, 190] on textarea "会社員時代では設計から保守運用まで幅広い業務に携わりました。 その中で" at bounding box center [434, 199] width 328 height 67
click at [346, 212] on textarea "会社員時代では設計から保守運用まで幅広い業務に携わりました。 その中で" at bounding box center [434, 199] width 328 height 67
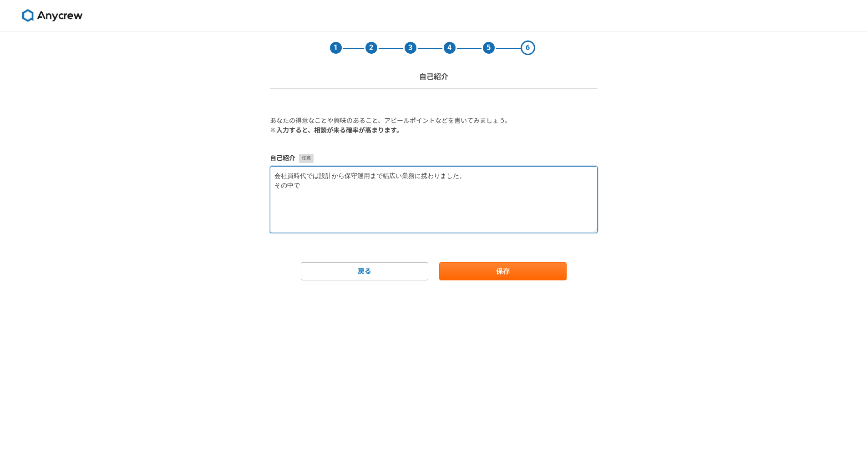
click at [340, 192] on textarea "会社員時代では設計から保守運用まで幅広い業務に携わりました。 その中で" at bounding box center [434, 199] width 328 height 67
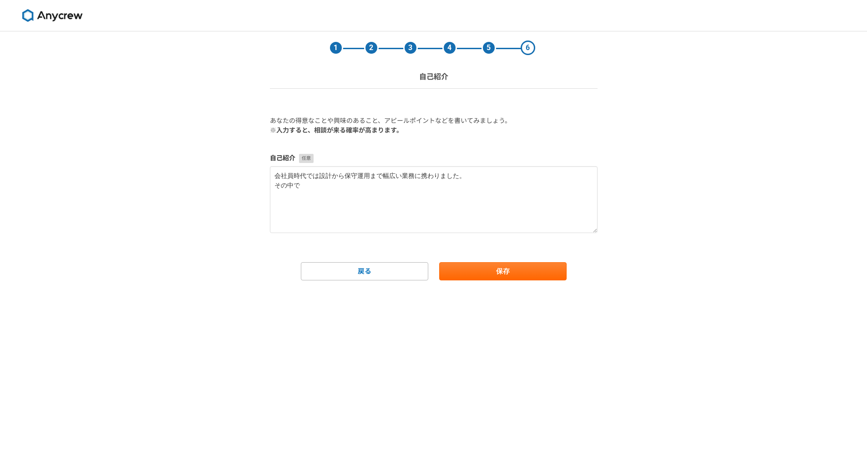
click at [304, 151] on form "あなたの得意なことや興味のあること、アピールポイントなどを書いてみましょう。 ※入力すると、相談が来る確率が高まります。 自己紹介 会社員時代では設計から保守…" at bounding box center [434, 198] width 328 height 164
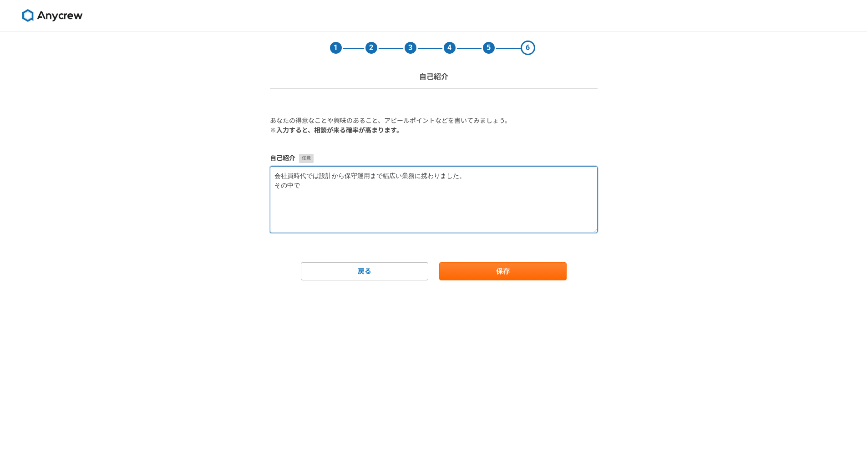
click at [315, 200] on textarea "会社員時代では設計から保守運用まで幅広い業務に携わりました。 その中で" at bounding box center [434, 199] width 328 height 67
click at [472, 181] on textarea "会社員時代では設計から保守運用まで幅広い業務に携わりました。 その中で" at bounding box center [434, 199] width 328 height 67
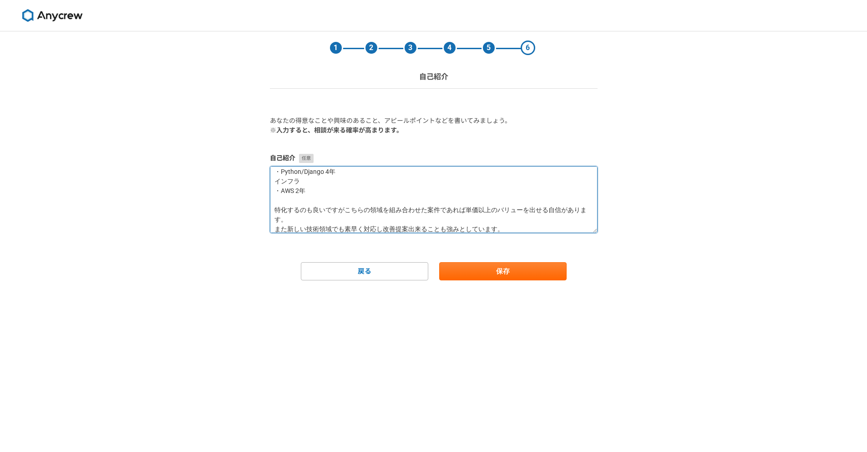
type textarea "システム開発では設計から保守運用まで幅広い業務に携わったことが強みです。 それぞれの領域での強みは下記です フロントエンド ・ React/Typescrip…"
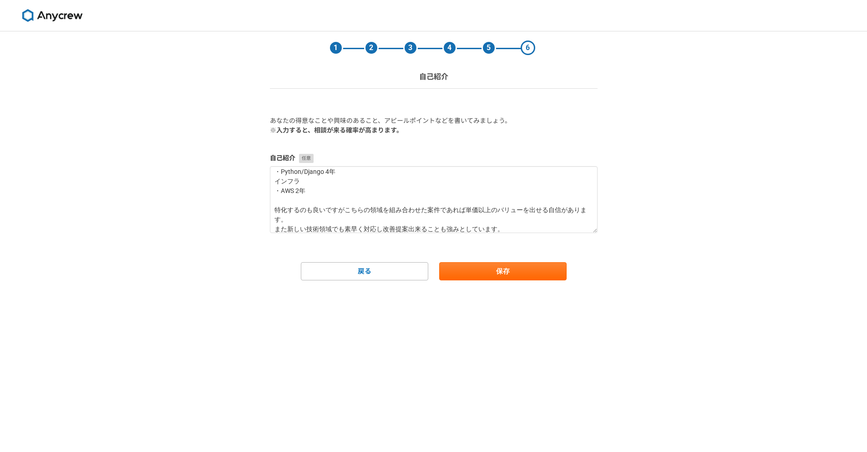
click at [477, 262] on form "あなたの得意なことや興味のあること、アピールポイントなどを書いてみましょう。 ※入力すると、相談が来る確率が高まります。 自己紹介 システム開発では設計から保…" at bounding box center [434, 198] width 328 height 164
click at [475, 273] on button "保存" at bounding box center [502, 271] width 127 height 18
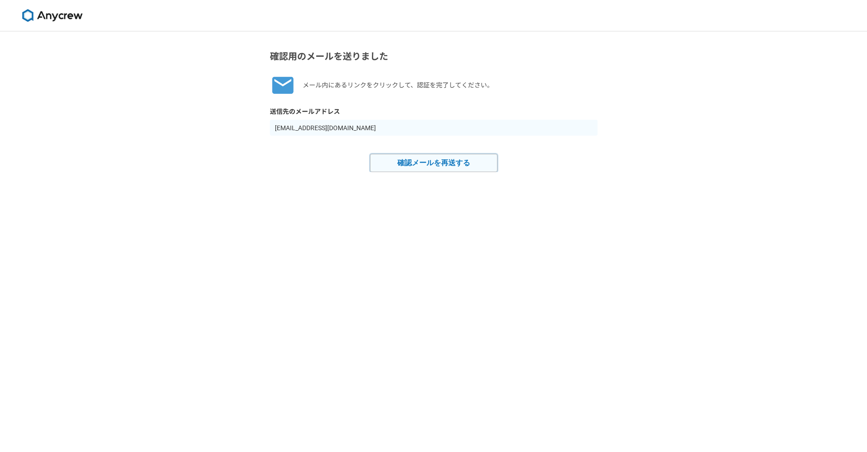
click at [438, 169] on button "確認メールを再送する" at bounding box center [433, 163] width 127 height 18
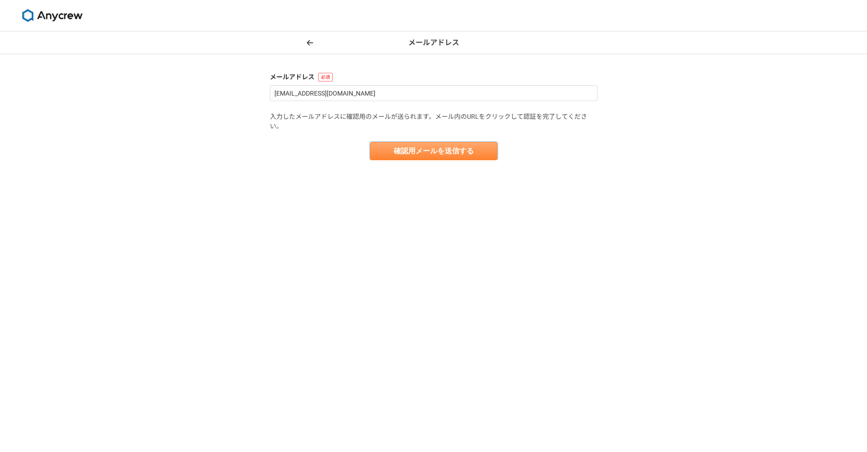
click at [431, 151] on button "確認用メールを送信する" at bounding box center [433, 151] width 127 height 18
click at [31, 20] on img at bounding box center [52, 15] width 68 height 13
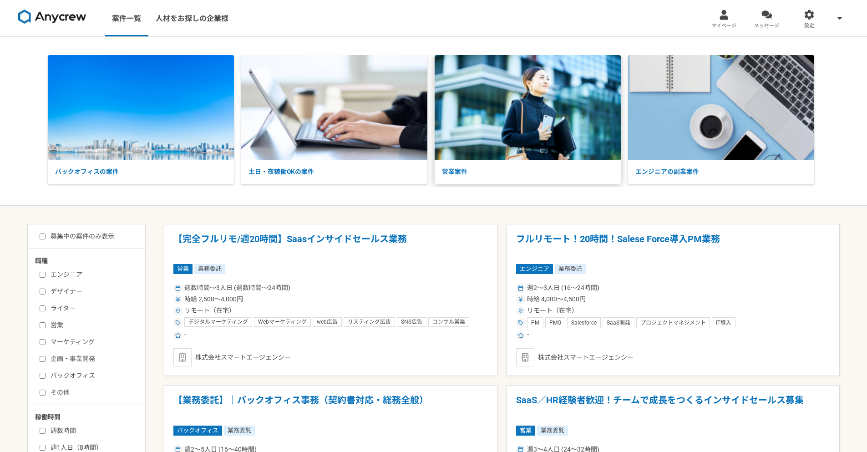
drag, startPoint x: 456, startPoint y: 196, endPoint x: 471, endPoint y: 157, distance: 41.7
click at [473, 143] on div "バックオフィスの案件 土日・夜稼働OKの案件 営業案件 エンジニアの副業案件" at bounding box center [433, 121] width 867 height 169
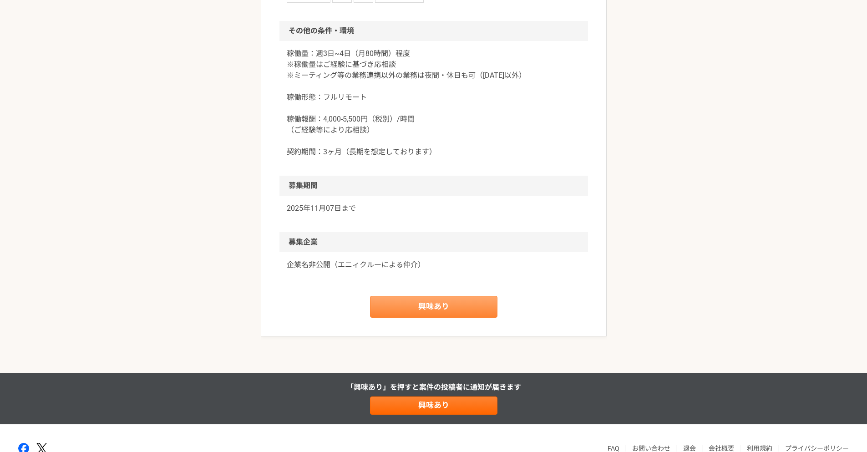
scroll to position [813, 0]
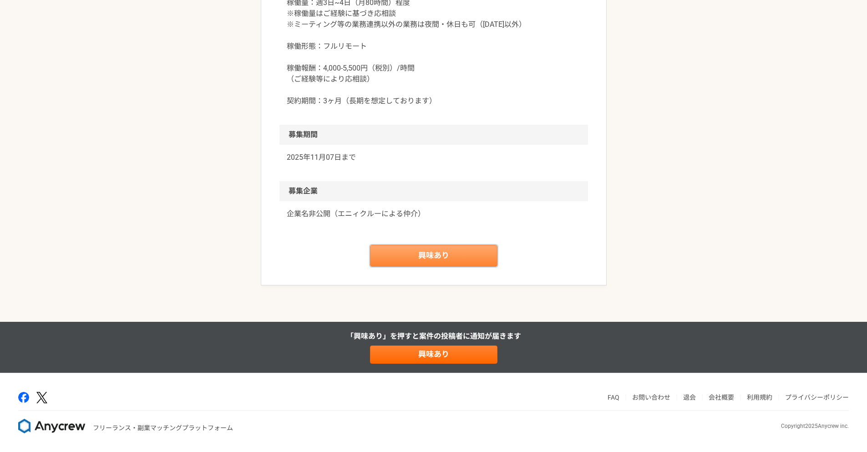
click at [435, 257] on link "興味あり" at bounding box center [433, 256] width 127 height 22
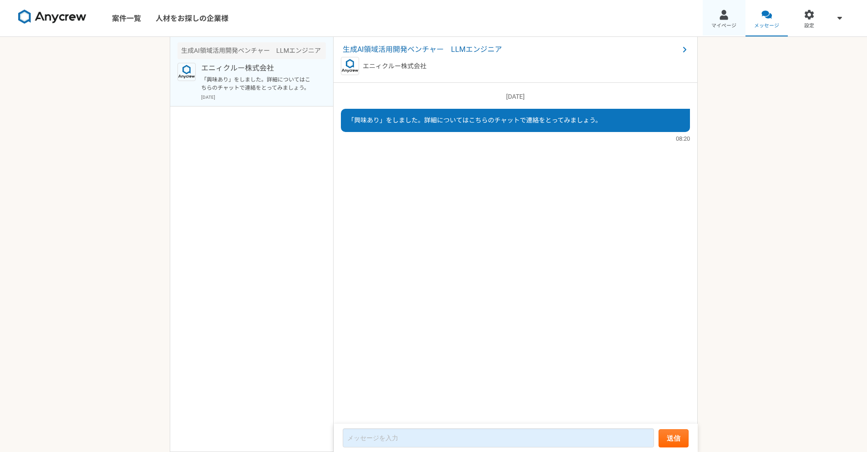
click at [740, 26] on link "マイページ" at bounding box center [723, 18] width 43 height 36
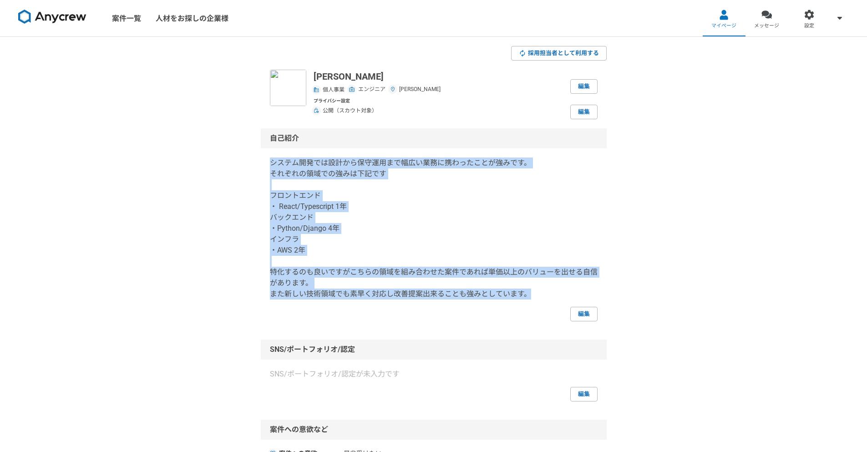
drag, startPoint x: 541, startPoint y: 294, endPoint x: 266, endPoint y: 167, distance: 302.9
click at [266, 165] on div "自己紹介 システム開発では設計から保守運用まで幅広い業務に携わったことが強みです。 それぞれの領域での強みは下記です フロントエンド ・ React/Type…" at bounding box center [434, 224] width 346 height 193
copy p "システム開発では設計から保守運用まで幅広い業務に携わったことが強みです。 それぞれの領域での強みは下記です フロントエンド ・ React/Typescrip…"
click at [409, 187] on p "システム開発では設計から保守運用まで幅広い業務に携わったことが強みです。 それぞれの領域での強みは下記です フロントエンド ・ React/Typescrip…" at bounding box center [434, 228] width 328 height 142
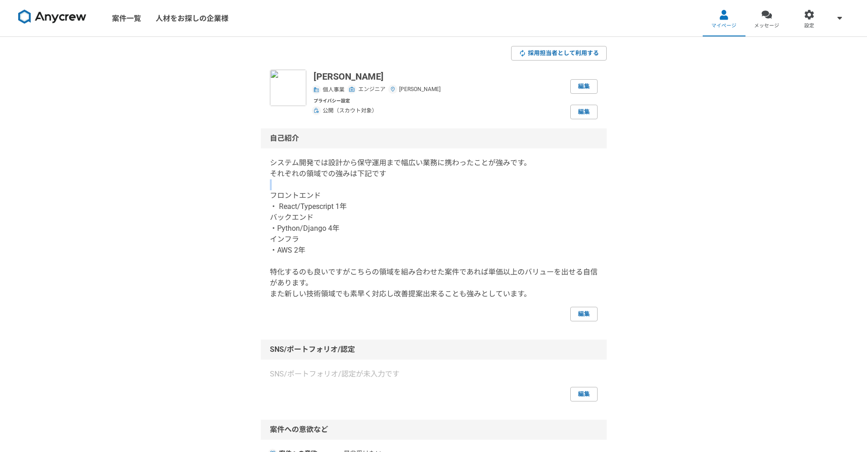
click at [409, 187] on p "システム開発では設計から保守運用まで幅広い業務に携わったことが強みです。 それぞれの領域での強みは下記です フロントエンド ・ React/Typescrip…" at bounding box center [434, 228] width 328 height 142
click at [580, 310] on link "編集" at bounding box center [583, 314] width 27 height 15
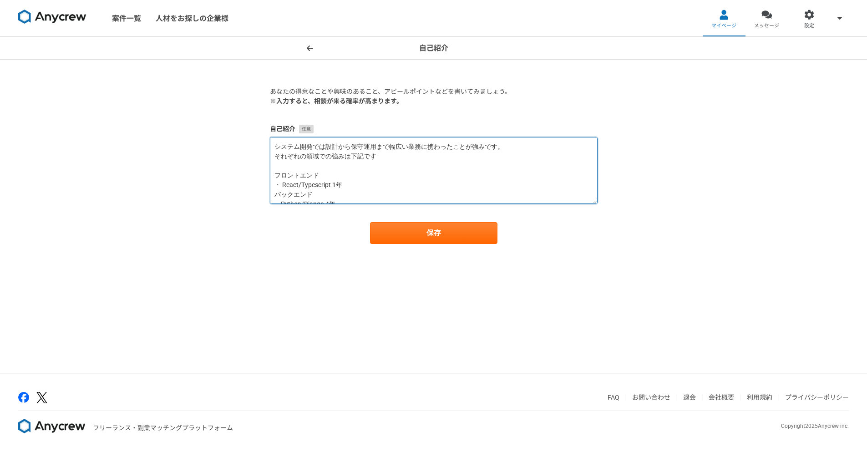
click at [382, 161] on textarea "システム開発では設計から保守運用まで幅広い業務に携わったことが強みです。 それぞれの領域での強みは下記です フロントエンド ・ React/Typescrip…" at bounding box center [434, 170] width 328 height 67
paste textarea "Webアプリケーション開発において、要件定義・設計から実装、インフラ構築、保守運用まで、開発ライフサイクルを一気通貫で担当できるのが私の最大の強みです。 バッ…"
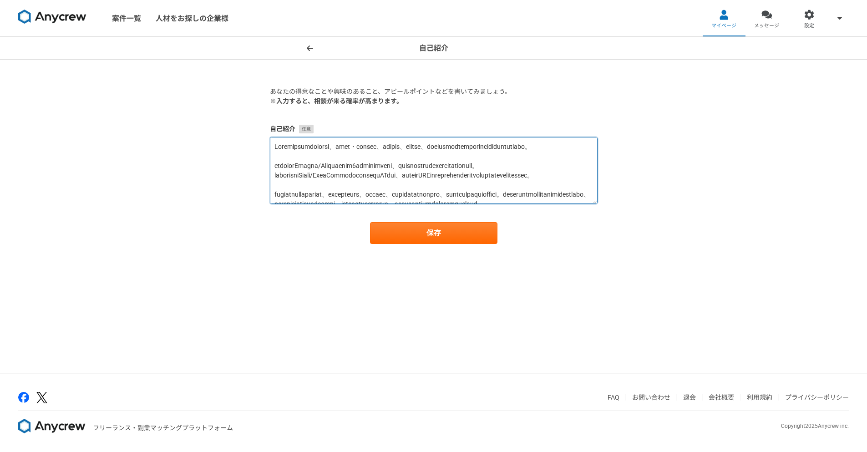
click at [304, 174] on textarea at bounding box center [434, 170] width 328 height 67
click at [304, 173] on textarea at bounding box center [434, 170] width 328 height 67
click at [473, 169] on textarea at bounding box center [434, 170] width 328 height 67
click at [470, 173] on textarea at bounding box center [434, 170] width 328 height 67
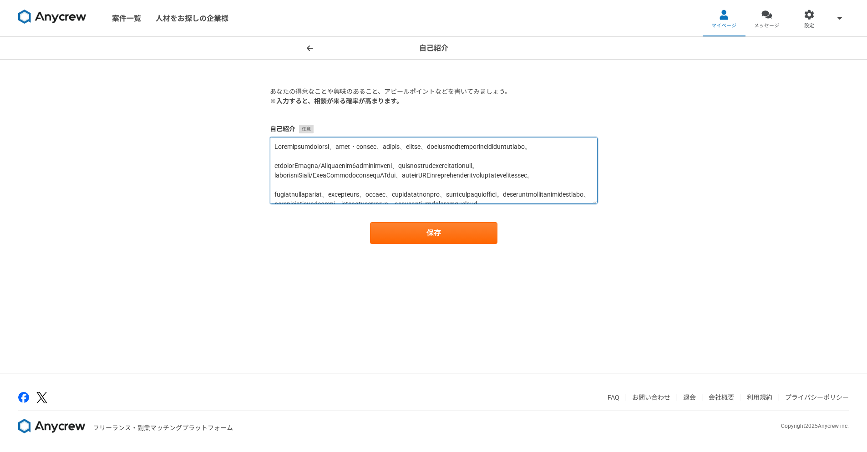
click at [472, 175] on textarea at bounding box center [434, 170] width 328 height 67
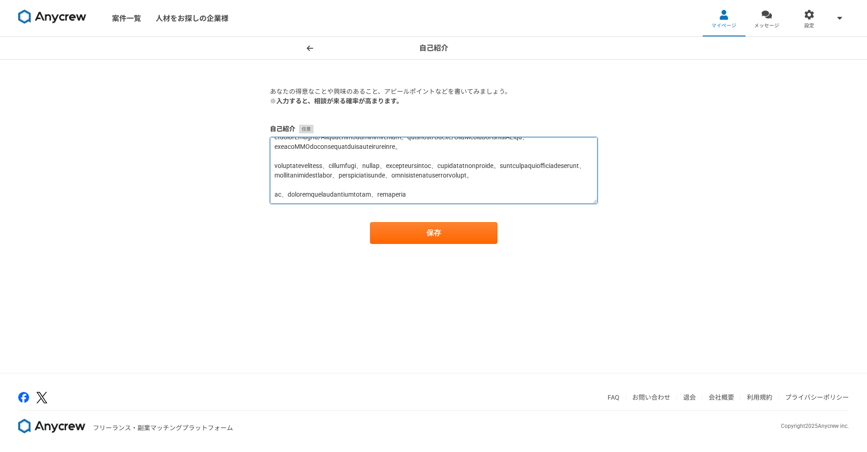
click at [413, 177] on textarea at bounding box center [434, 170] width 328 height 67
click at [408, 188] on textarea at bounding box center [434, 170] width 328 height 67
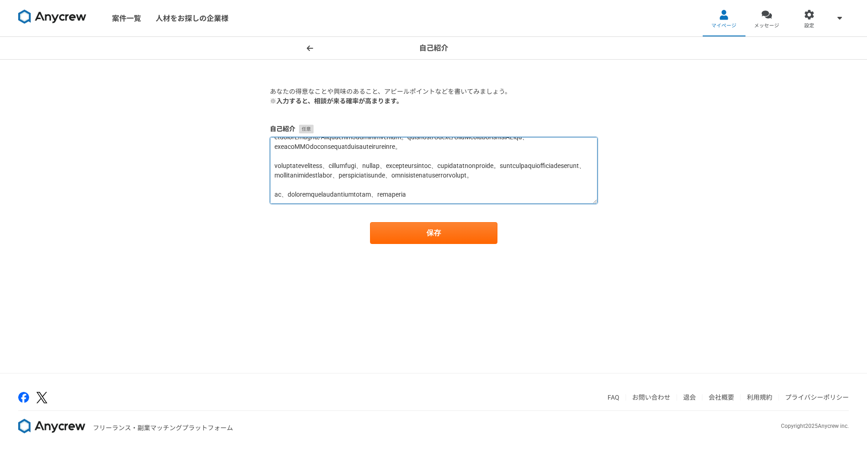
click at [408, 188] on textarea at bounding box center [434, 170] width 328 height 67
drag, startPoint x: 285, startPoint y: 178, endPoint x: 272, endPoint y: 175, distance: 13.9
click at [272, 175] on textarea at bounding box center [434, 170] width 328 height 67
drag, startPoint x: 430, startPoint y: 182, endPoint x: 425, endPoint y: 181, distance: 4.9
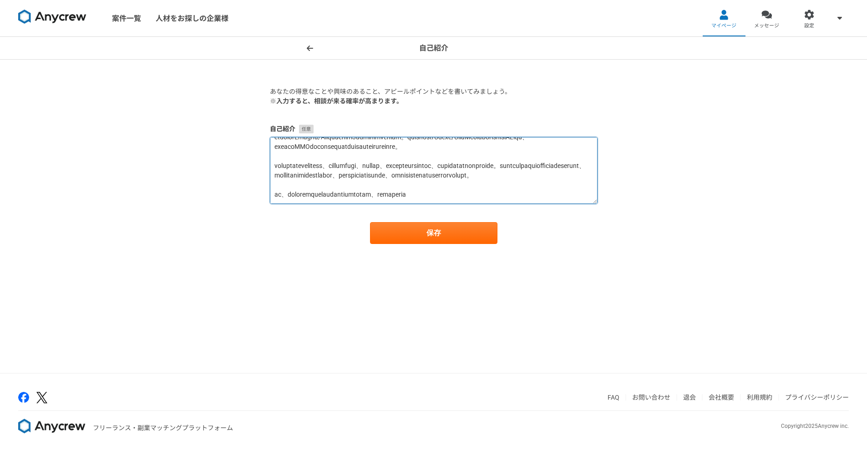
click at [425, 181] on textarea at bounding box center [434, 170] width 328 height 67
click at [424, 182] on textarea at bounding box center [434, 170] width 328 height 67
drag, startPoint x: 422, startPoint y: 179, endPoint x: 528, endPoint y: 180, distance: 106.5
click at [528, 178] on textarea at bounding box center [434, 170] width 328 height 67
click at [370, 175] on textarea at bounding box center [434, 170] width 328 height 67
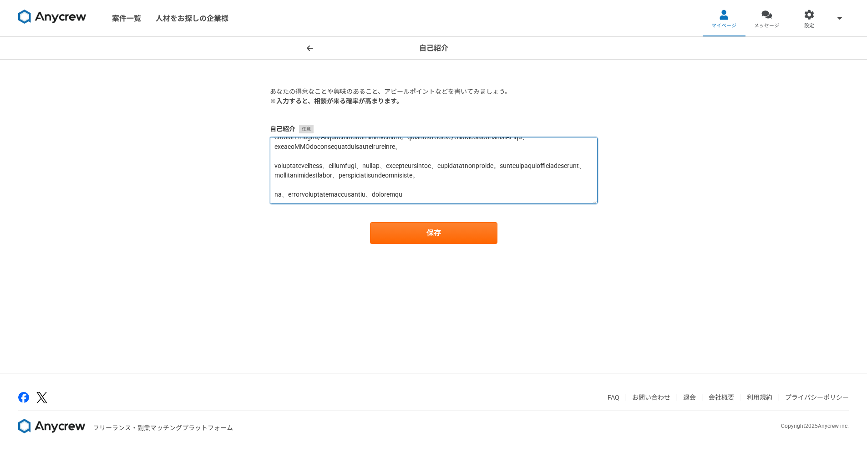
click at [370, 175] on textarea at bounding box center [434, 170] width 328 height 67
click at [441, 192] on textarea at bounding box center [434, 170] width 328 height 67
click at [542, 183] on textarea at bounding box center [434, 170] width 328 height 67
click at [538, 184] on textarea at bounding box center [434, 170] width 328 height 67
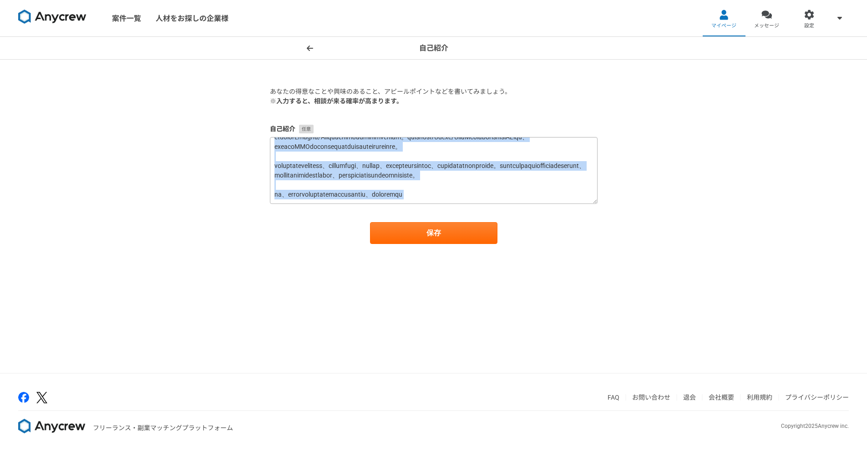
drag, startPoint x: 544, startPoint y: 206, endPoint x: 543, endPoint y: 198, distance: 8.2
click at [544, 199] on form "あなたの得意なことや興味のあること、アピールポイントなどを書いてみましょう。 ※入力すると、相談が来る確率が高まります。 自己紹介 保存" at bounding box center [434, 165] width 328 height 157
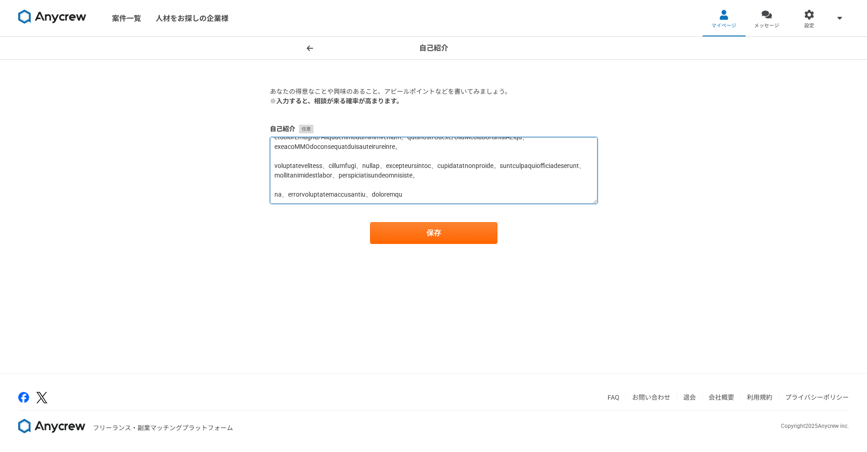
click at [540, 193] on textarea at bounding box center [434, 170] width 328 height 67
drag, startPoint x: 531, startPoint y: 192, endPoint x: 270, endPoint y: 192, distance: 261.2
click at [270, 192] on textarea at bounding box center [434, 170] width 328 height 67
paste textarea "っても迅速にキャッチアップし、プロダクトの価値向上に貢献する姿勢を大切にしています。"
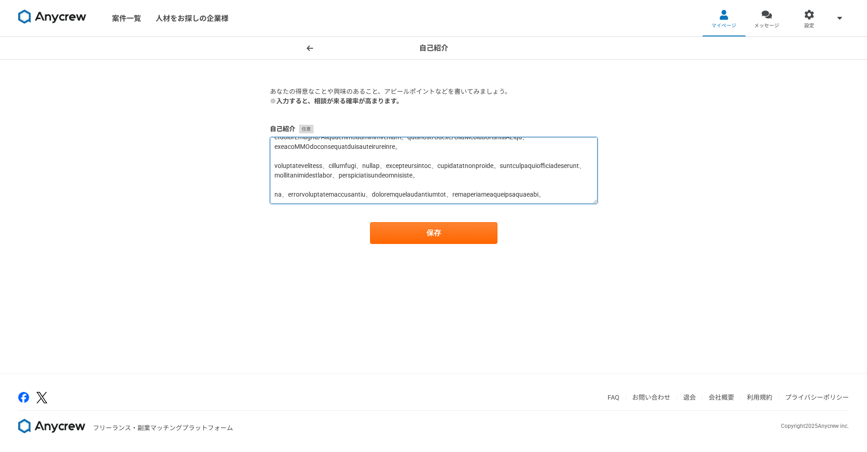
click at [462, 187] on textarea at bounding box center [434, 170] width 328 height 67
click at [405, 180] on textarea at bounding box center [434, 170] width 328 height 67
type textarea "Webアプリケーション開発において、要件定義・設計から実装、インフラ構築、保守運用まで、開発ライフサイクルを一気通貫で担当できるのが私の最大の強みです。 バッ…"
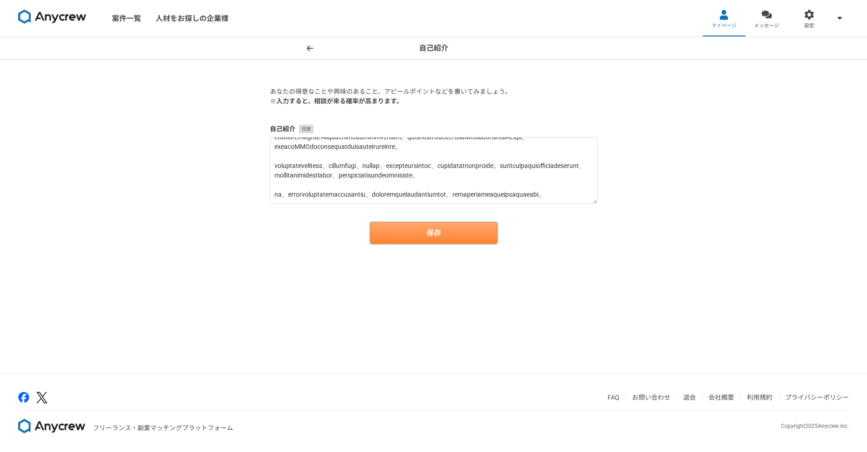
click at [413, 229] on button "保存" at bounding box center [433, 233] width 127 height 22
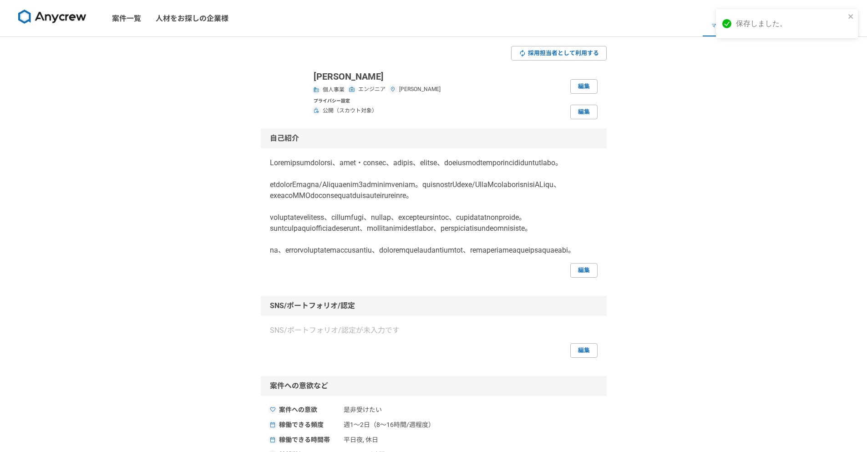
click at [387, 239] on p at bounding box center [434, 206] width 328 height 98
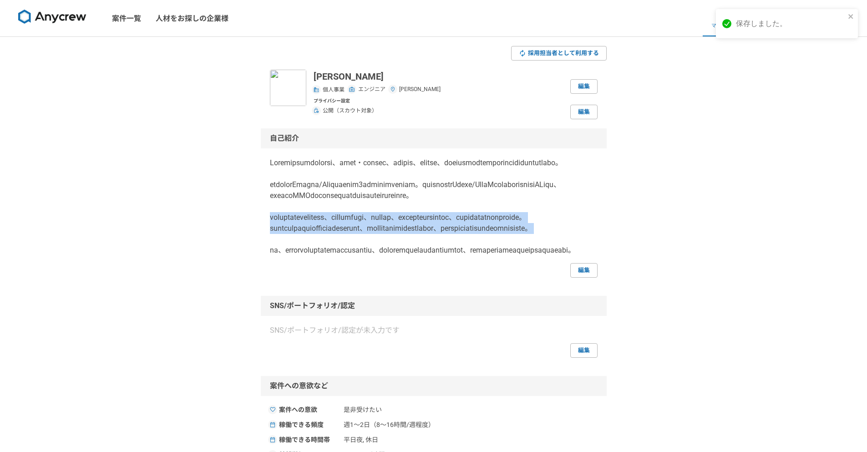
click at [387, 239] on p at bounding box center [434, 206] width 328 height 98
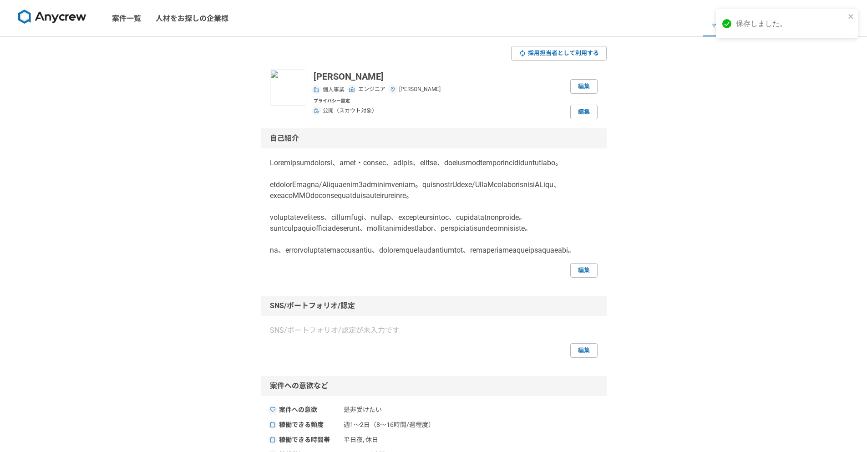
click at [264, 221] on div "自己紹介 編集" at bounding box center [434, 202] width 346 height 149
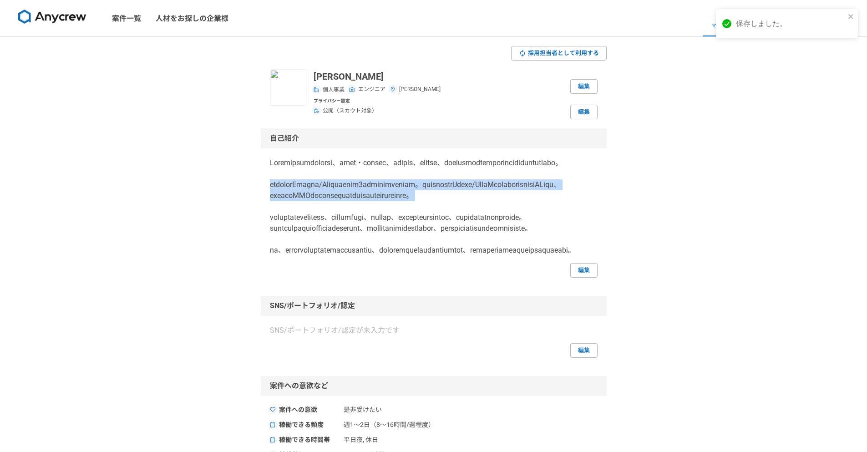
click at [264, 221] on div "自己紹介 編集" at bounding box center [434, 202] width 346 height 149
